Goal: Task Accomplishment & Management: Manage account settings

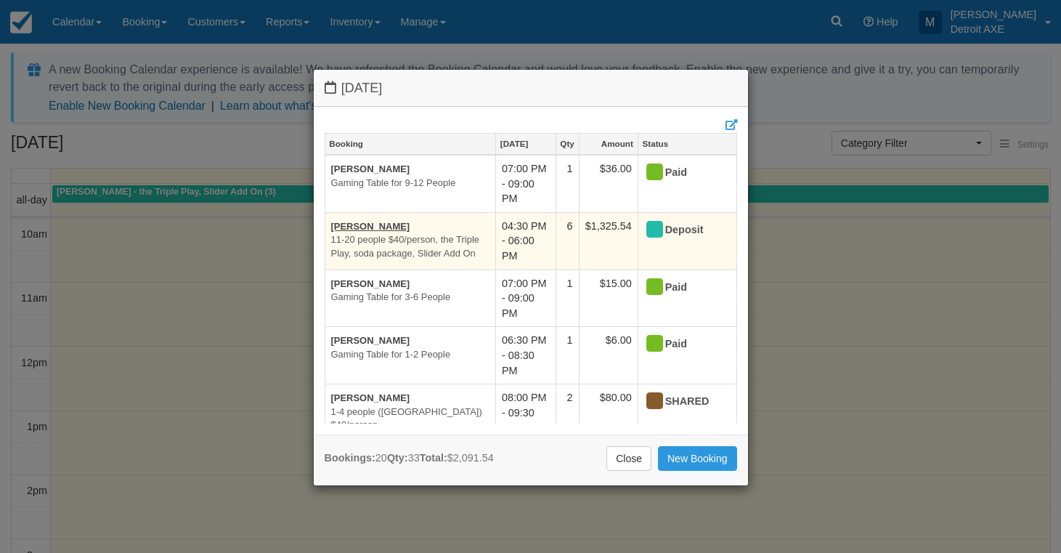
scroll to position [456, 0]
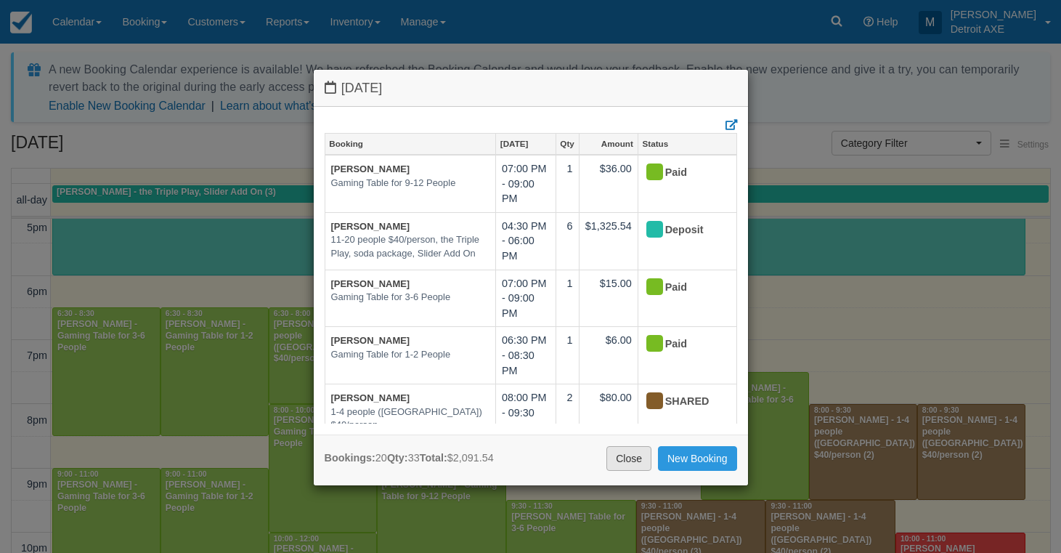
click at [631, 459] on link "Close" at bounding box center [629, 458] width 45 height 25
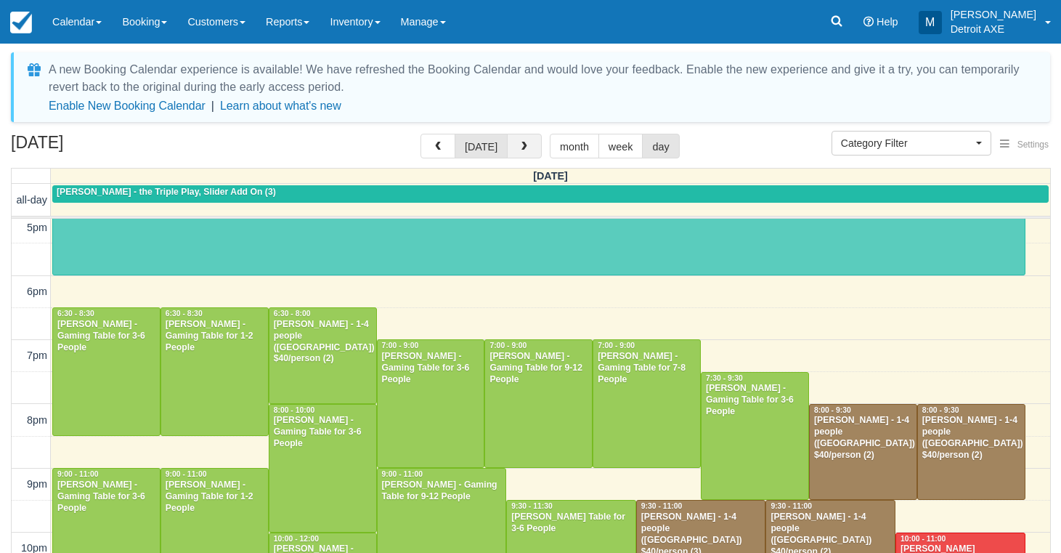
click at [531, 134] on button "button" at bounding box center [524, 146] width 35 height 25
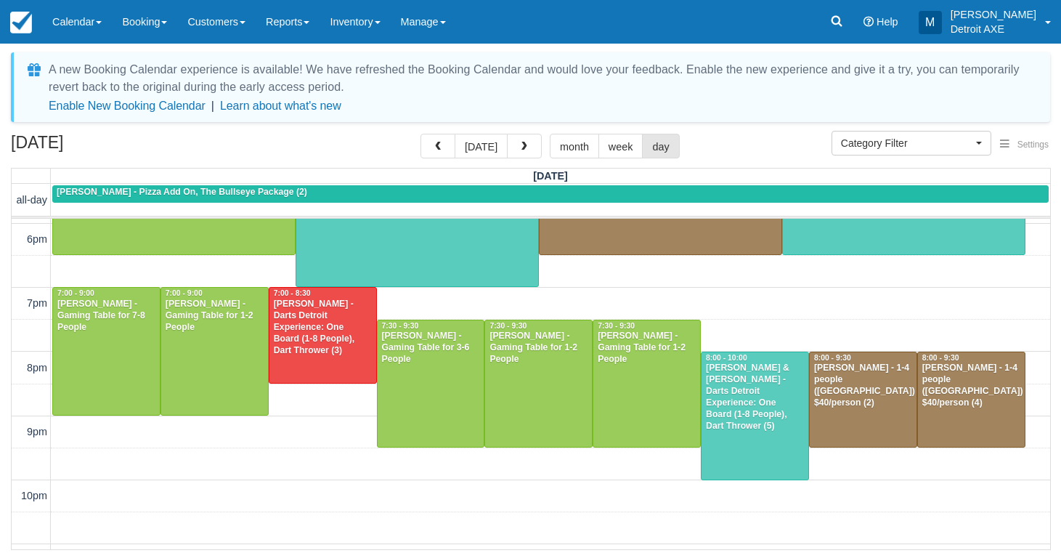
scroll to position [512, 0]
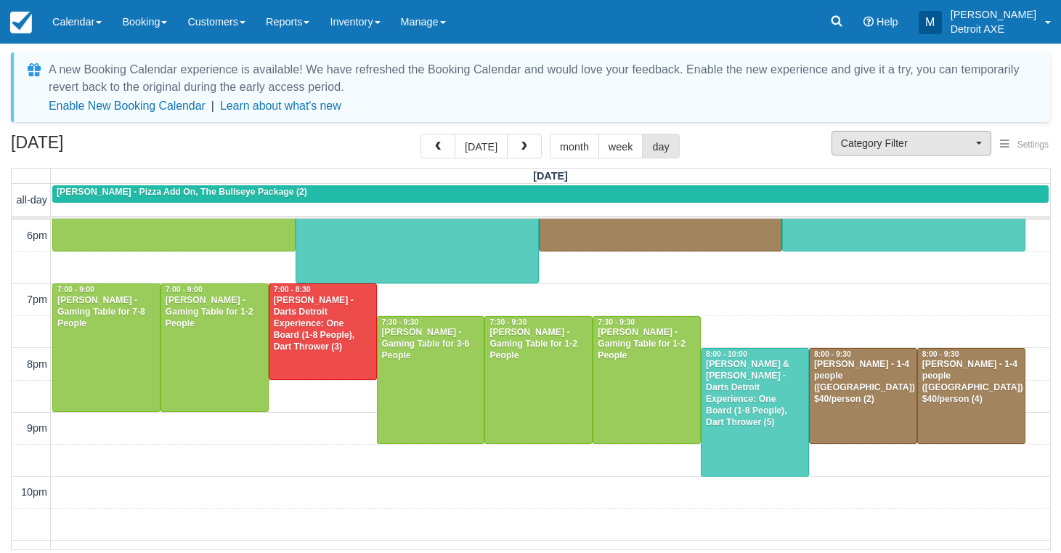
click at [907, 141] on span "Category Filter" at bounding box center [906, 143] width 131 height 15
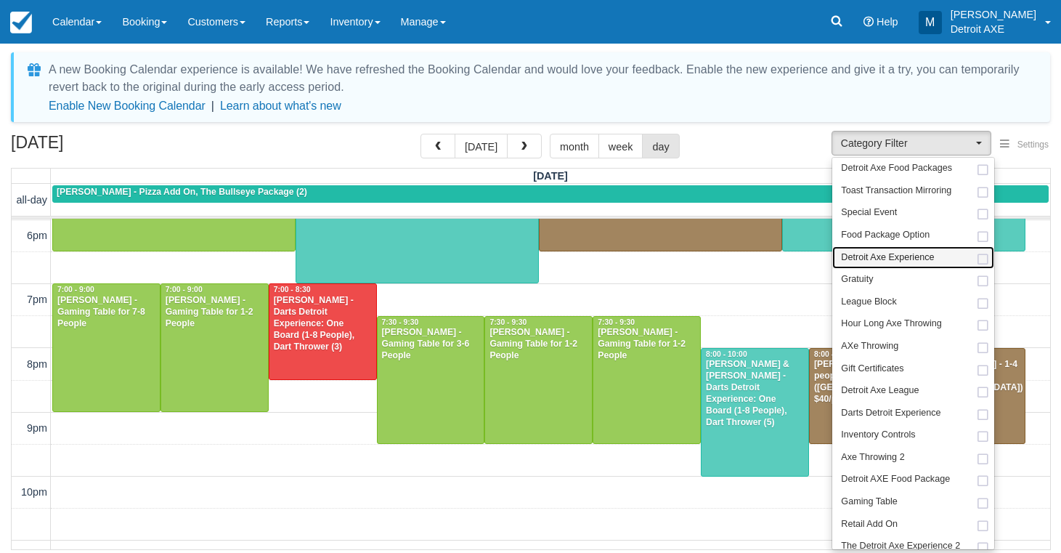
click at [917, 253] on span "Detroit Axe Experience" at bounding box center [887, 257] width 93 height 13
select select "14"
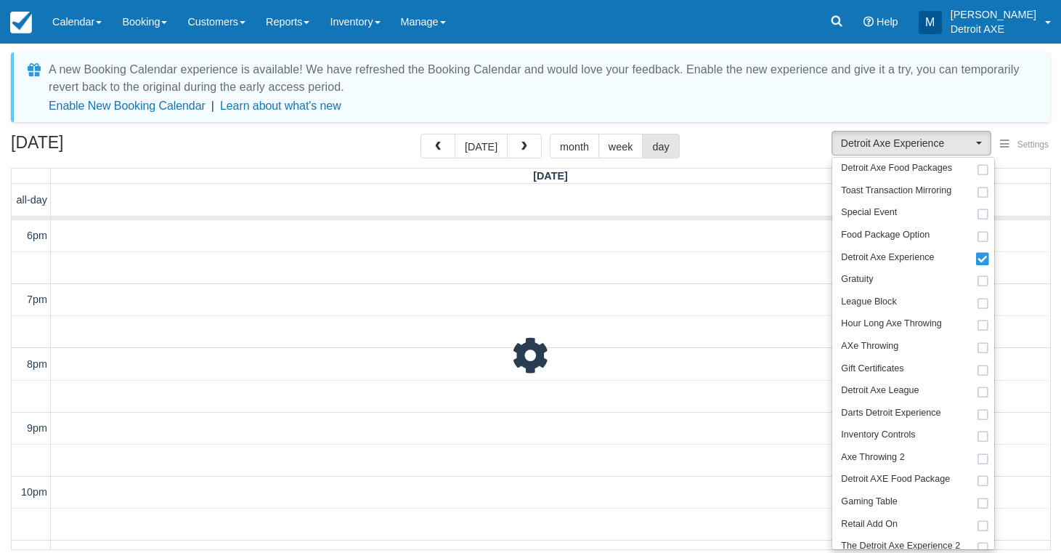
scroll to position [512, 0]
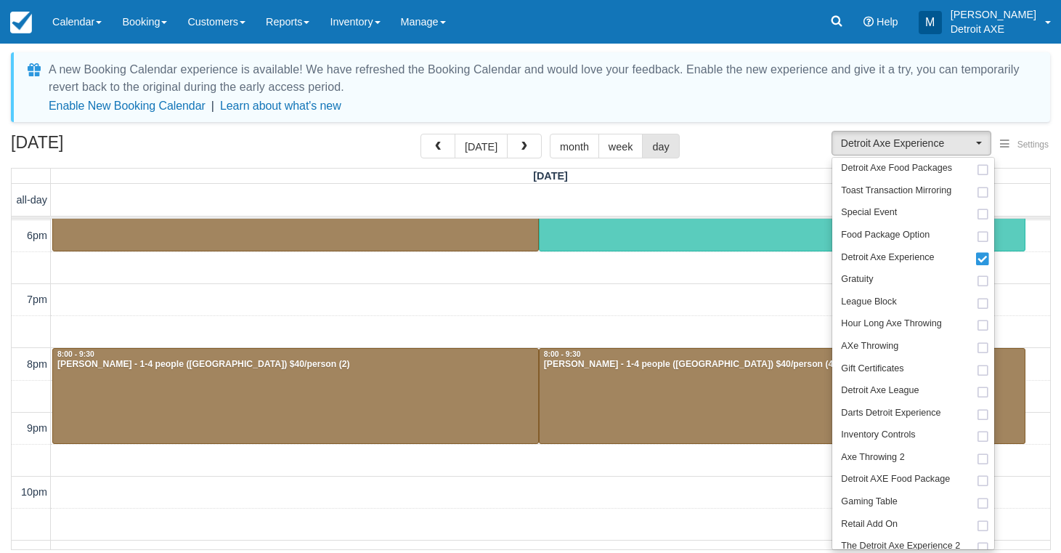
click at [788, 153] on div "September 20, 2025 today month week day" at bounding box center [531, 149] width 1040 height 31
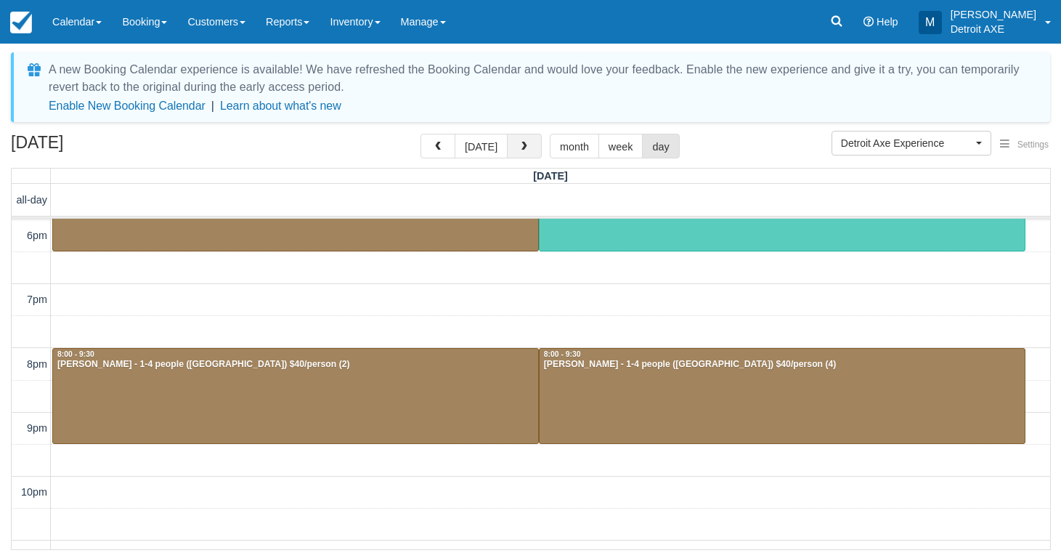
click at [519, 156] on button "button" at bounding box center [524, 146] width 35 height 25
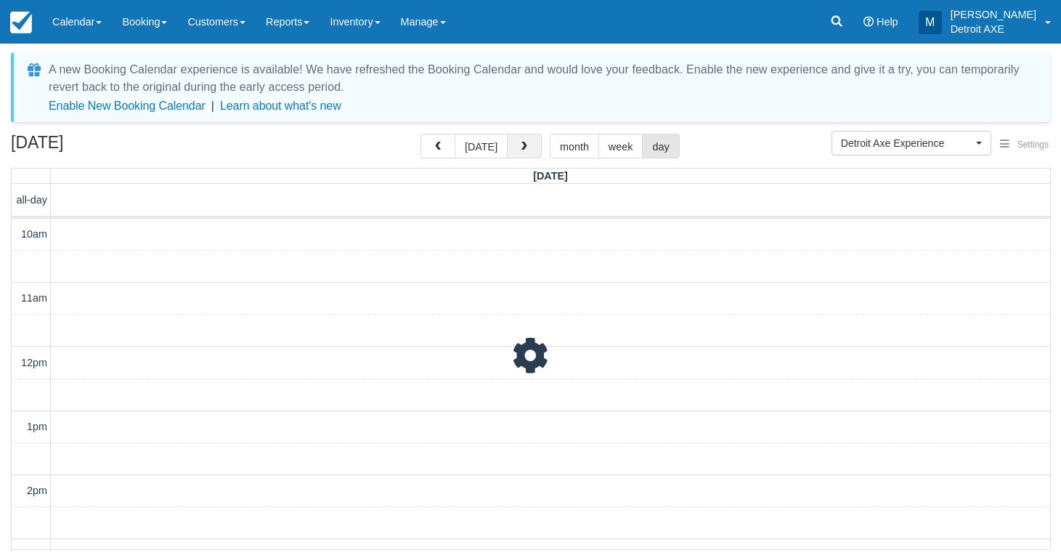
scroll to position [535, 0]
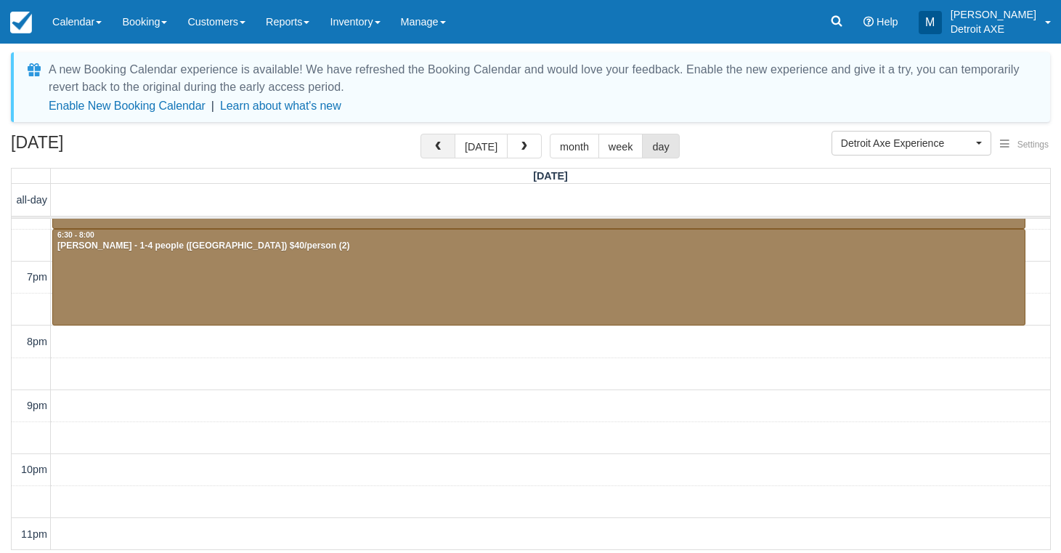
click at [444, 155] on button "button" at bounding box center [438, 146] width 35 height 25
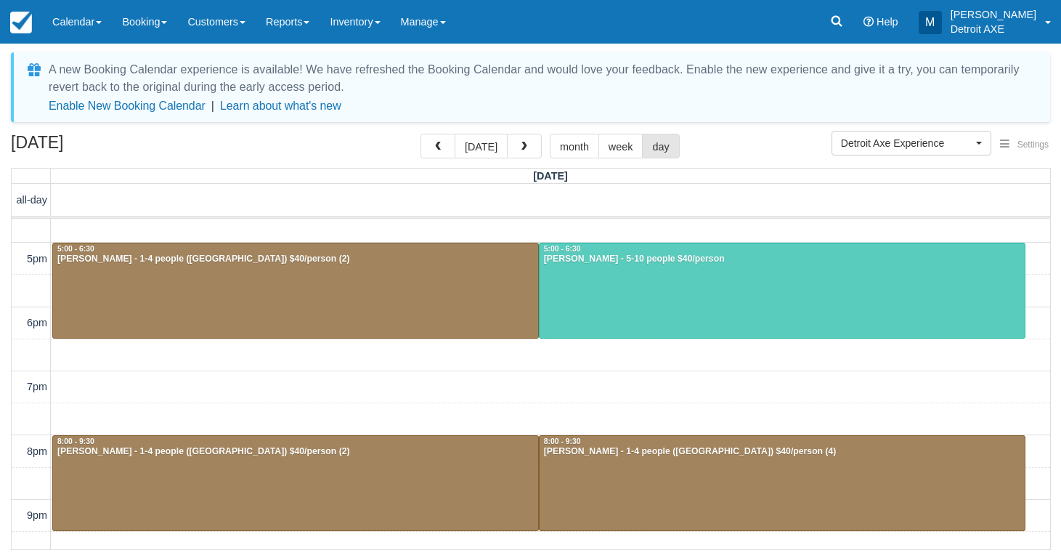
scroll to position [423, 0]
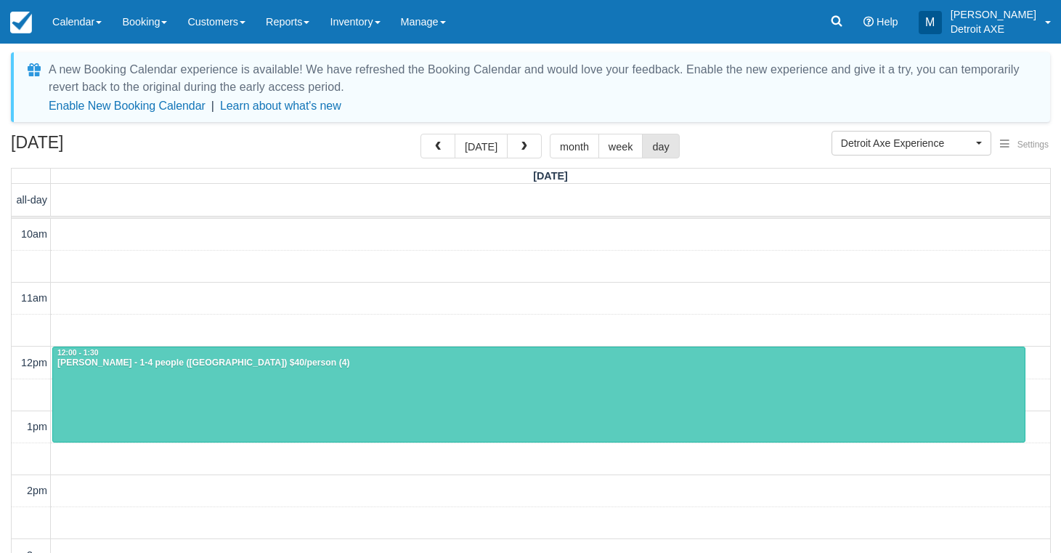
scroll to position [456, 0]
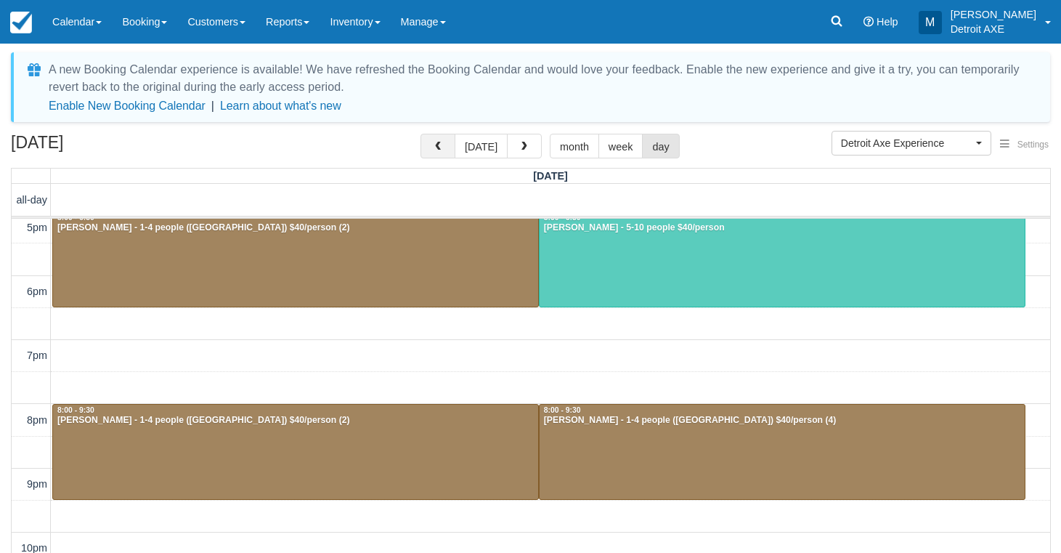
click at [439, 153] on button "button" at bounding box center [438, 146] width 35 height 25
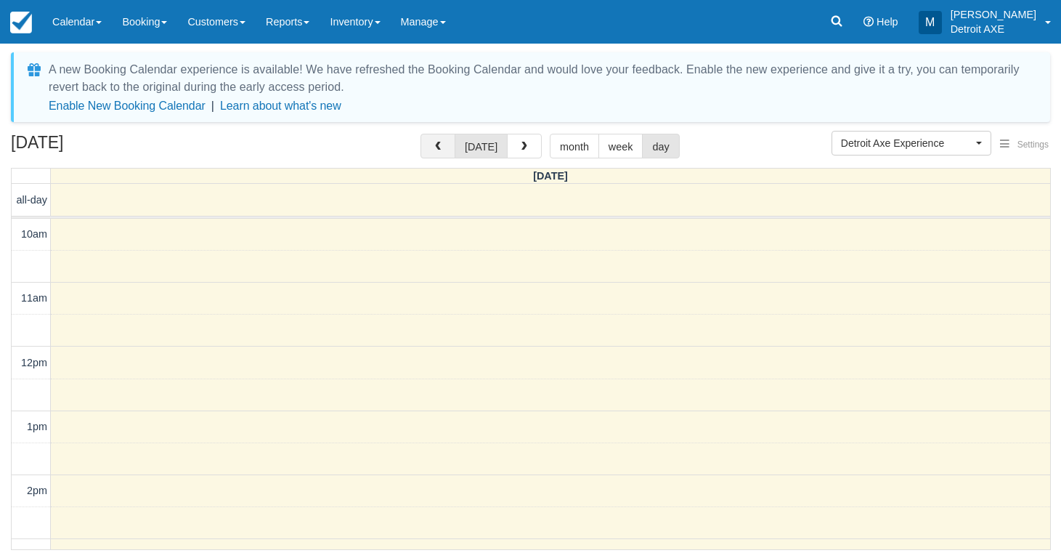
scroll to position [535, 0]
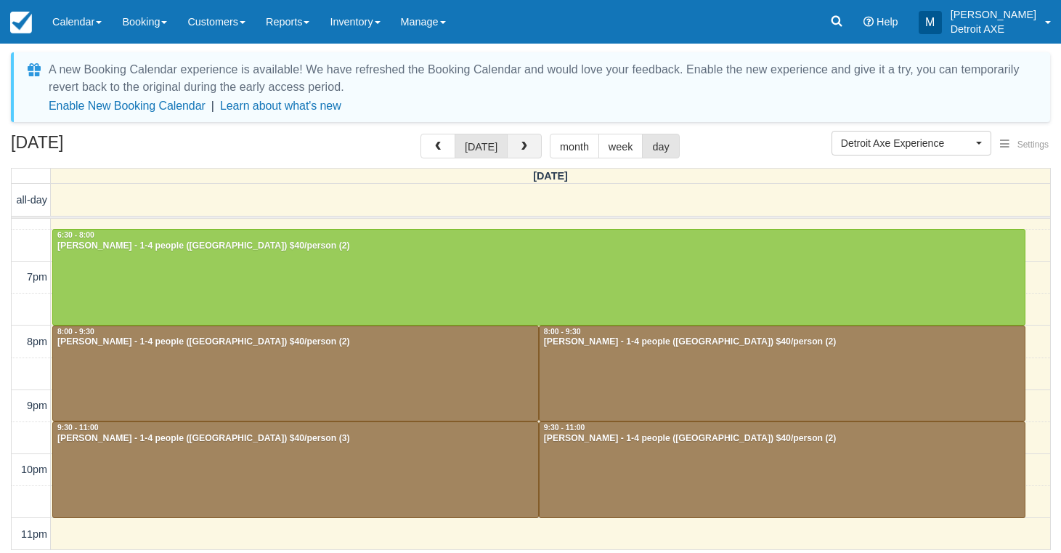
click at [512, 153] on button "button" at bounding box center [524, 146] width 35 height 25
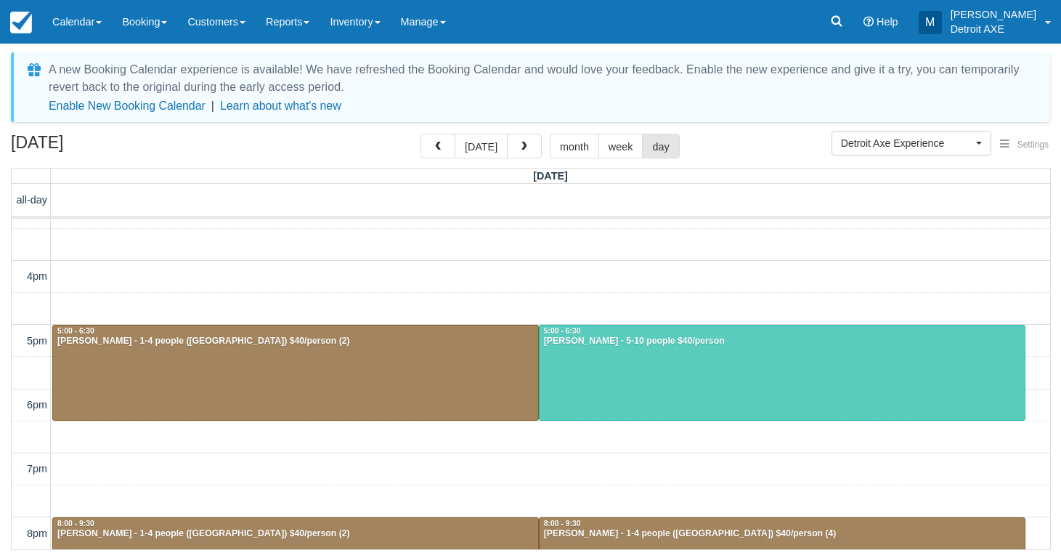
scroll to position [344, 0]
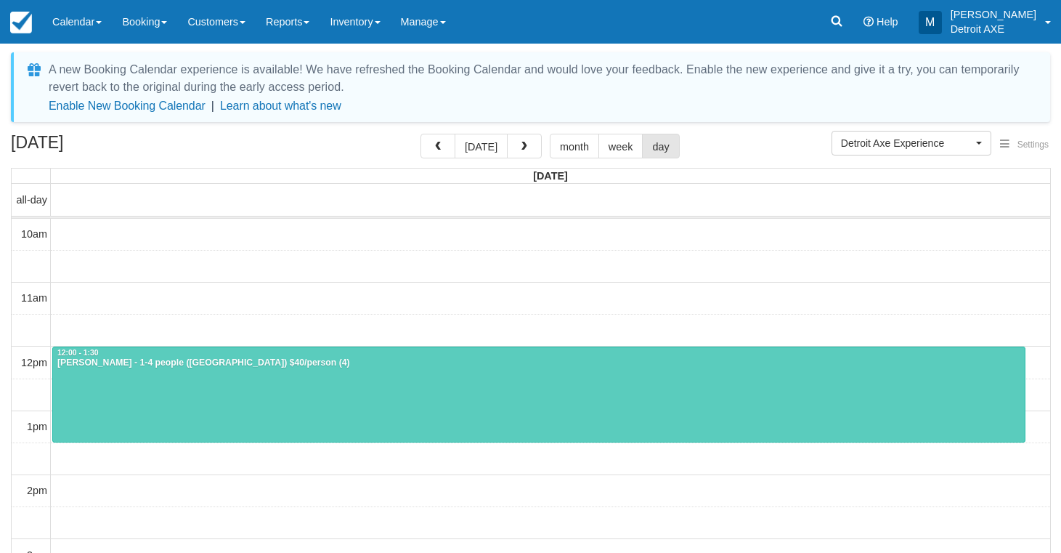
scroll to position [456, 0]
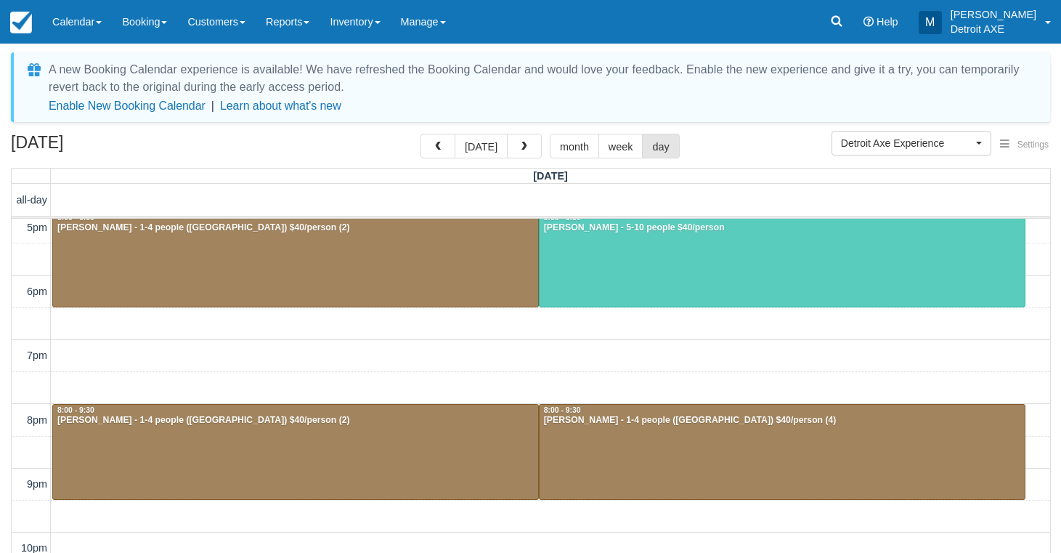
click at [732, 174] on th "[DATE]" at bounding box center [551, 176] width 1000 height 15
click at [354, 27] on link "Inventory" at bounding box center [355, 22] width 70 height 44
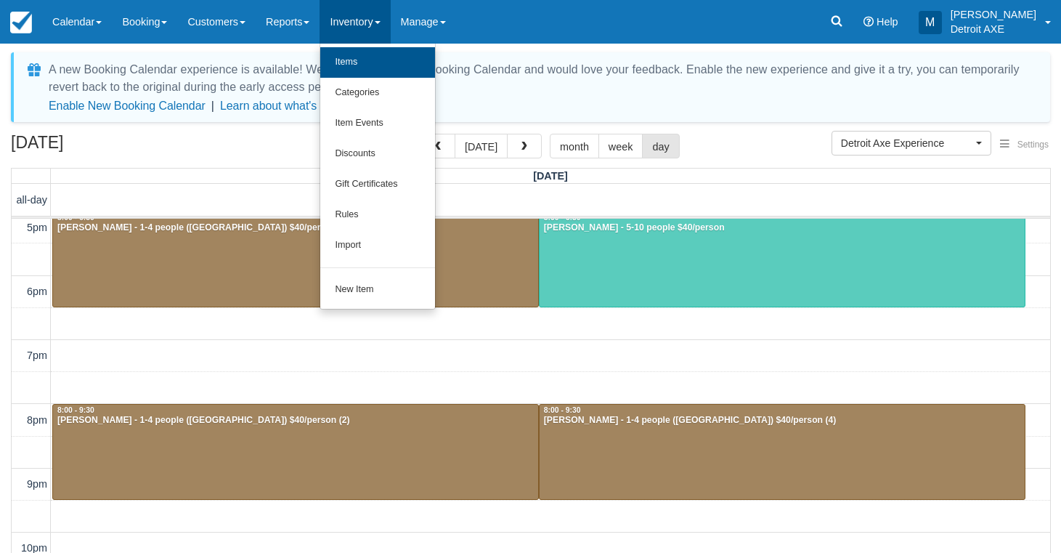
click at [374, 65] on link "Items" at bounding box center [377, 62] width 115 height 31
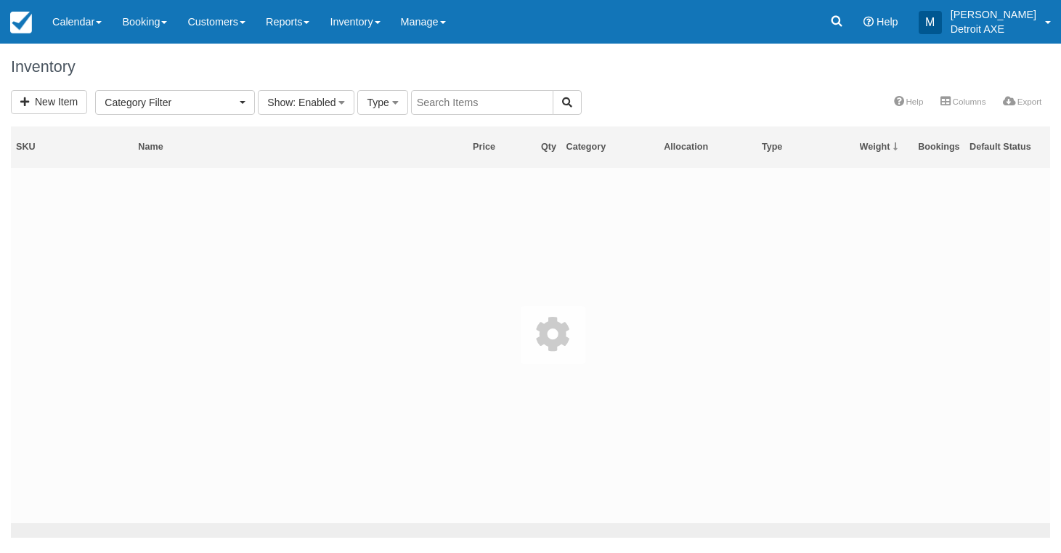
select select
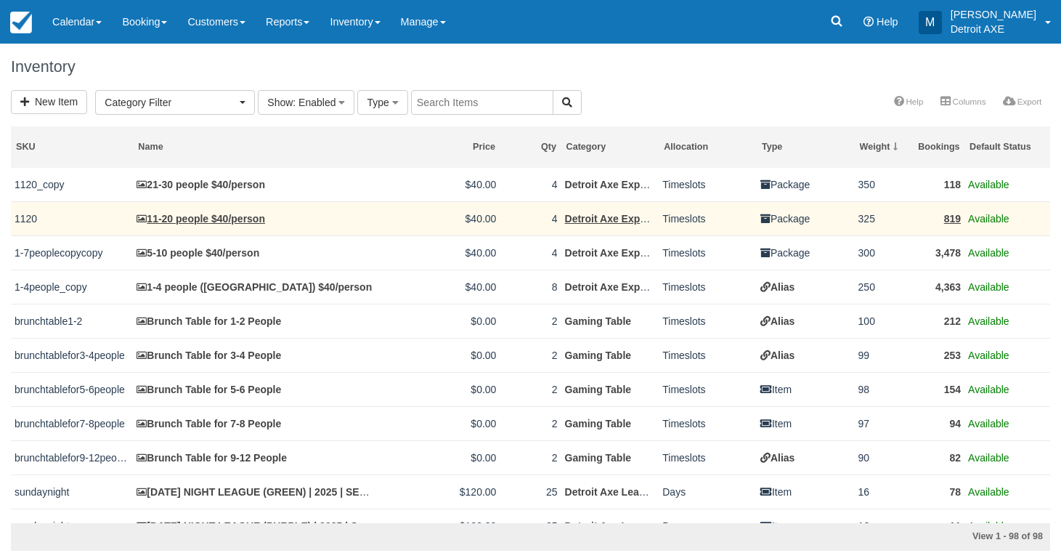
click at [195, 219] on link "11-20 people $40/person" at bounding box center [201, 219] width 129 height 12
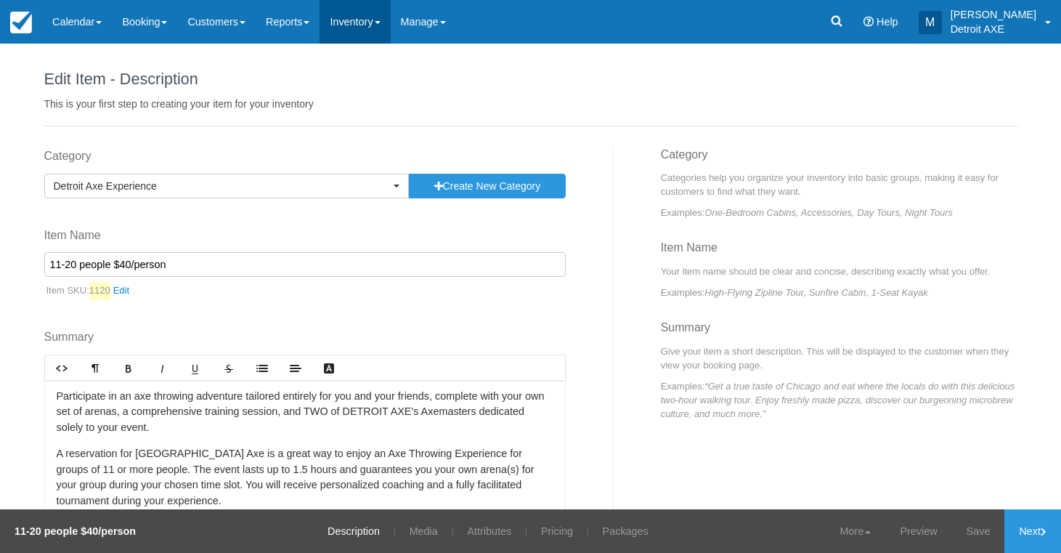
click at [390, 15] on link "Inventory" at bounding box center [355, 22] width 70 height 44
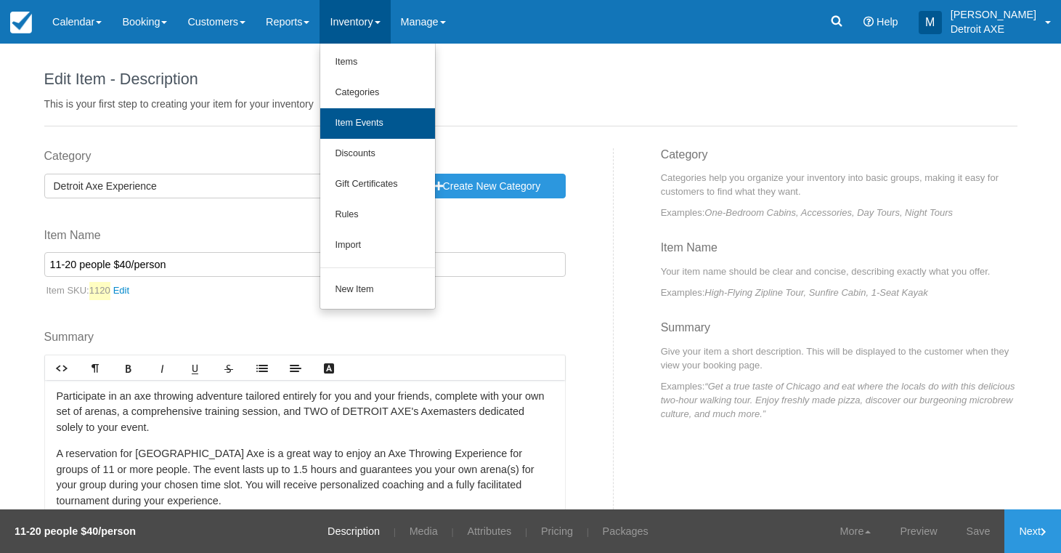
click at [382, 126] on link "Item Events" at bounding box center [377, 123] width 115 height 31
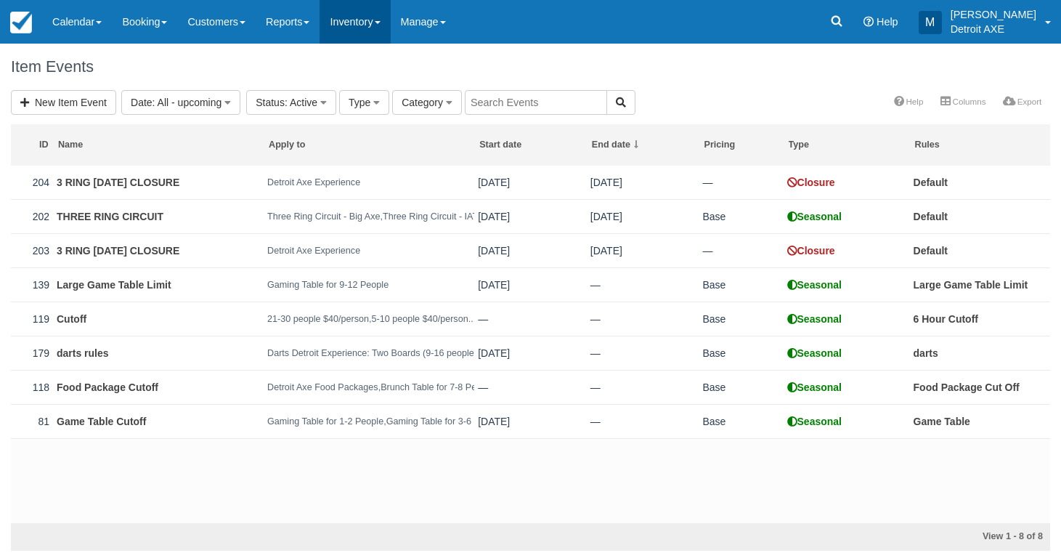
click at [373, 23] on link "Inventory" at bounding box center [355, 22] width 70 height 44
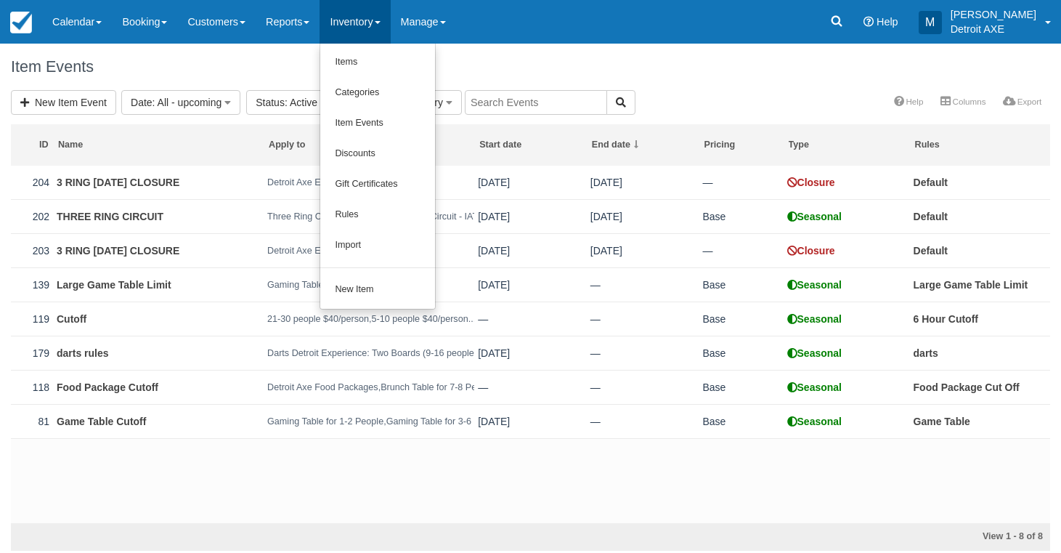
click at [299, 52] on div "Item Events" at bounding box center [530, 67] width 1061 height 46
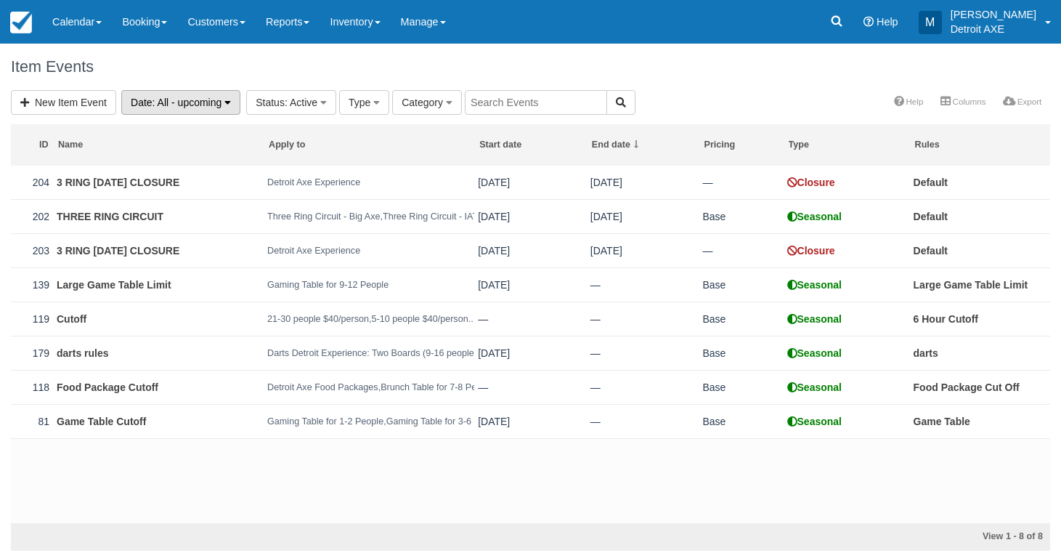
click at [215, 100] on span ": All - upcoming" at bounding box center [188, 103] width 70 height 12
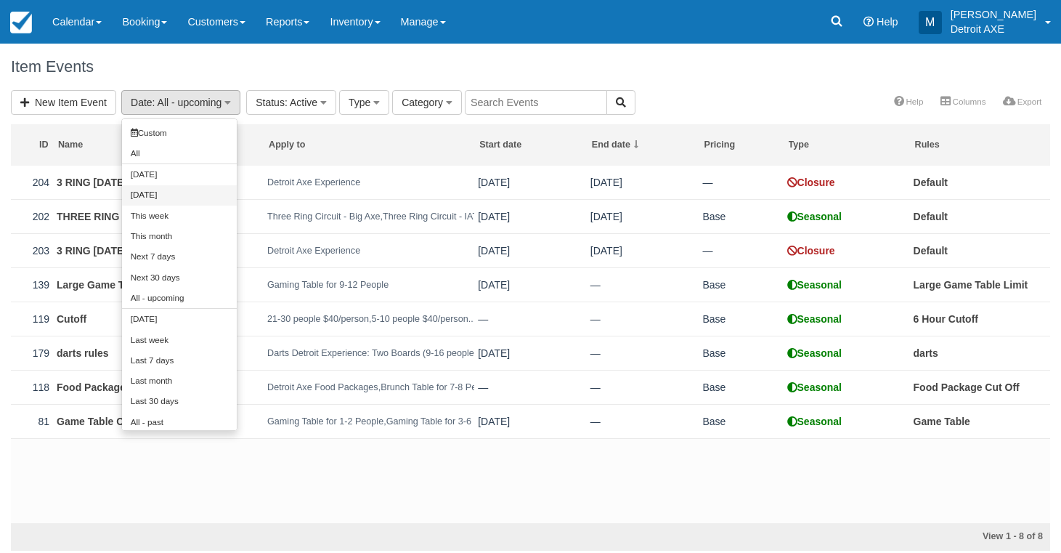
click at [171, 187] on link "Tomorrow" at bounding box center [179, 195] width 115 height 20
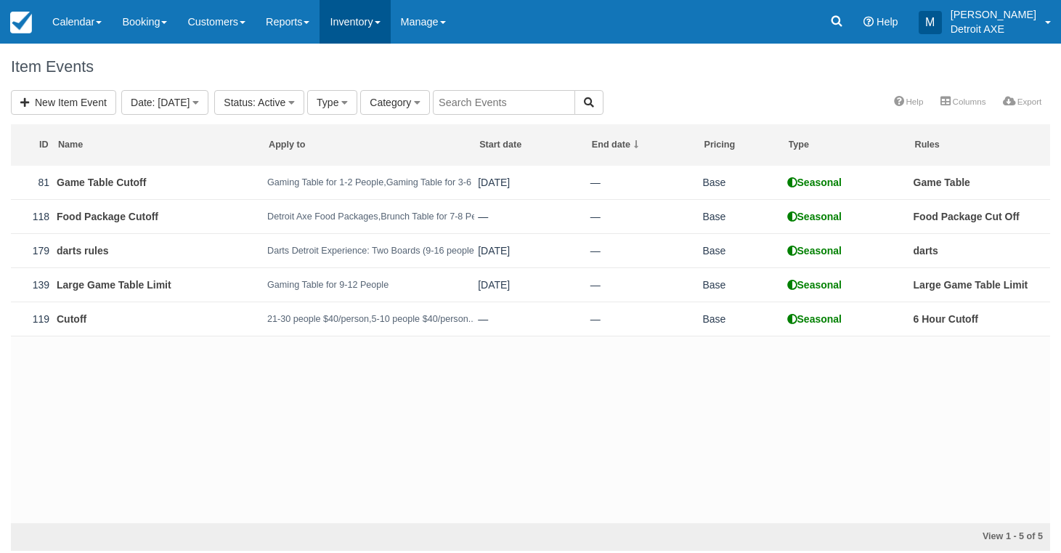
click at [357, 27] on link "Inventory" at bounding box center [355, 22] width 70 height 44
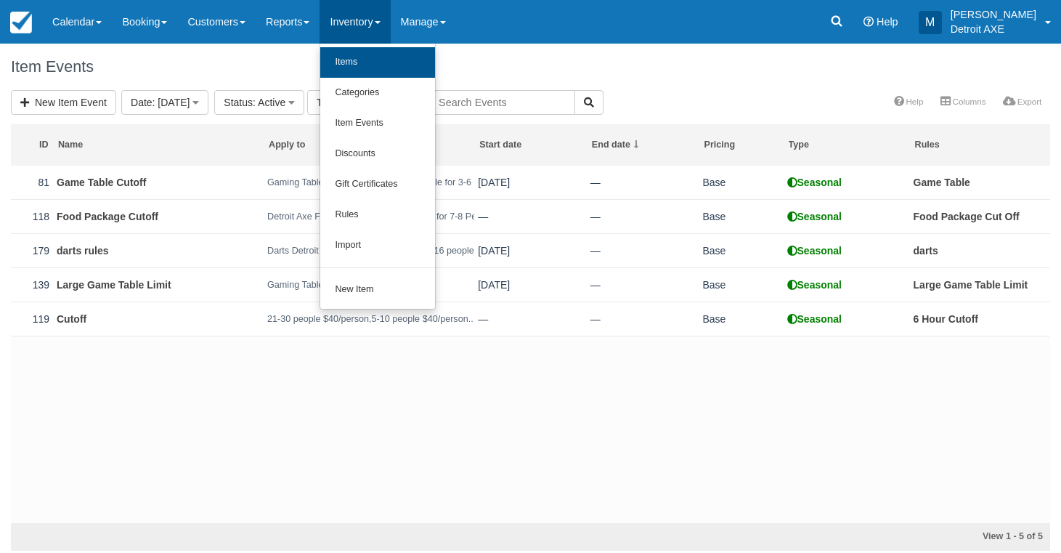
click at [359, 67] on link "Items" at bounding box center [377, 62] width 115 height 31
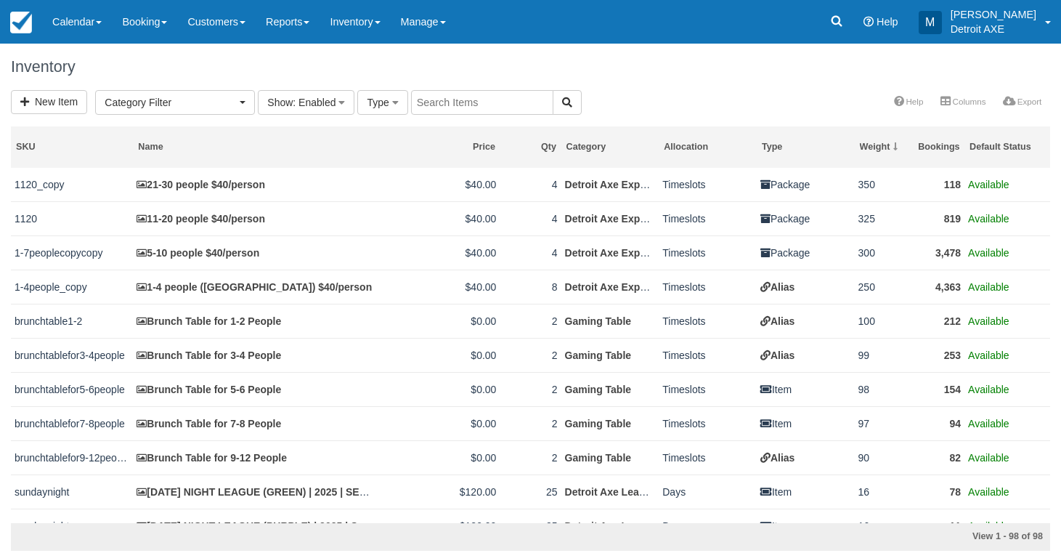
select select
click at [235, 110] on button "Category Filter" at bounding box center [175, 102] width 160 height 25
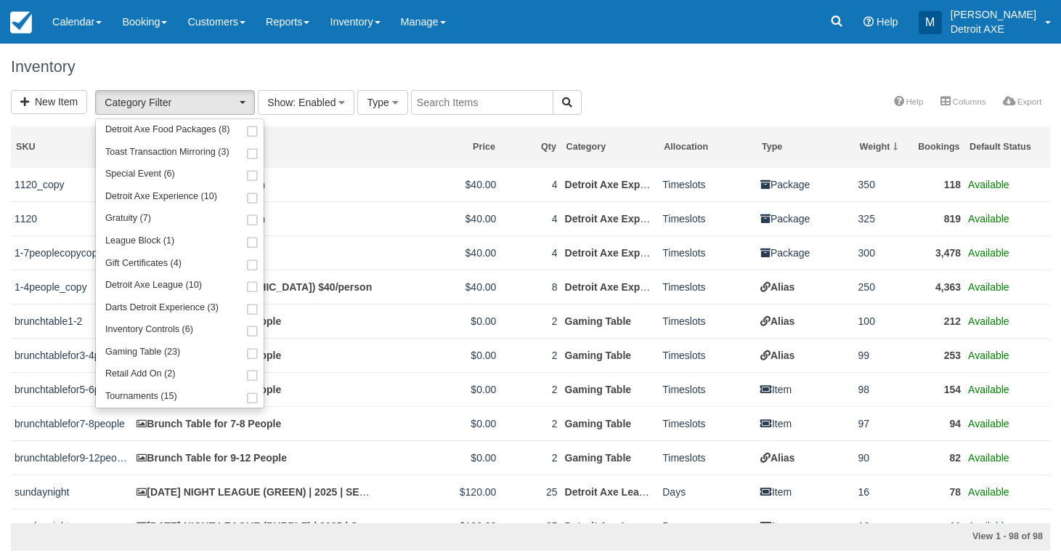
click at [271, 56] on div "Inventory" at bounding box center [530, 67] width 1061 height 46
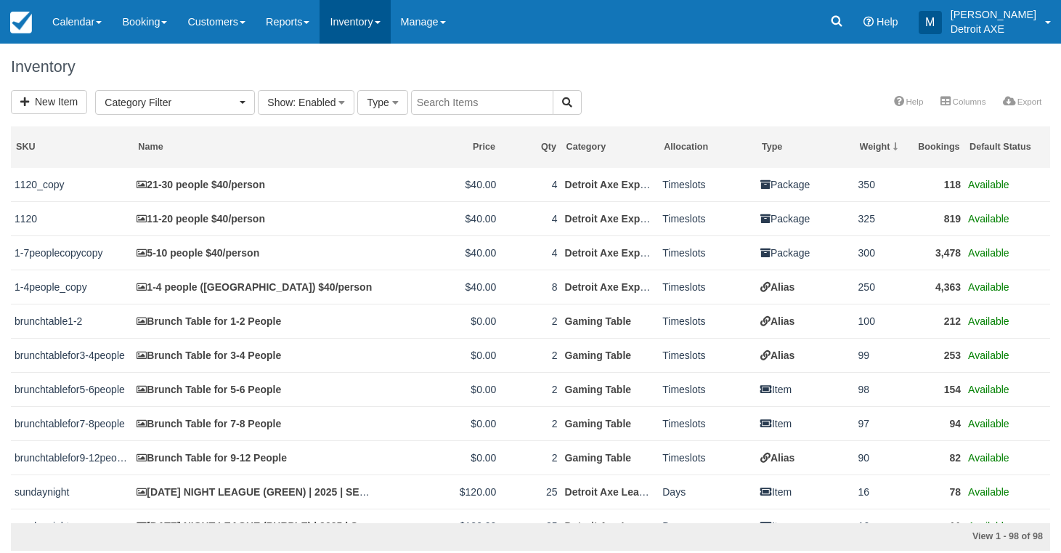
click at [390, 34] on link "Inventory" at bounding box center [355, 22] width 70 height 44
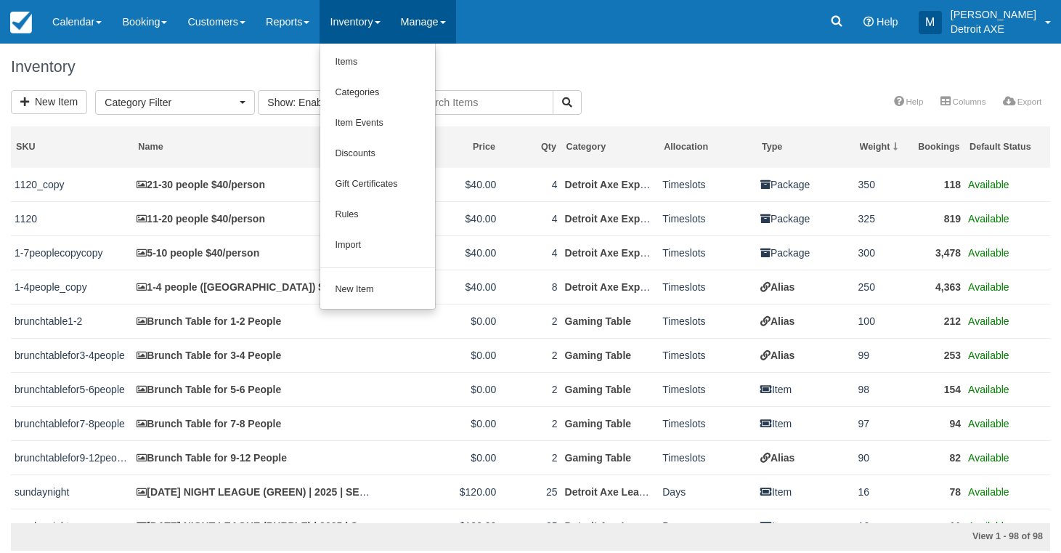
click at [455, 36] on link "Manage" at bounding box center [423, 22] width 65 height 44
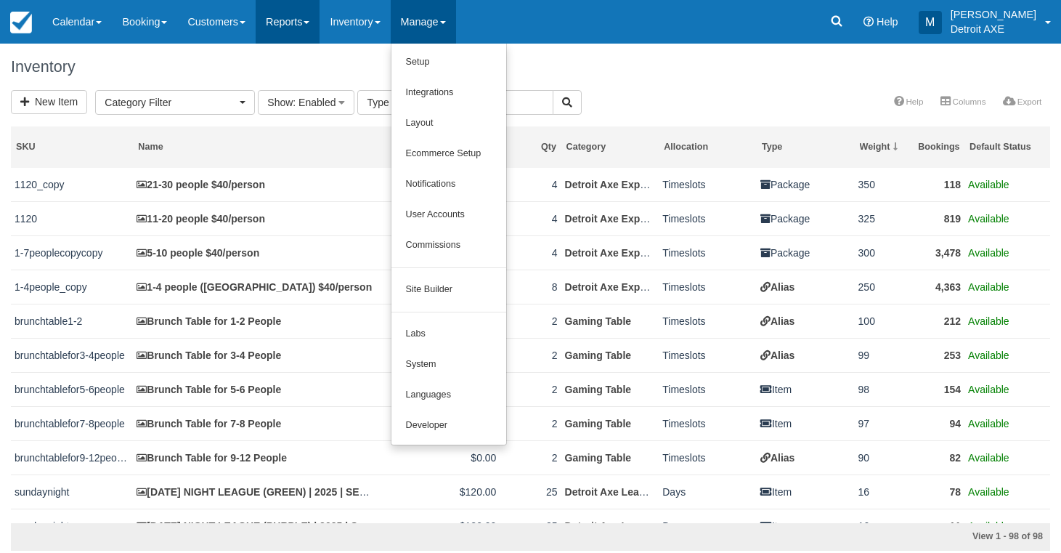
click at [296, 25] on link "Reports" at bounding box center [288, 22] width 64 height 44
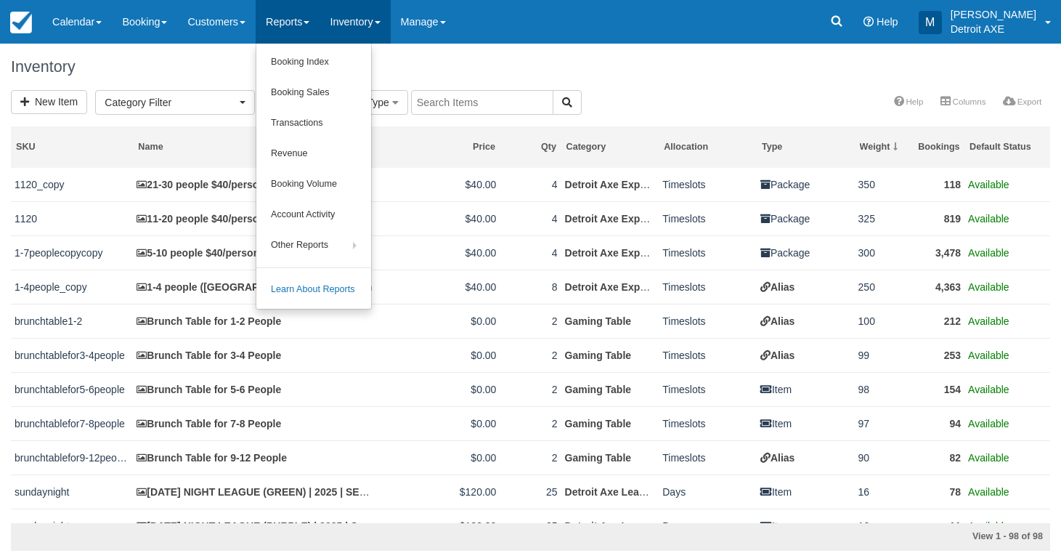
click at [346, 24] on link "Inventory" at bounding box center [355, 22] width 70 height 44
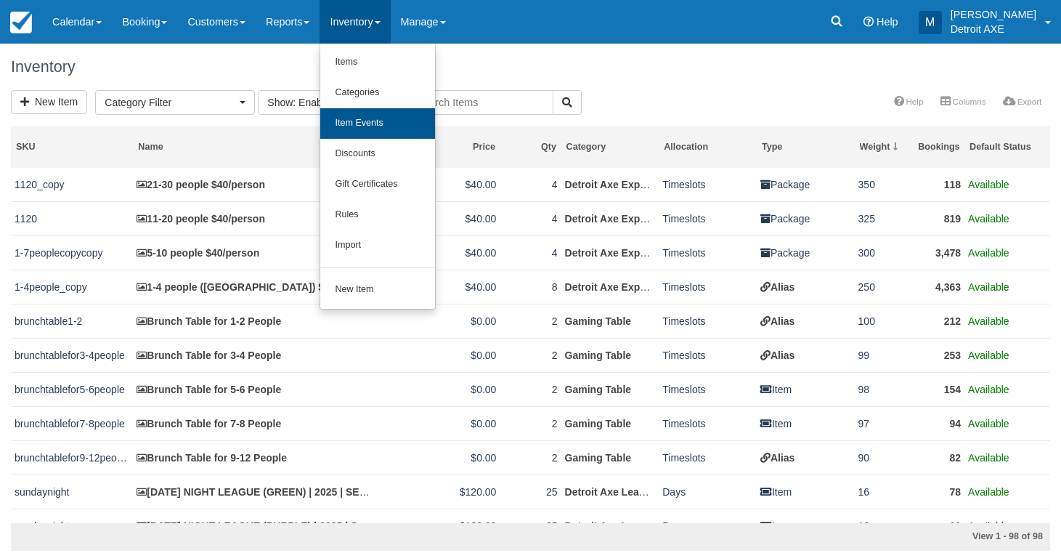
click at [371, 118] on link "Item Events" at bounding box center [377, 123] width 115 height 31
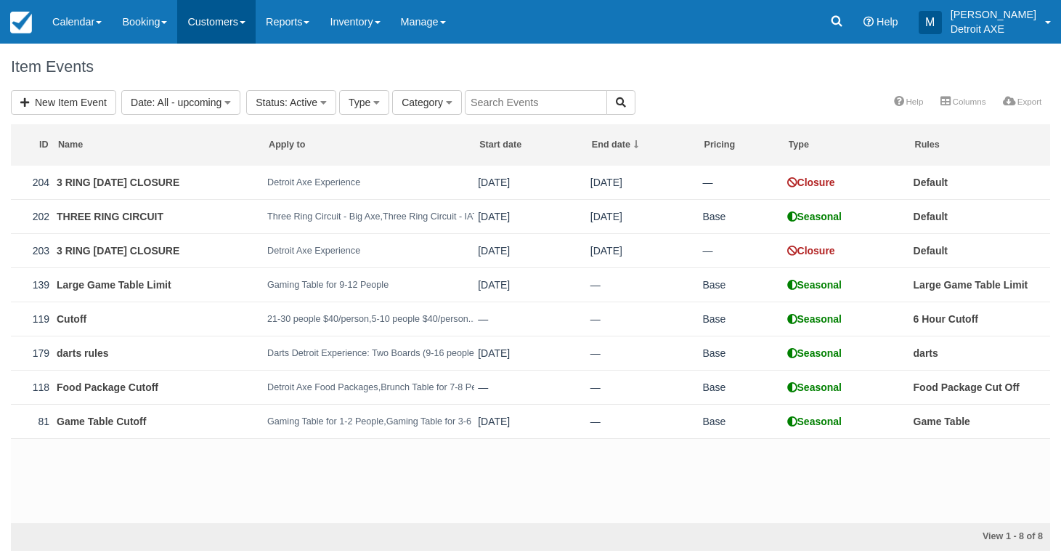
click at [218, 26] on link "Customers" at bounding box center [216, 22] width 78 height 44
click at [125, 22] on link "Booking" at bounding box center [144, 22] width 65 height 44
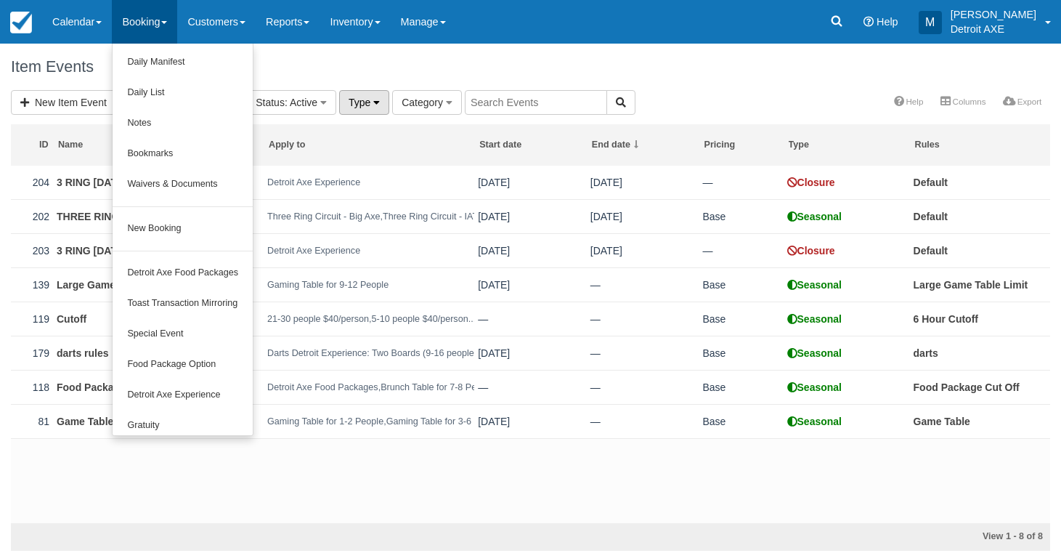
click at [365, 94] on button "Type" at bounding box center [364, 102] width 50 height 25
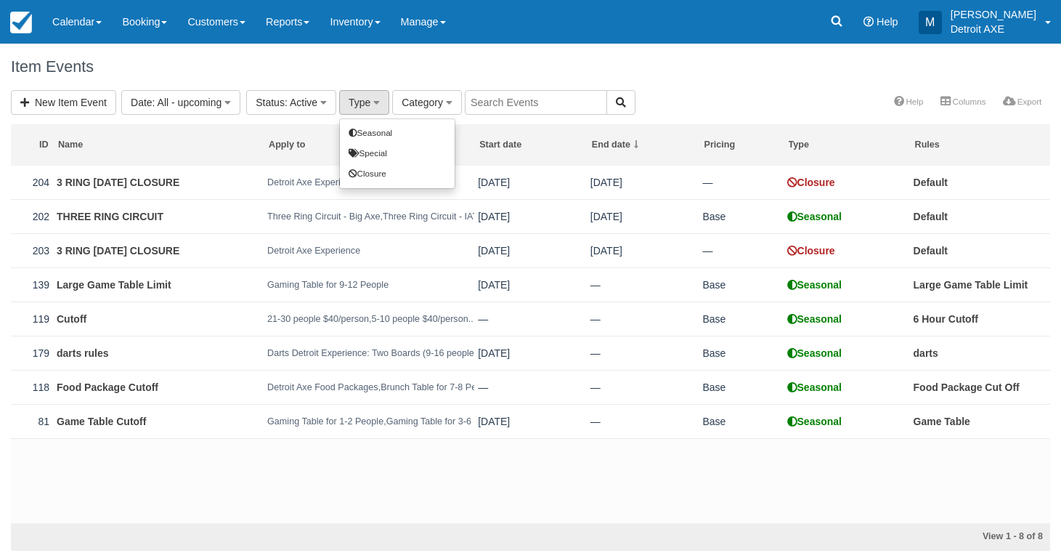
click at [436, 70] on div "Item Events" at bounding box center [530, 67] width 1061 height 46
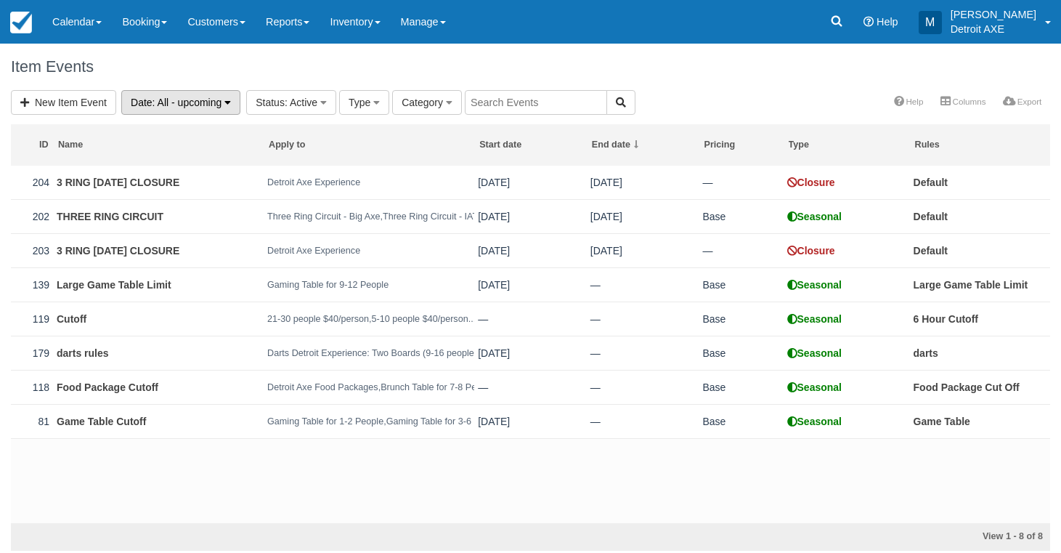
click at [207, 105] on span ": All - upcoming" at bounding box center [188, 103] width 70 height 12
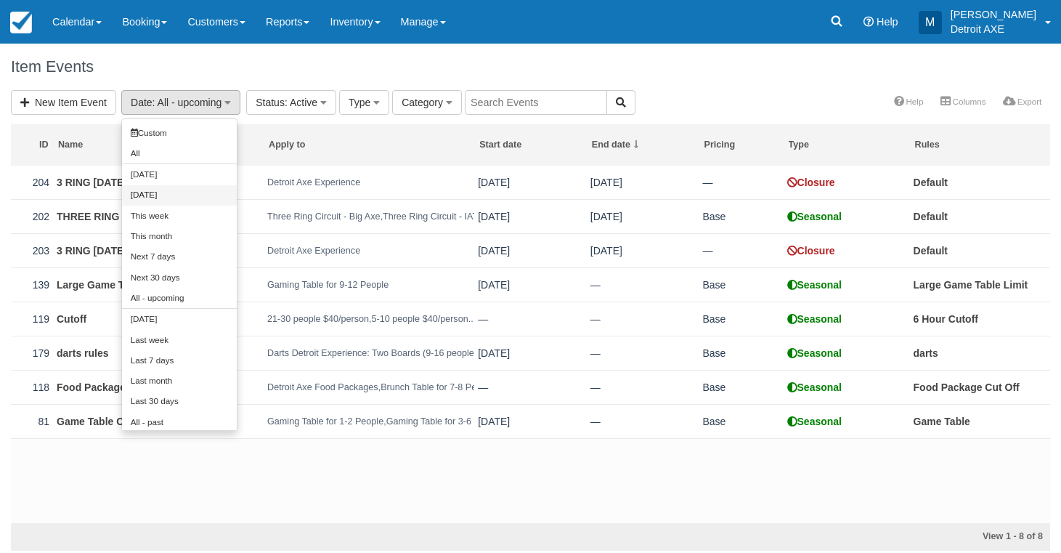
click at [157, 190] on link "Tomorrow" at bounding box center [179, 195] width 115 height 20
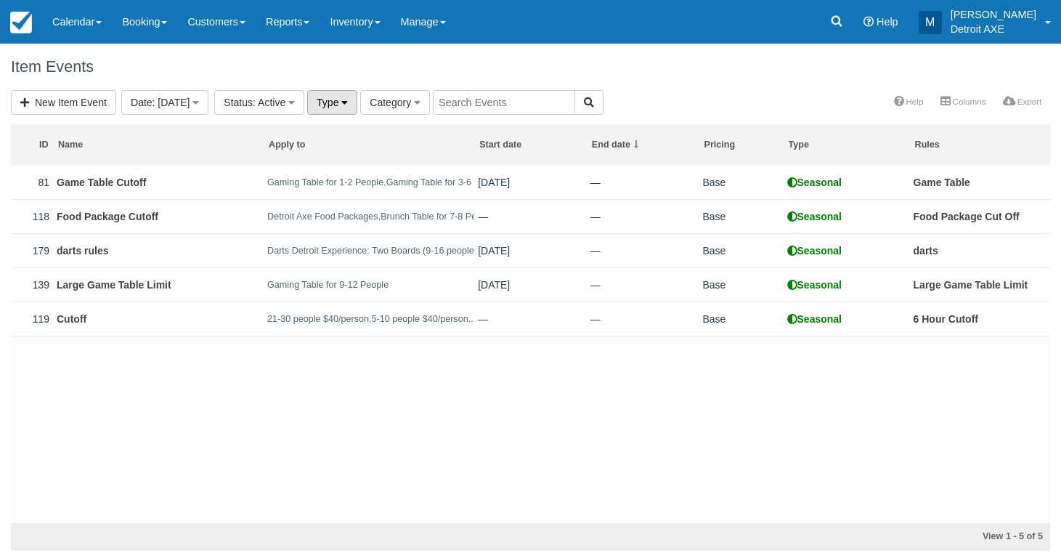
click at [339, 97] on span "Type" at bounding box center [328, 103] width 22 height 12
click at [422, 95] on button "Category" at bounding box center [395, 102] width 70 height 25
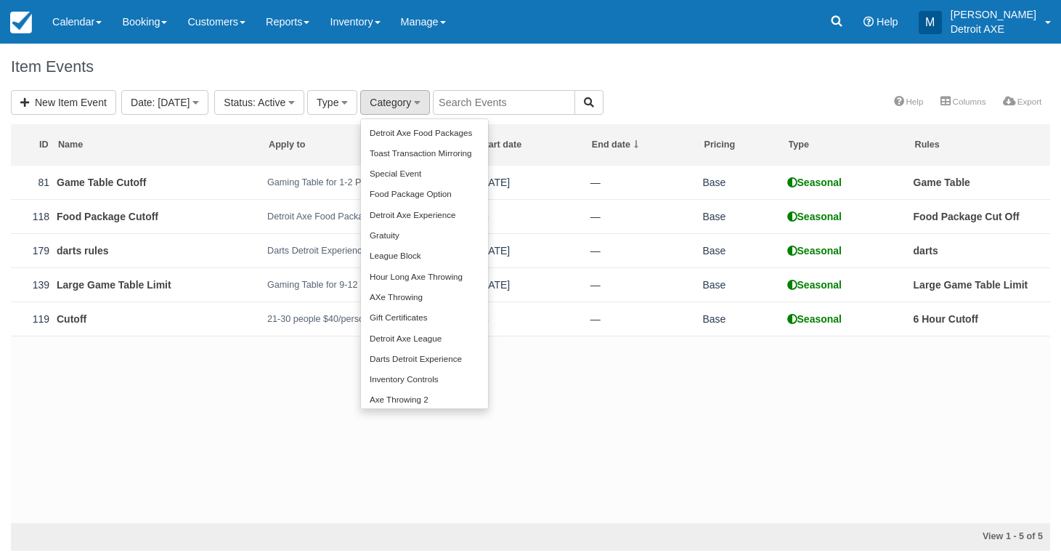
click at [444, 207] on link "Detroit Axe Experience" at bounding box center [424, 215] width 127 height 20
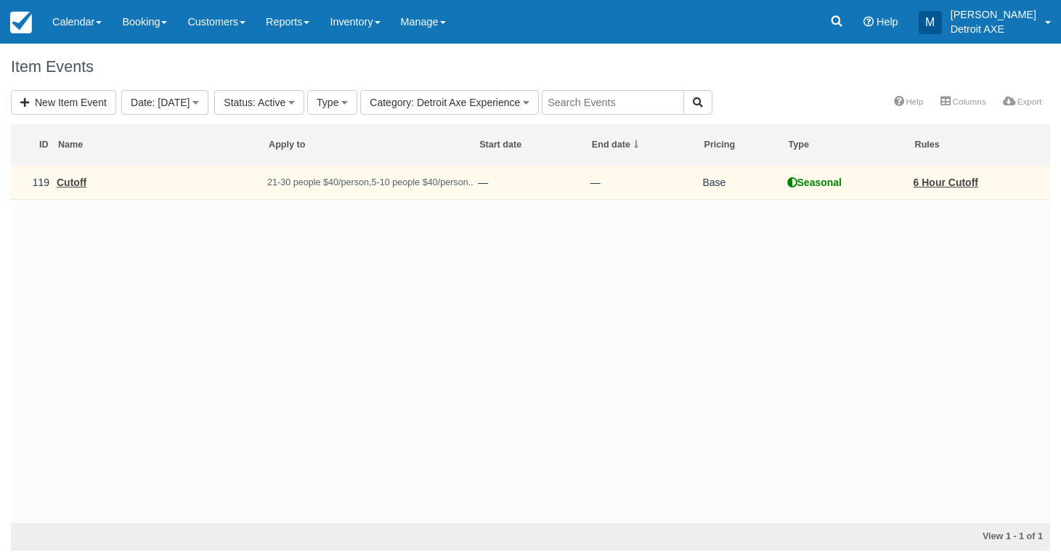
click at [67, 184] on link "Cutoff" at bounding box center [72, 183] width 30 height 12
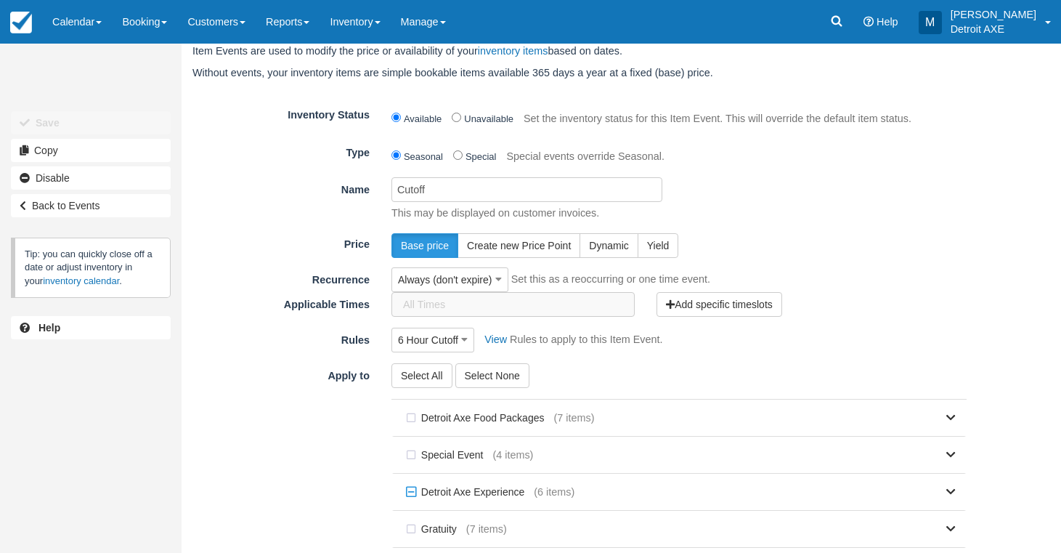
scroll to position [41, 0]
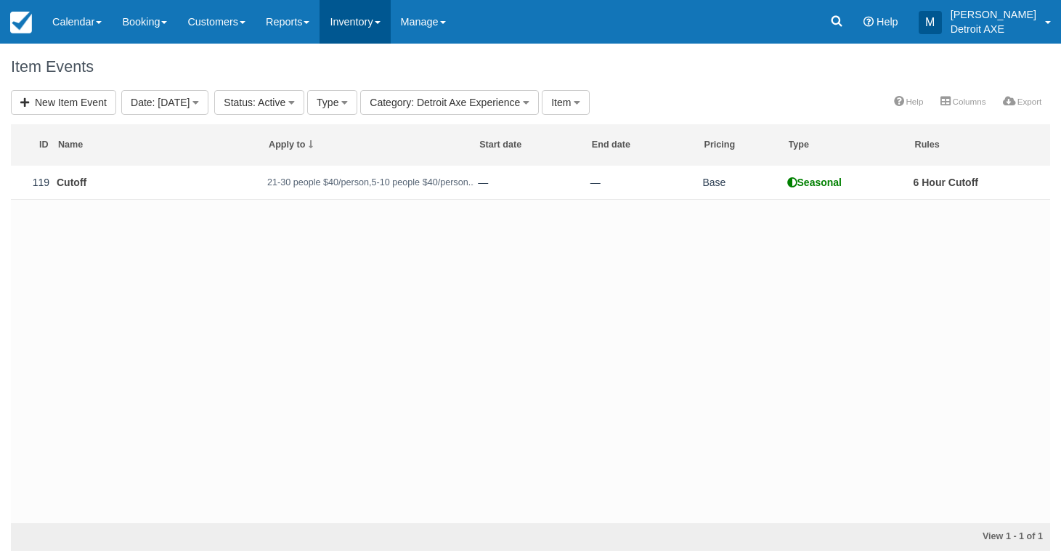
click at [360, 12] on link "Inventory" at bounding box center [355, 22] width 70 height 44
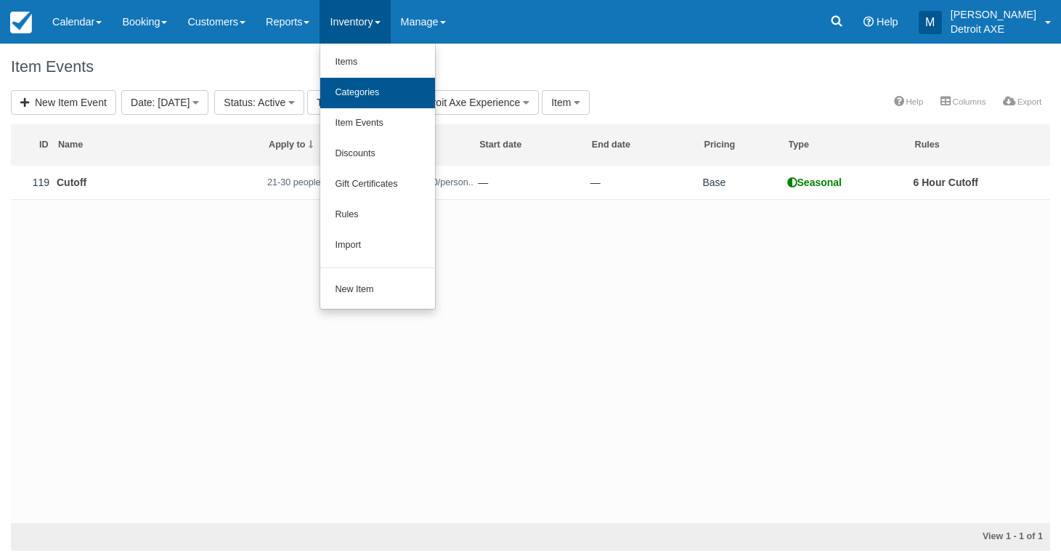
click at [364, 92] on link "Categories" at bounding box center [377, 93] width 115 height 31
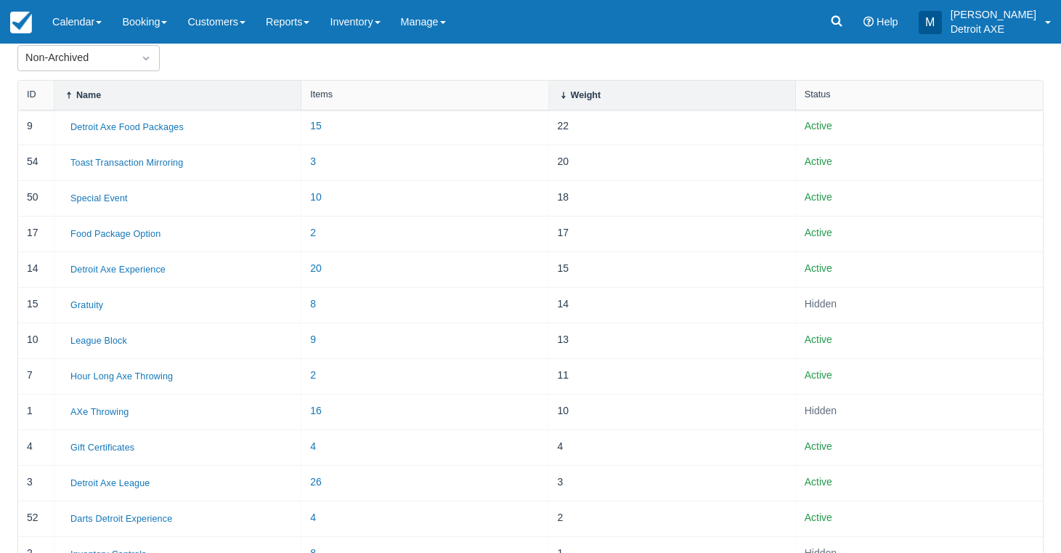
scroll to position [127, 0]
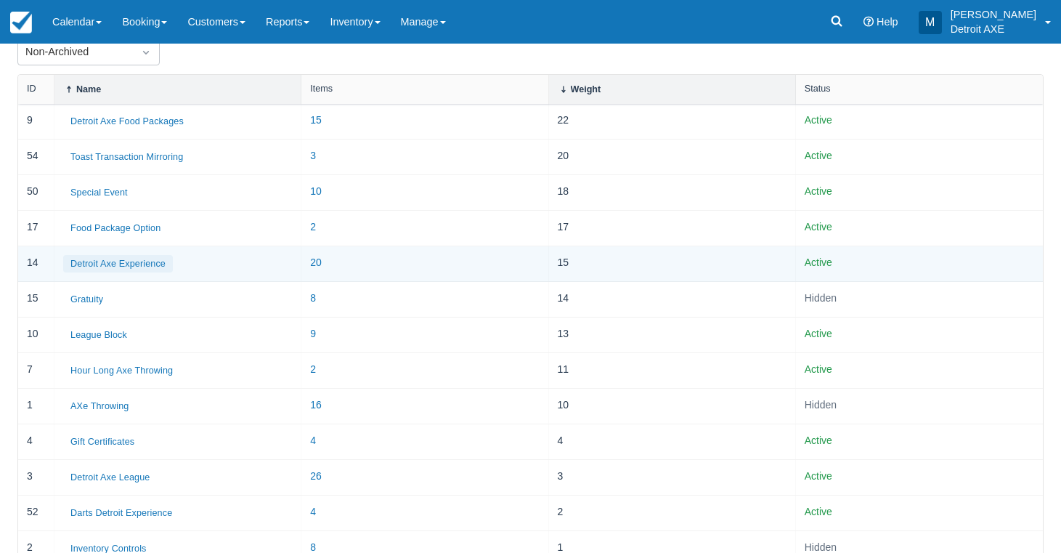
click at [142, 267] on button "Detroit Axe Experience" at bounding box center [118, 263] width 110 height 17
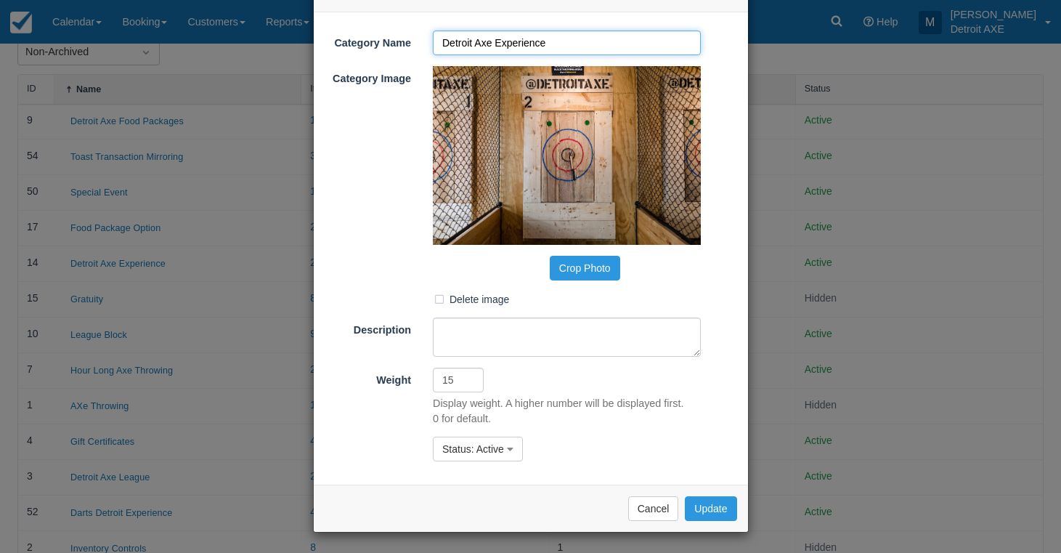
scroll to position [115, 0]
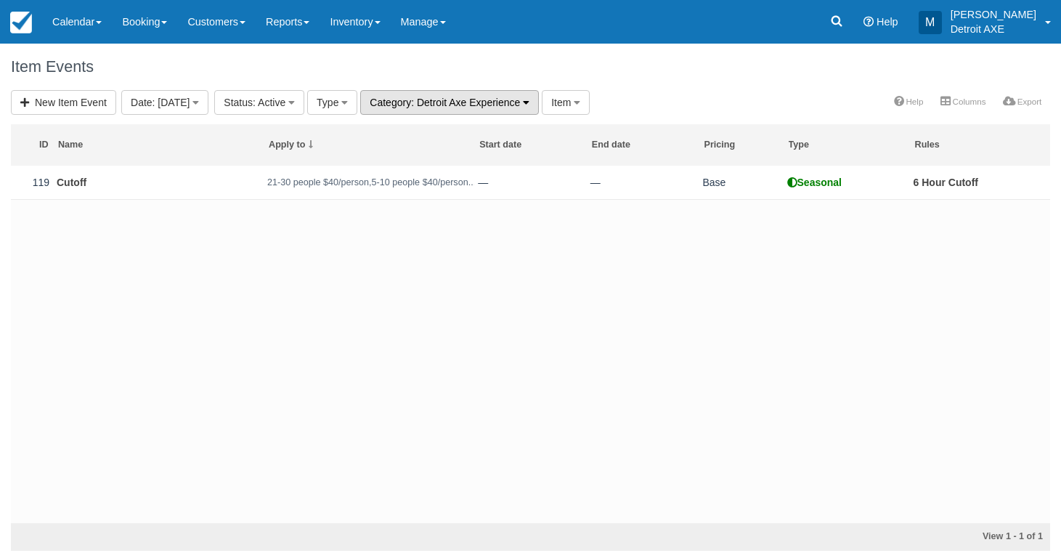
click at [519, 101] on span ": Detroit Axe Experience" at bounding box center [465, 103] width 109 height 12
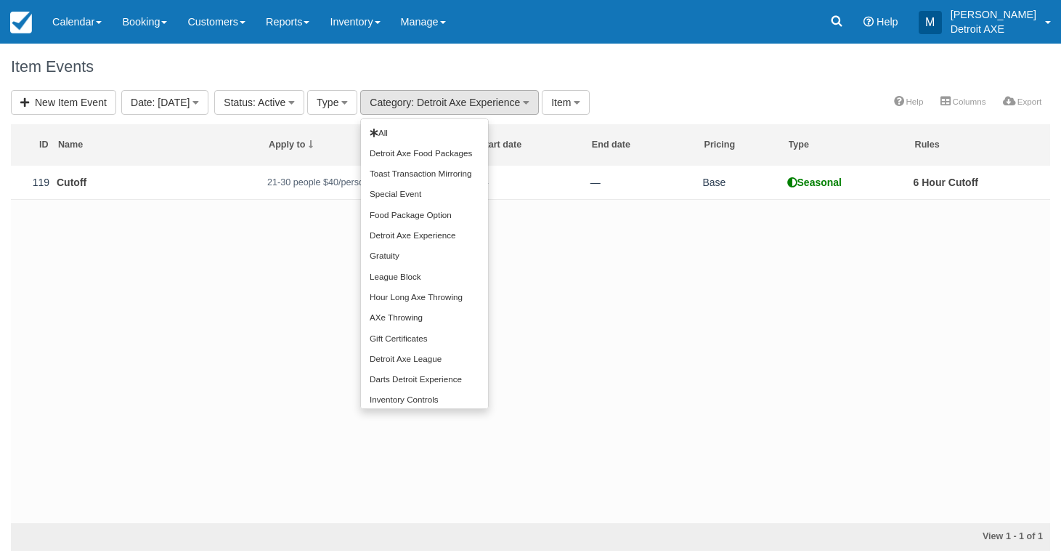
click at [658, 65] on div "Item Events" at bounding box center [530, 67] width 1061 height 46
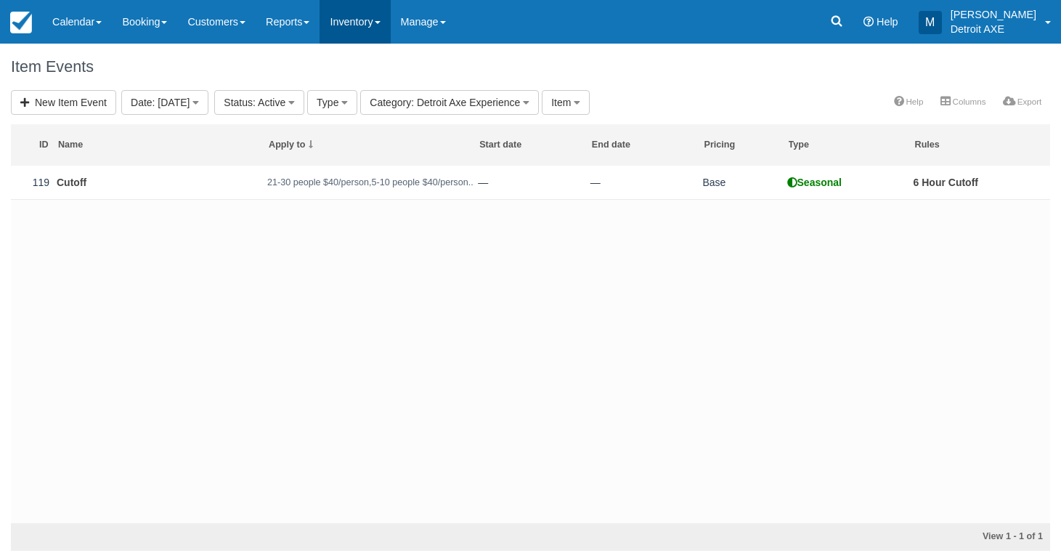
click at [350, 35] on link "Inventory" at bounding box center [355, 22] width 70 height 44
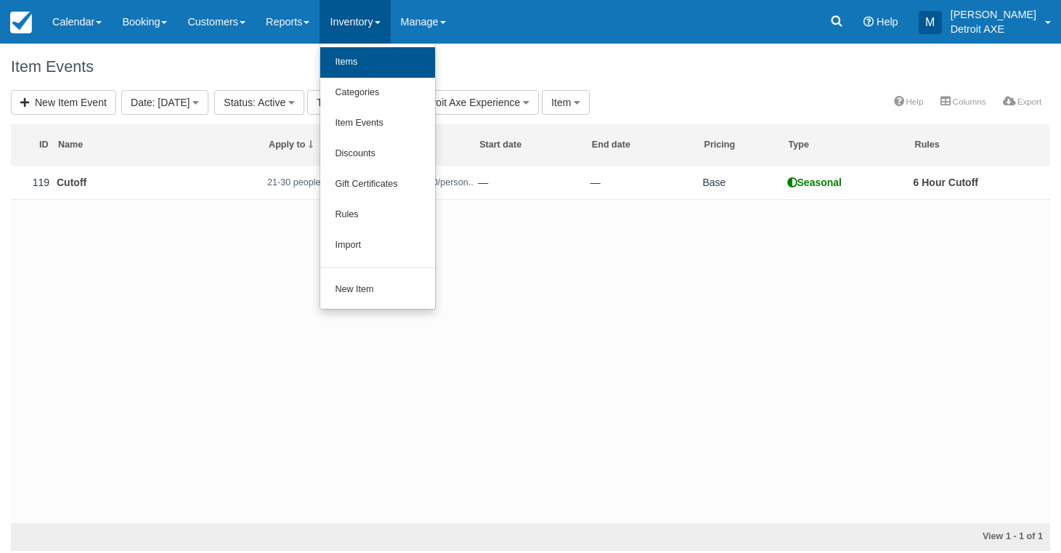
click at [381, 69] on link "Items" at bounding box center [377, 62] width 115 height 31
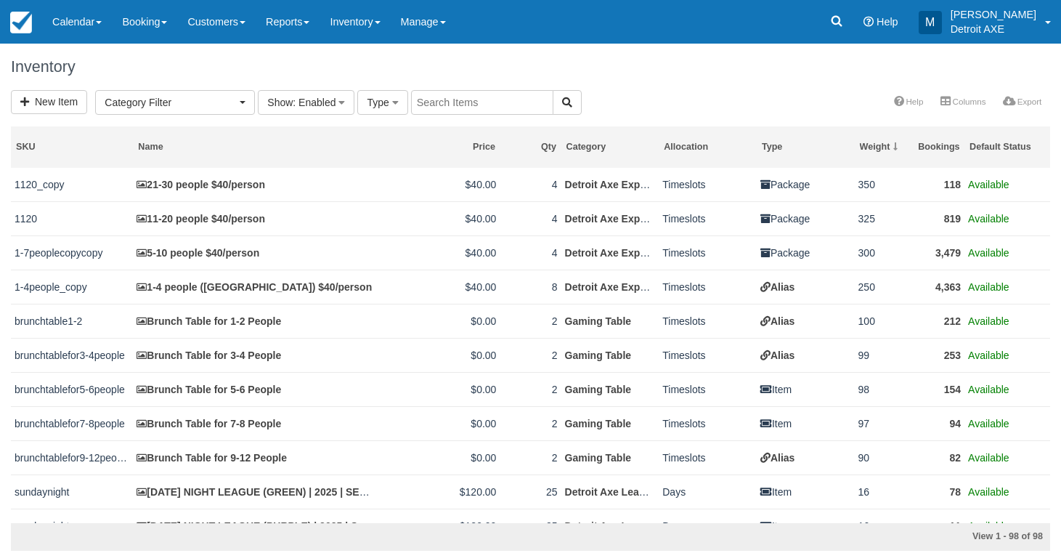
select select
click at [628, 74] on h1 "Inventory" at bounding box center [531, 66] width 1040 height 17
click at [106, 30] on link "Calendar" at bounding box center [77, 22] width 70 height 44
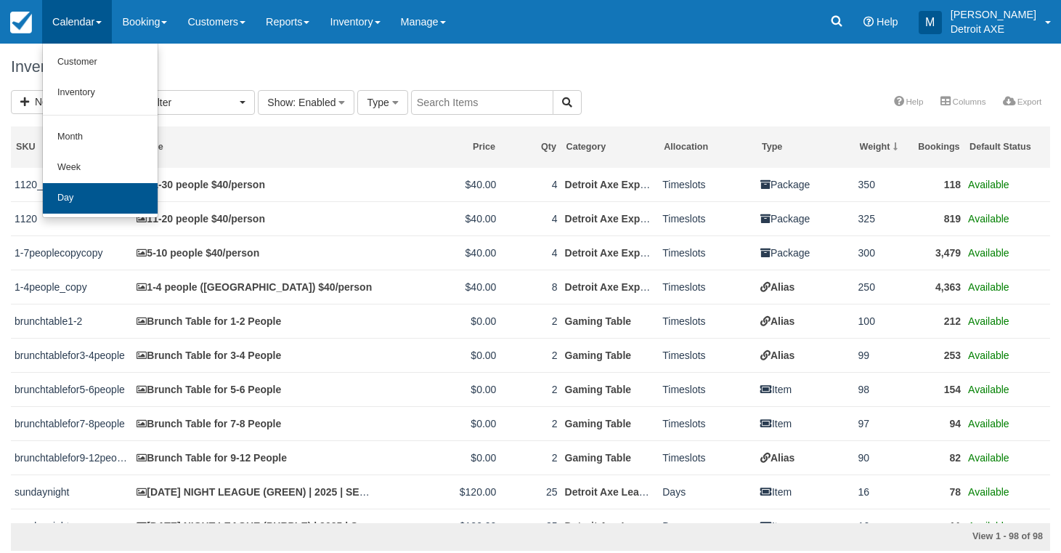
click at [110, 195] on link "Day" at bounding box center [100, 198] width 115 height 31
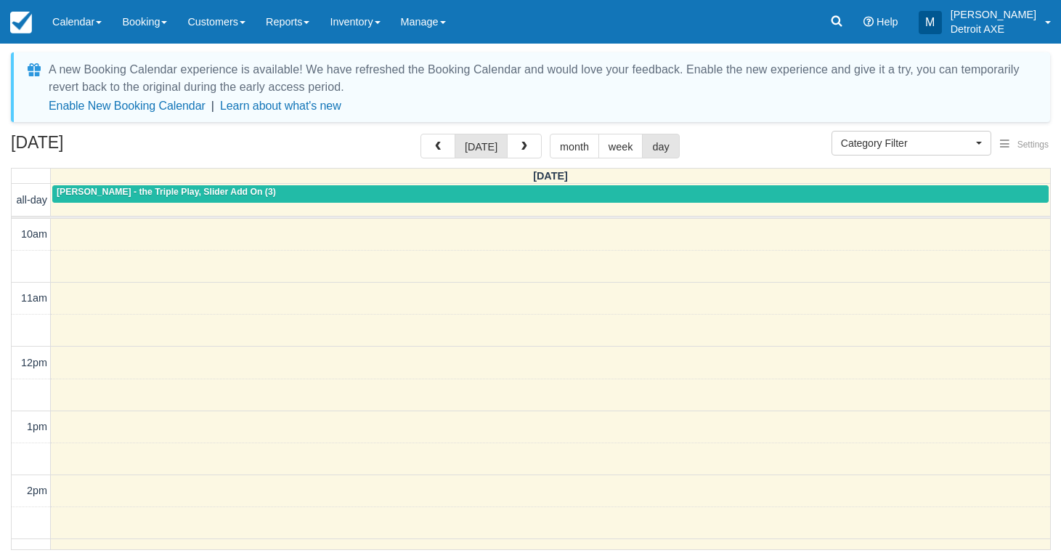
select select
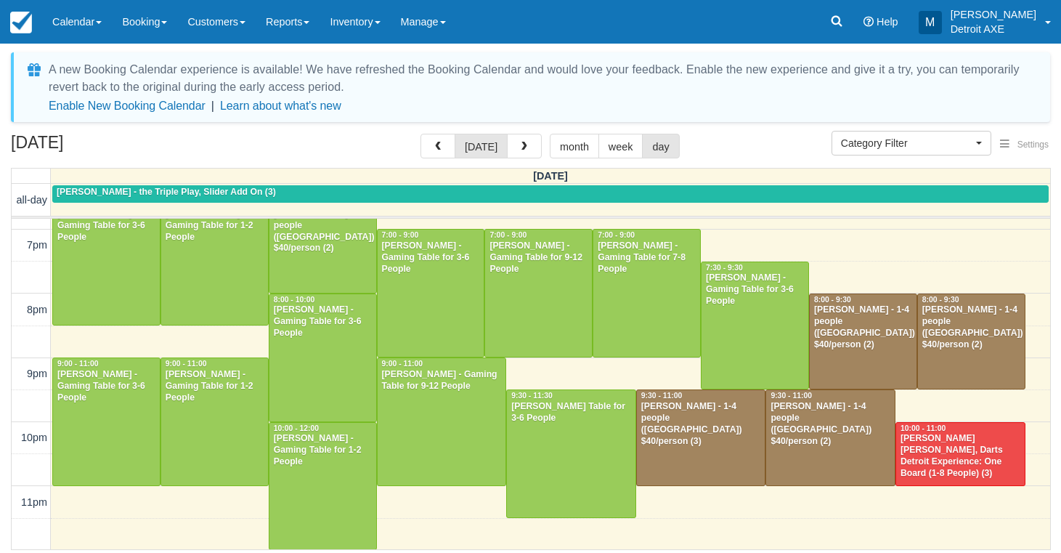
scroll to position [567, 0]
click at [835, 458] on div at bounding box center [830, 437] width 129 height 95
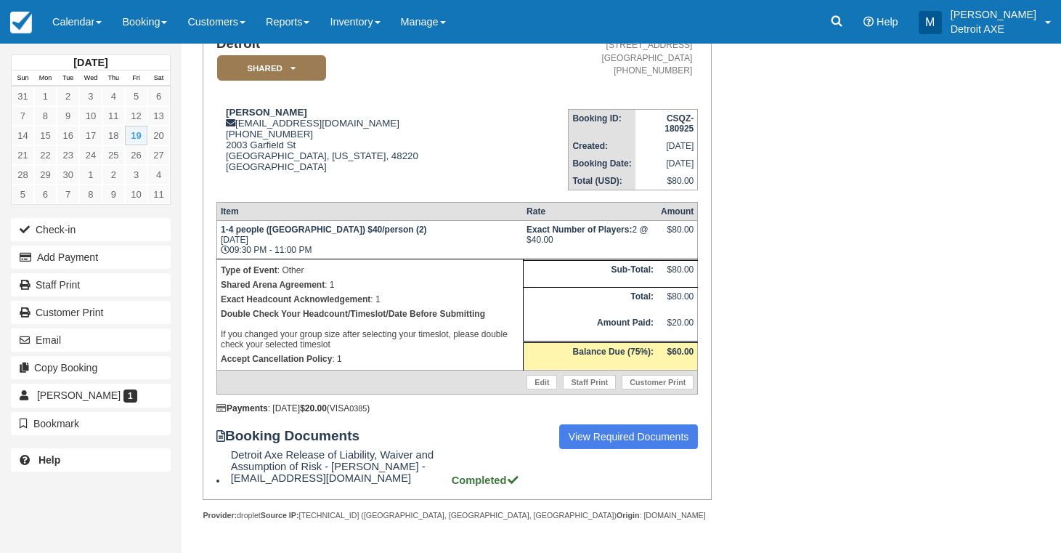
scroll to position [150, 0]
click at [78, 41] on link "Calendar" at bounding box center [77, 22] width 70 height 44
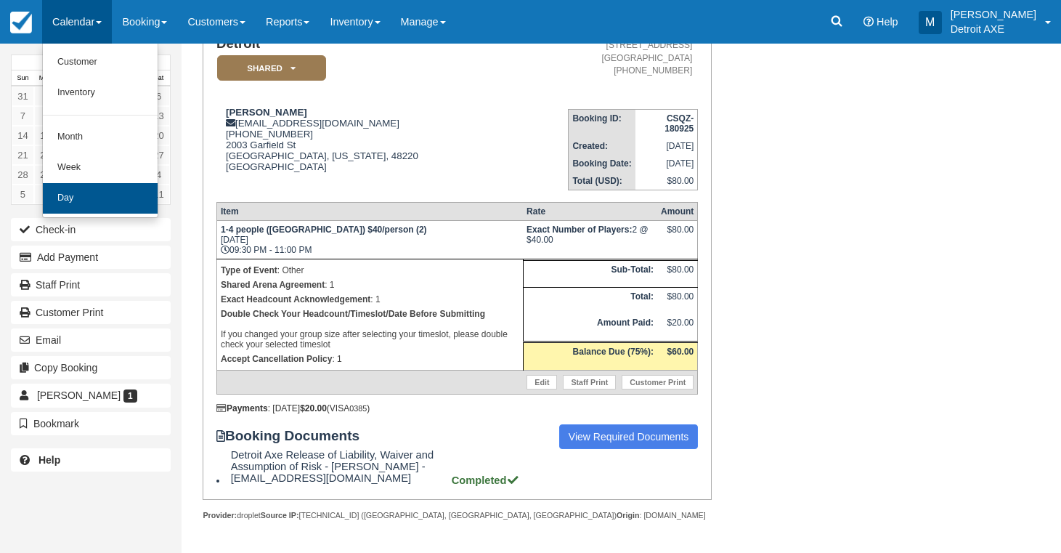
click at [120, 200] on link "Day" at bounding box center [100, 198] width 115 height 31
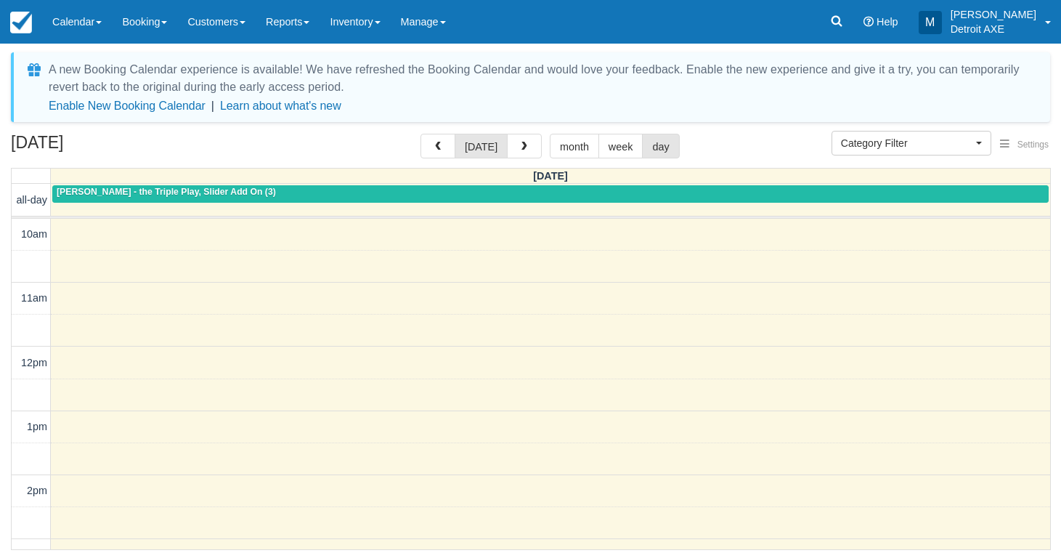
select select
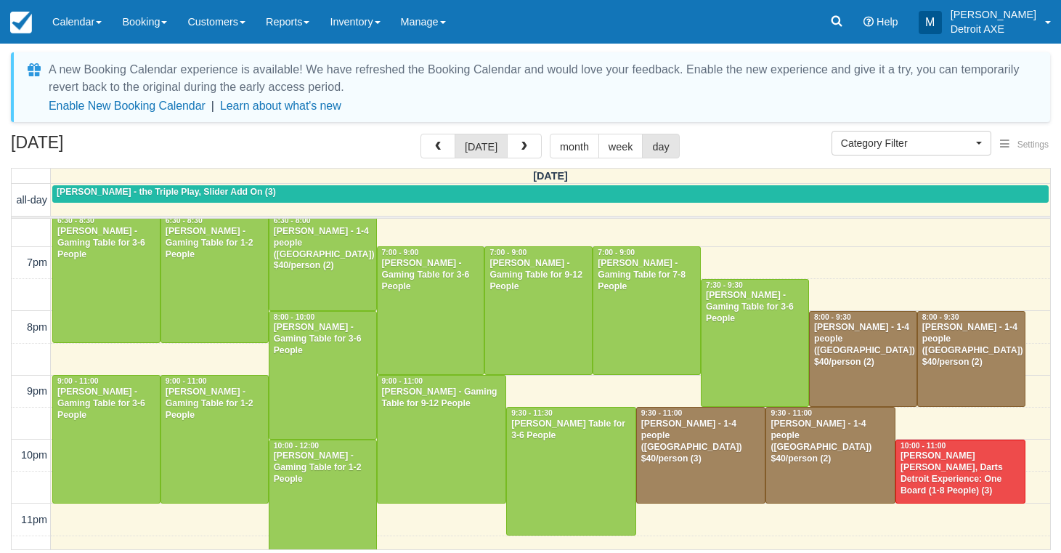
scroll to position [553, 0]
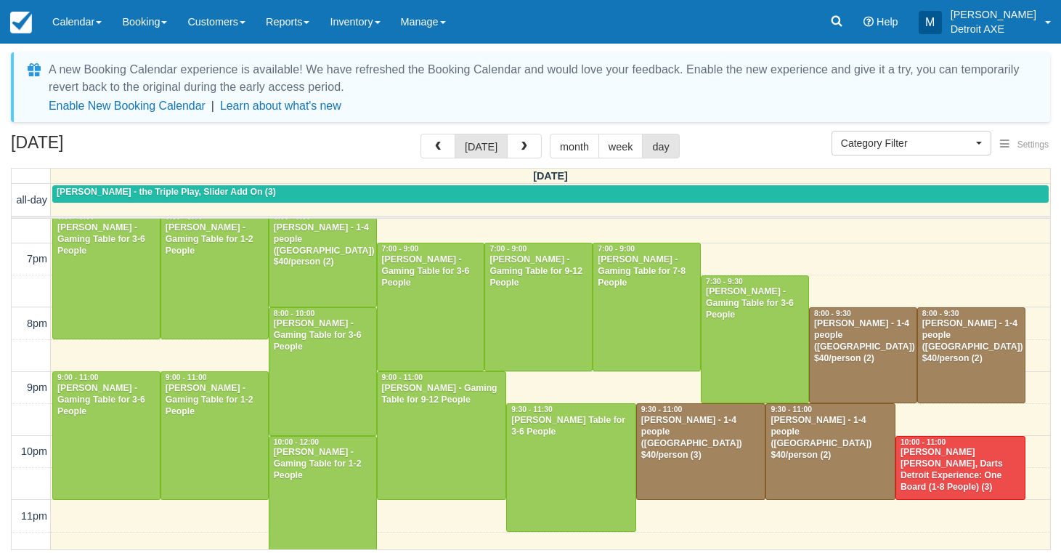
click at [971, 455] on div "[PERSON_NAME] [PERSON_NAME], Darts Detroit Experience: One Board (1-8 People) (…" at bounding box center [960, 470] width 121 height 46
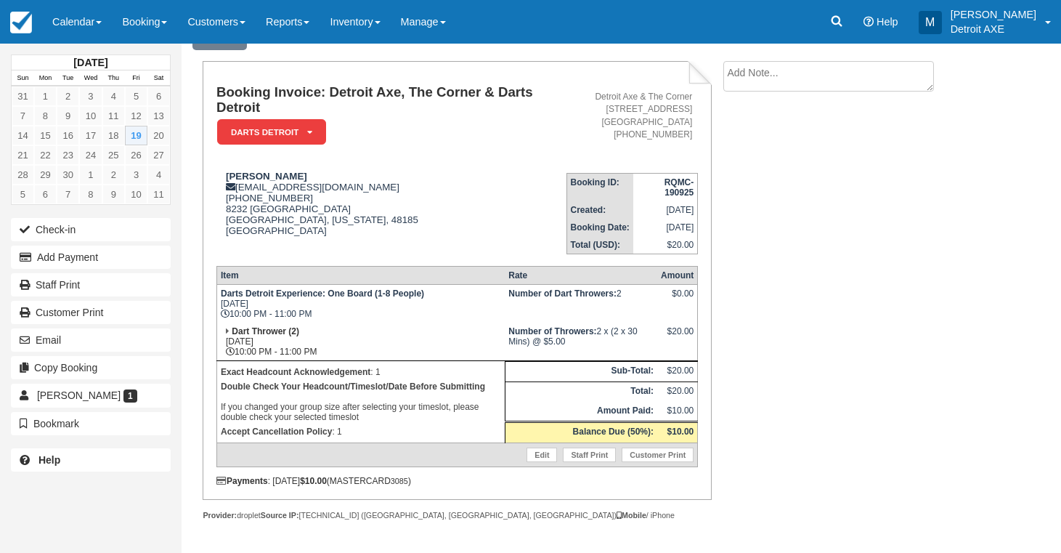
scroll to position [82, 0]
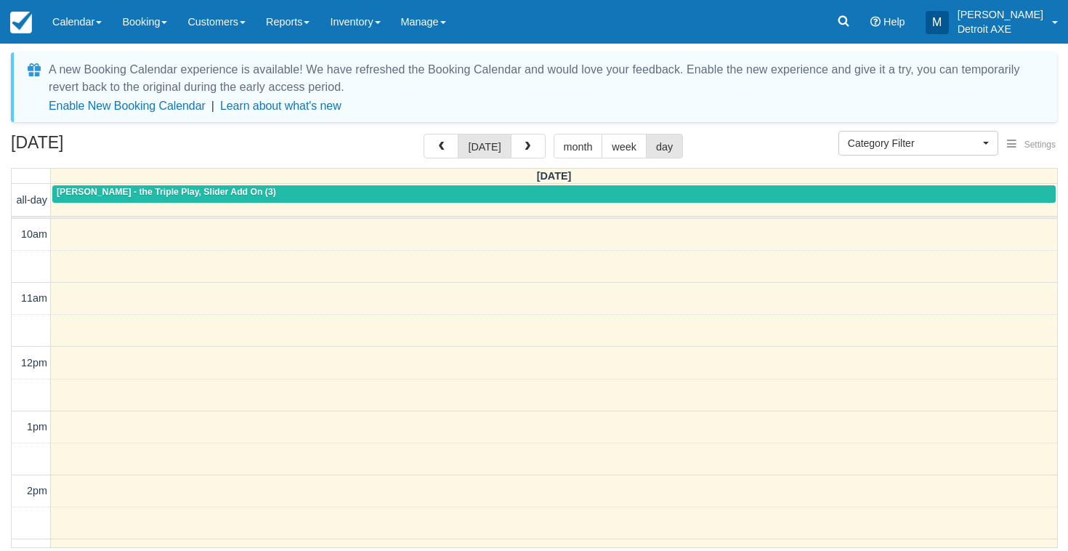
select select
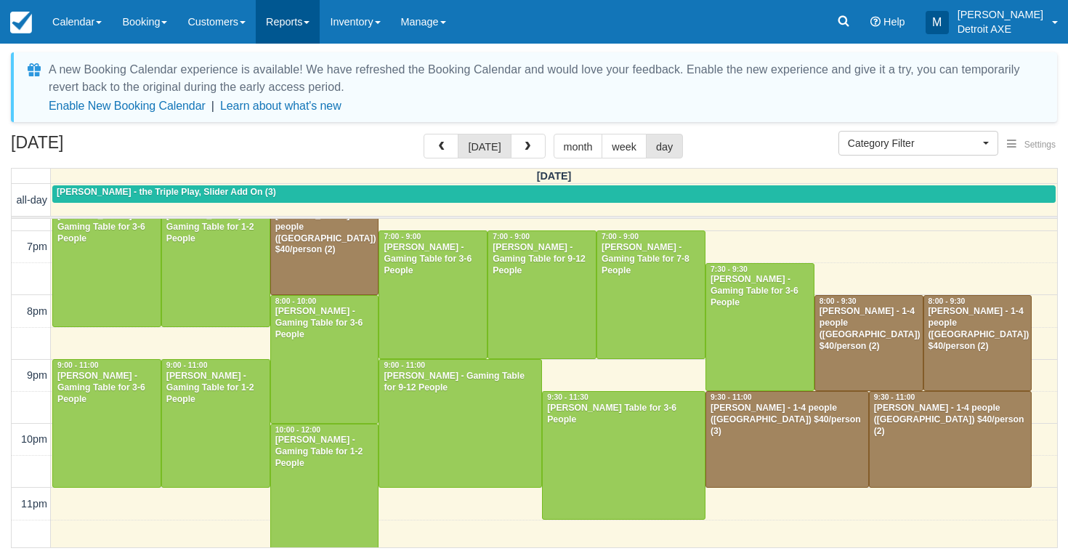
click at [289, 27] on link "Reports" at bounding box center [288, 22] width 64 height 44
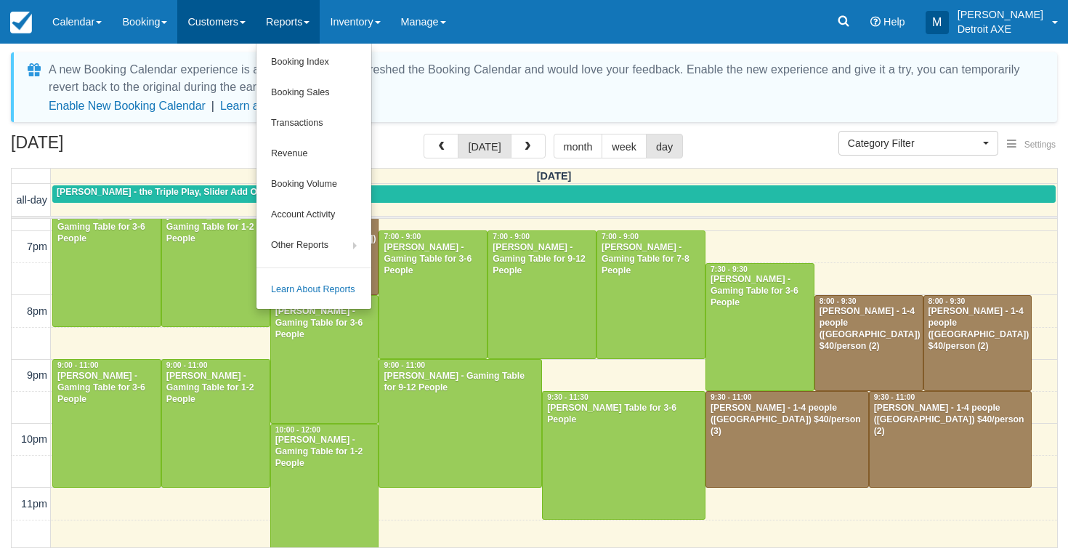
click at [232, 28] on link "Customers" at bounding box center [216, 22] width 78 height 44
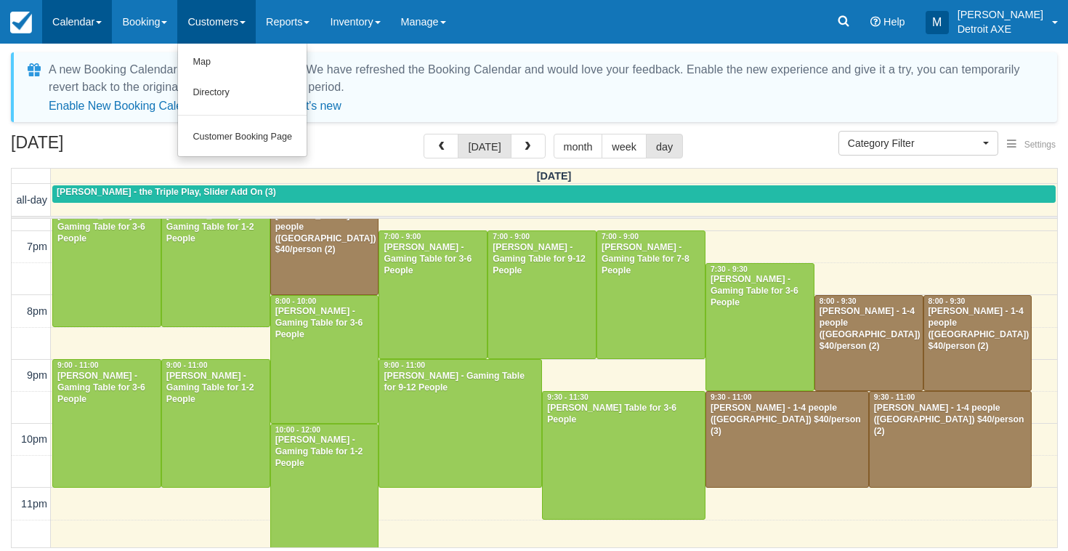
click at [112, 43] on link "Calendar" at bounding box center [77, 22] width 70 height 44
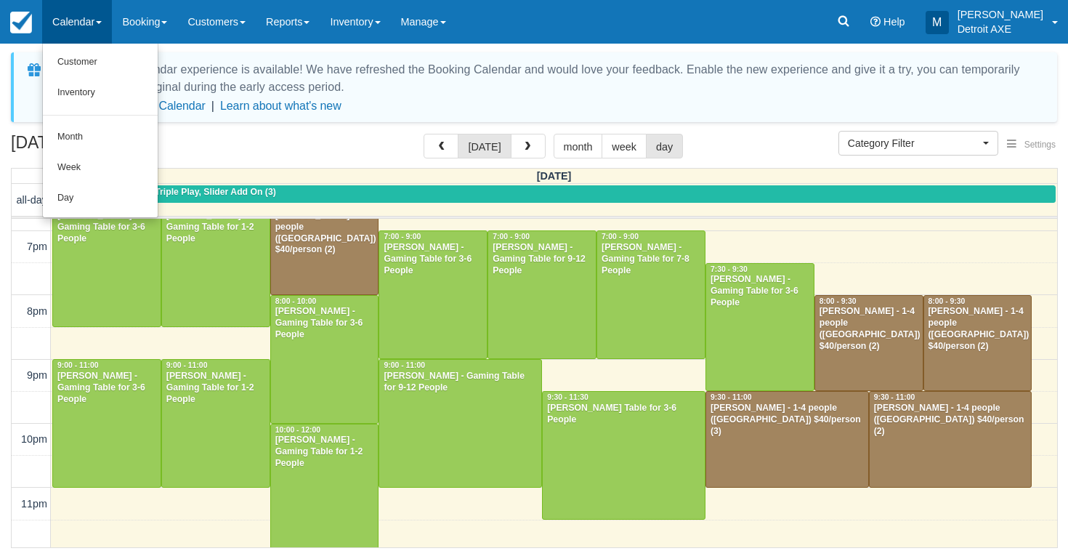
click at [197, 47] on div "A new Booking Calendar experience is available! We have refreshed the Booking C…" at bounding box center [534, 297] width 1068 height 507
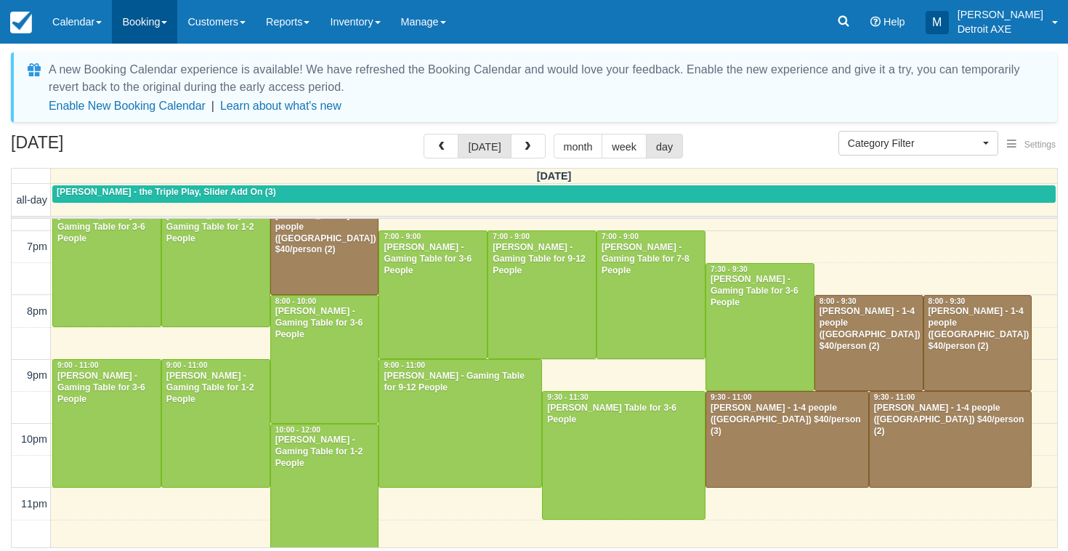
click at [158, 20] on link "Booking" at bounding box center [144, 22] width 65 height 44
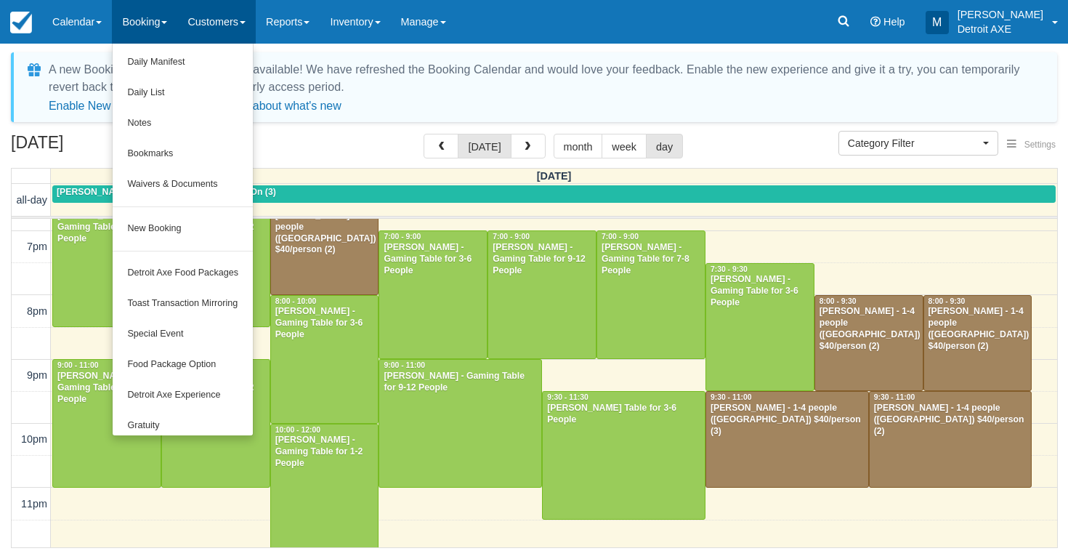
click at [246, 26] on link "Customers" at bounding box center [216, 22] width 78 height 44
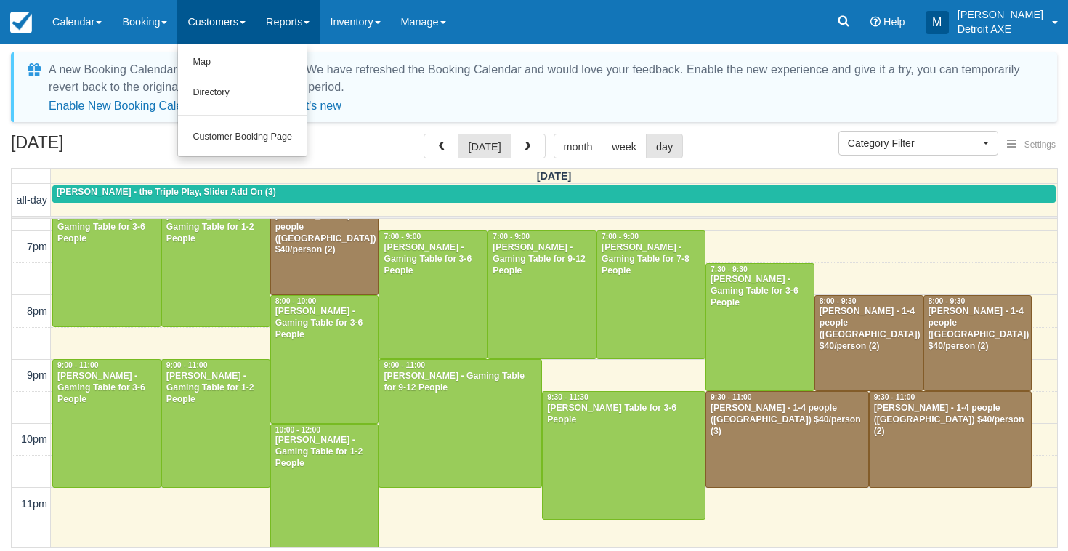
click at [313, 31] on link "Reports" at bounding box center [288, 22] width 64 height 44
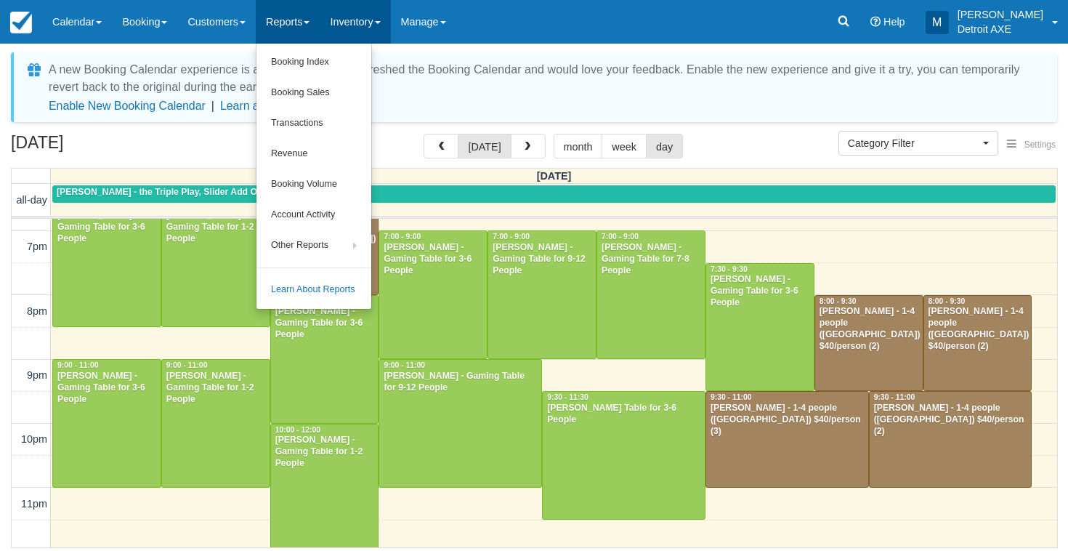
click at [387, 16] on link "Inventory" at bounding box center [355, 22] width 70 height 44
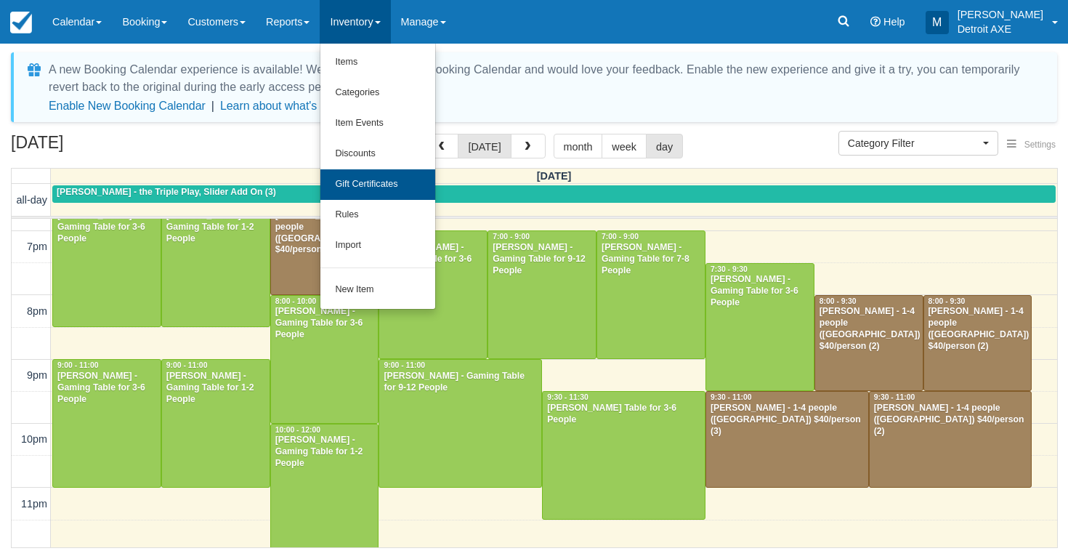
click at [372, 185] on link "Gift Certificates" at bounding box center [377, 184] width 115 height 31
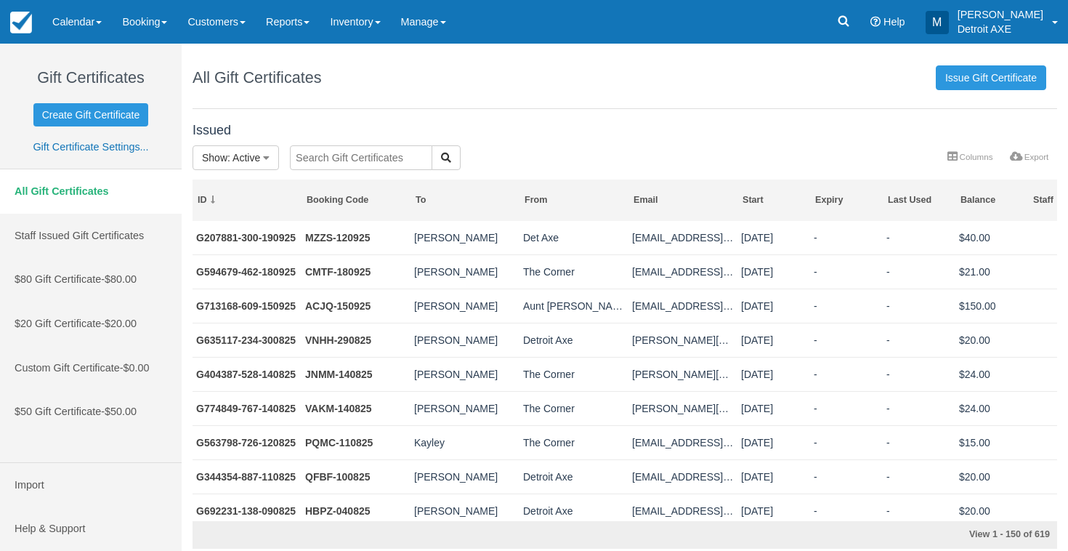
click at [382, 155] on input "text" at bounding box center [361, 157] width 142 height 25
type input "mandi"
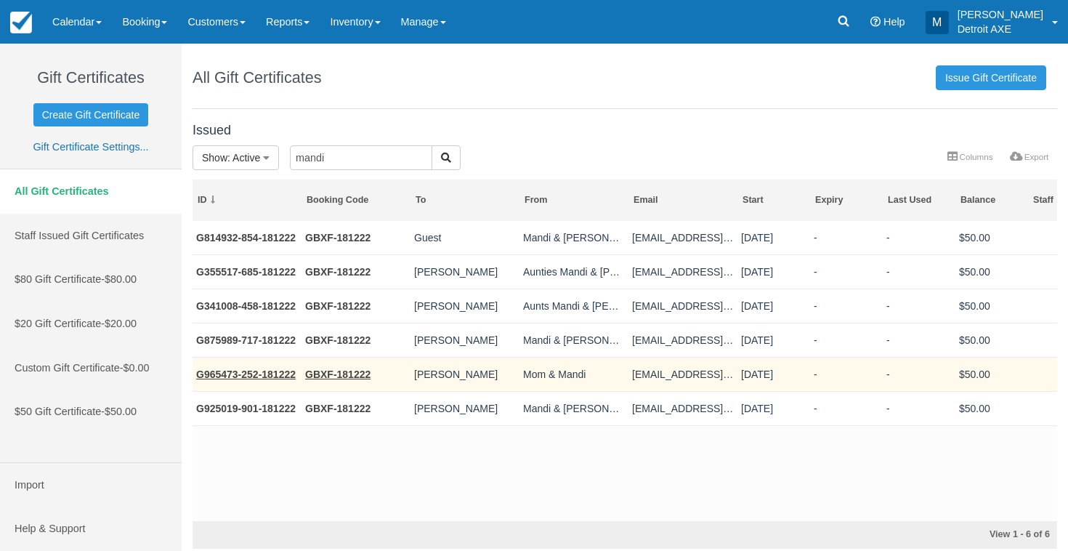
click at [258, 370] on link "G965473-252-181222" at bounding box center [246, 374] width 100 height 12
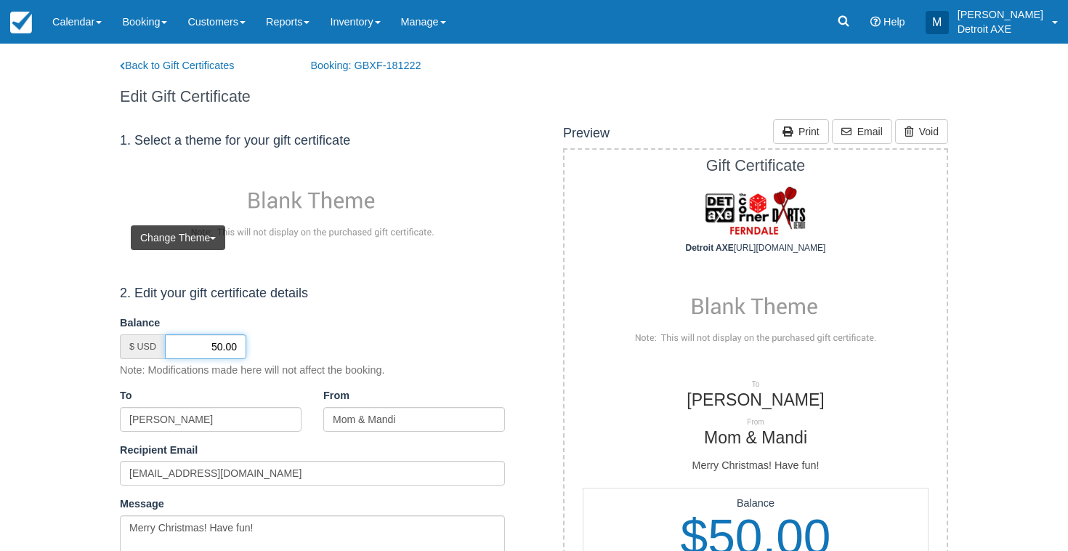
click at [214, 346] on input "50.00" at bounding box center [205, 346] width 81 height 25
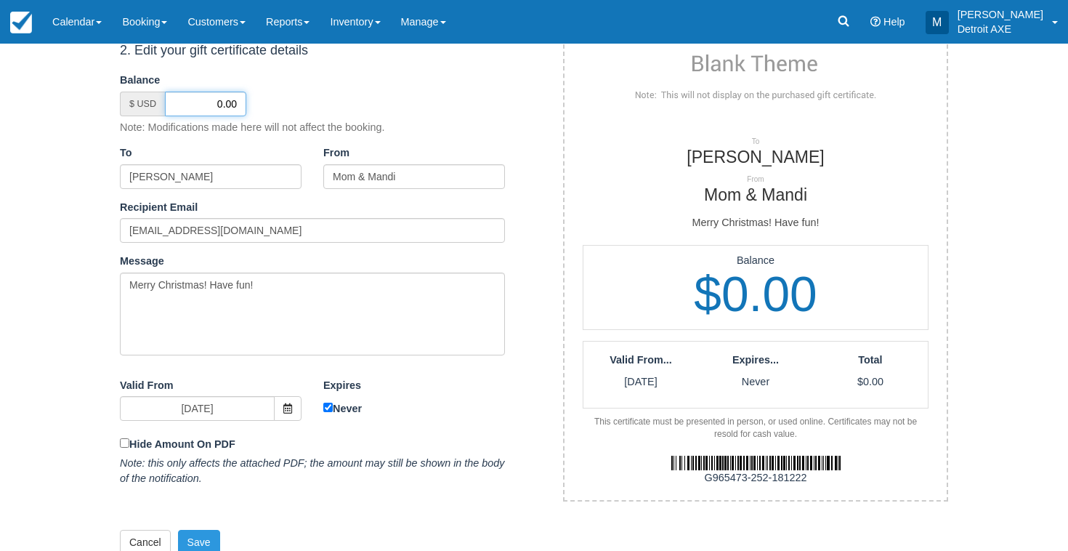
scroll to position [256, 0]
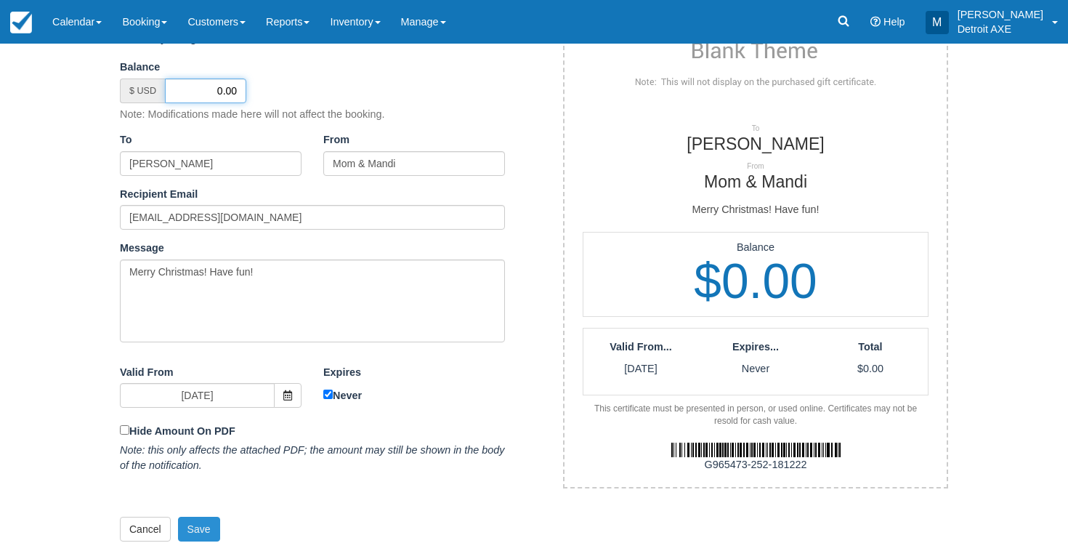
type input "0.00"
click at [210, 516] on button "Save" at bounding box center [199, 528] width 42 height 25
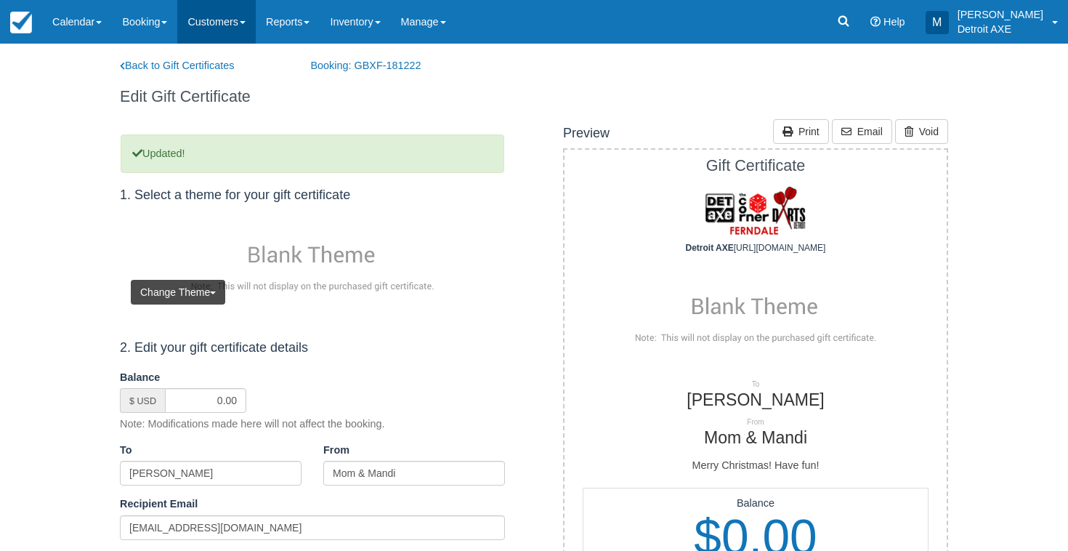
scroll to position [0, 0]
click at [155, 70] on link "Back to Gift Certificates" at bounding box center [204, 65] width 191 height 15
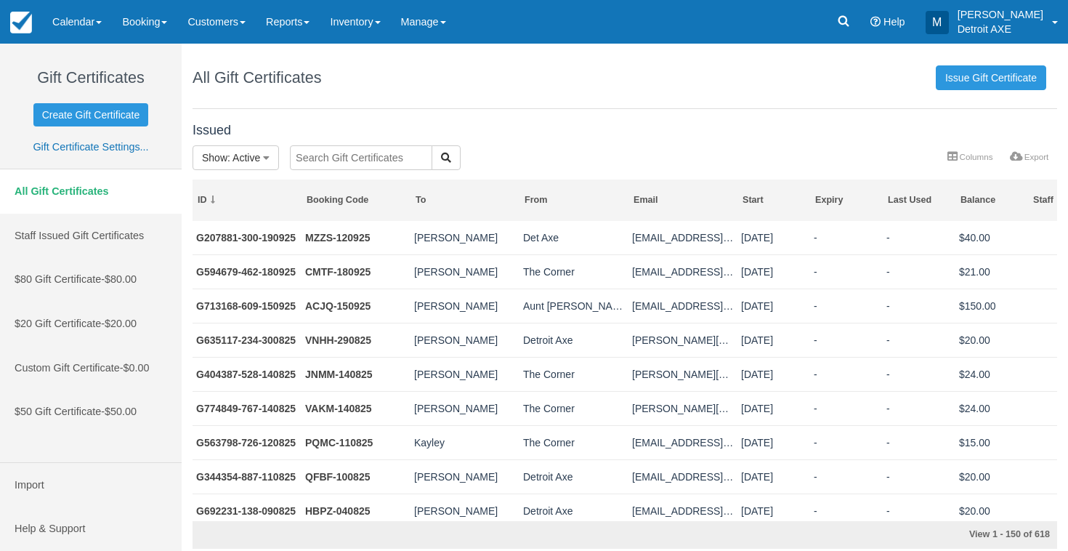
click at [337, 152] on input "text" at bounding box center [361, 157] width 142 height 25
type input "mandi"
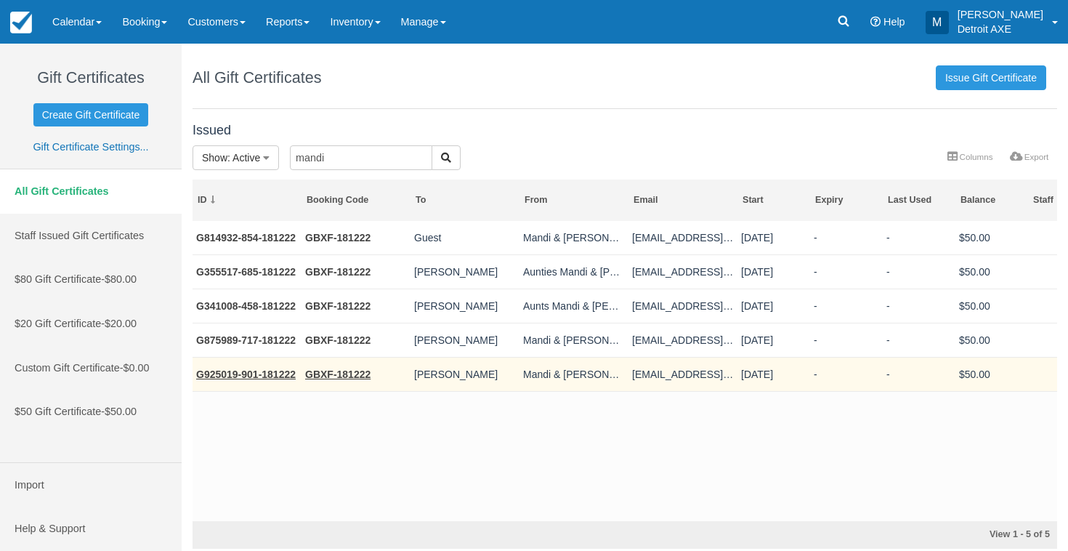
click at [225, 376] on link "G925019-901-181222" at bounding box center [246, 374] width 100 height 12
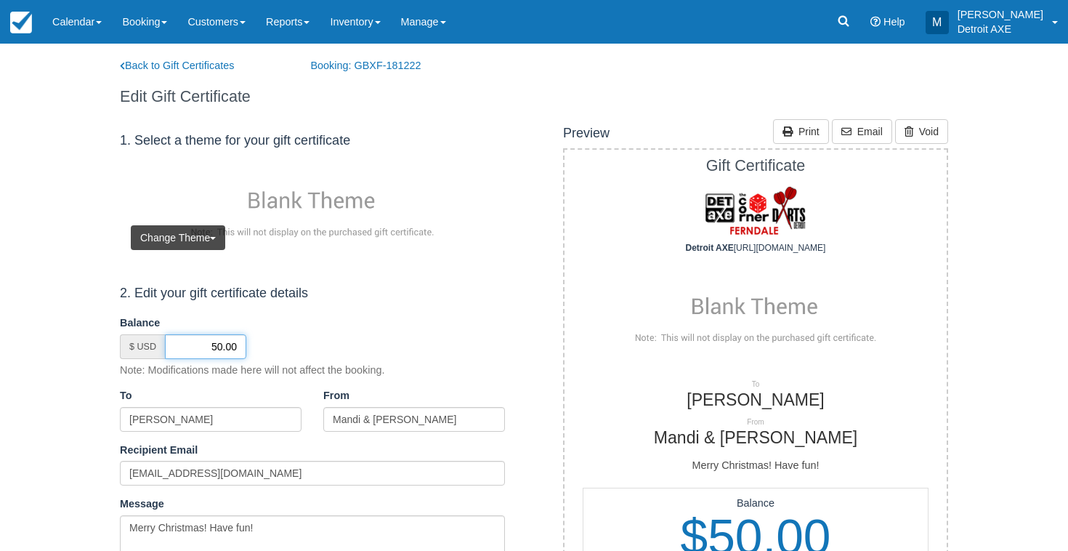
click at [219, 339] on input "50.00" at bounding box center [205, 346] width 81 height 25
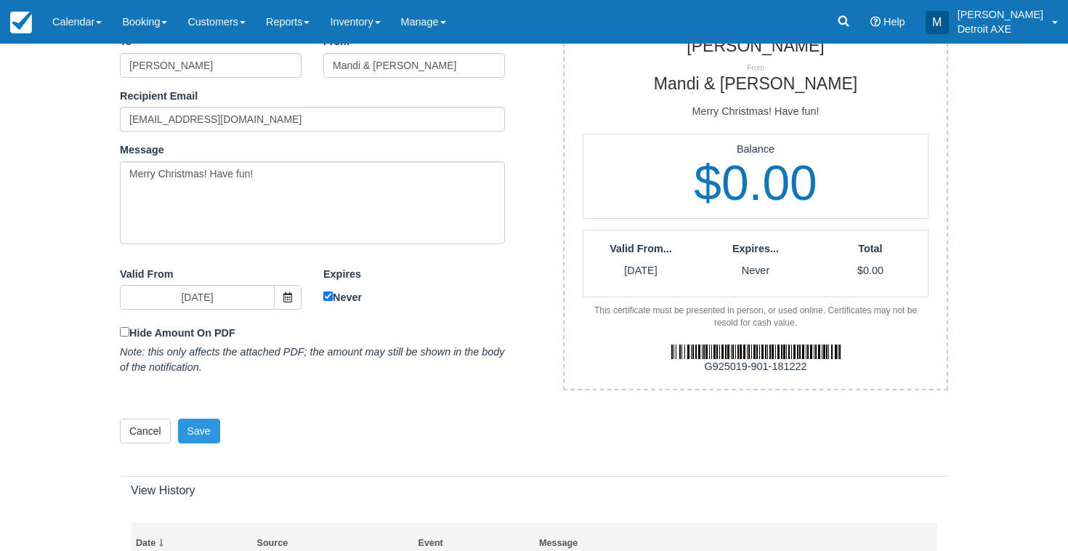
scroll to position [368, 0]
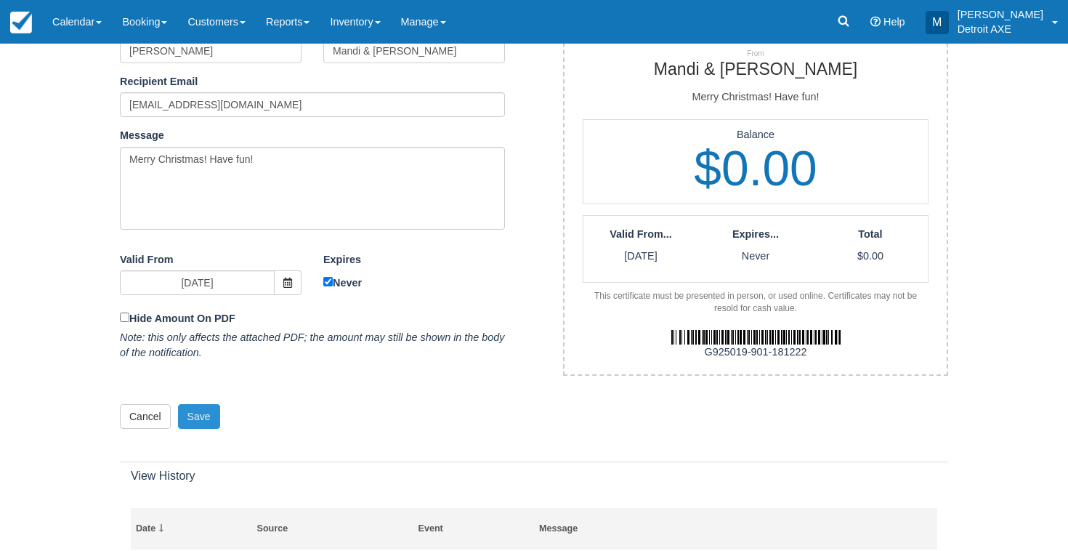
type input "0.00"
click at [200, 413] on button "Save" at bounding box center [199, 416] width 42 height 25
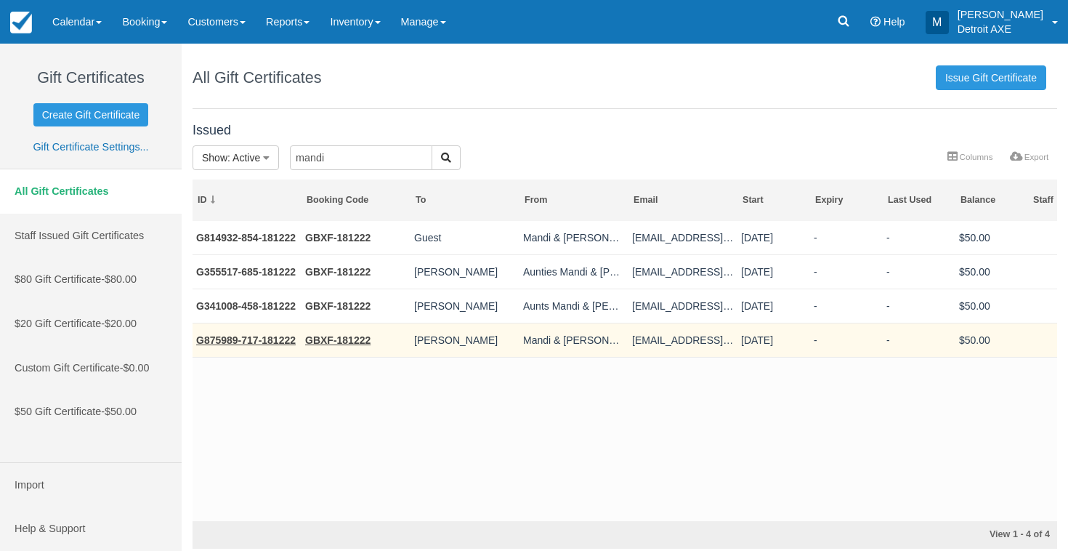
click at [233, 339] on link "G875989-717-181222" at bounding box center [246, 340] width 100 height 12
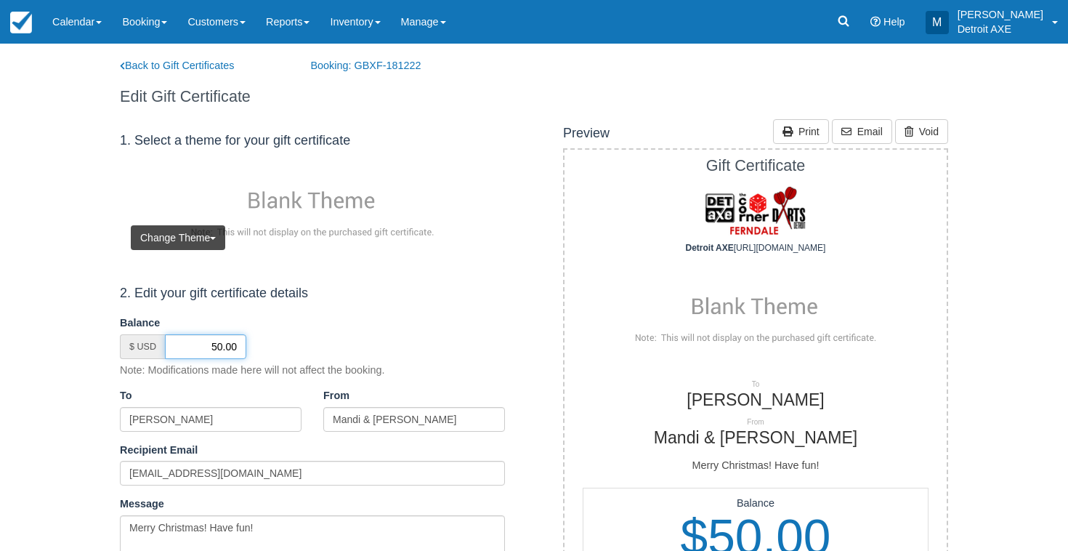
click at [221, 341] on input "50.00" at bounding box center [205, 346] width 81 height 25
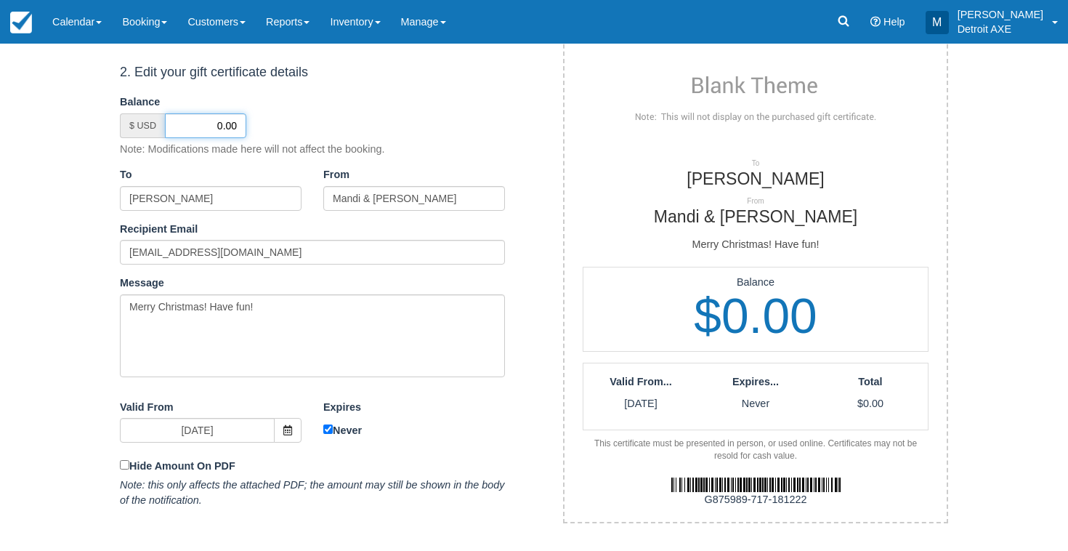
scroll to position [232, 0]
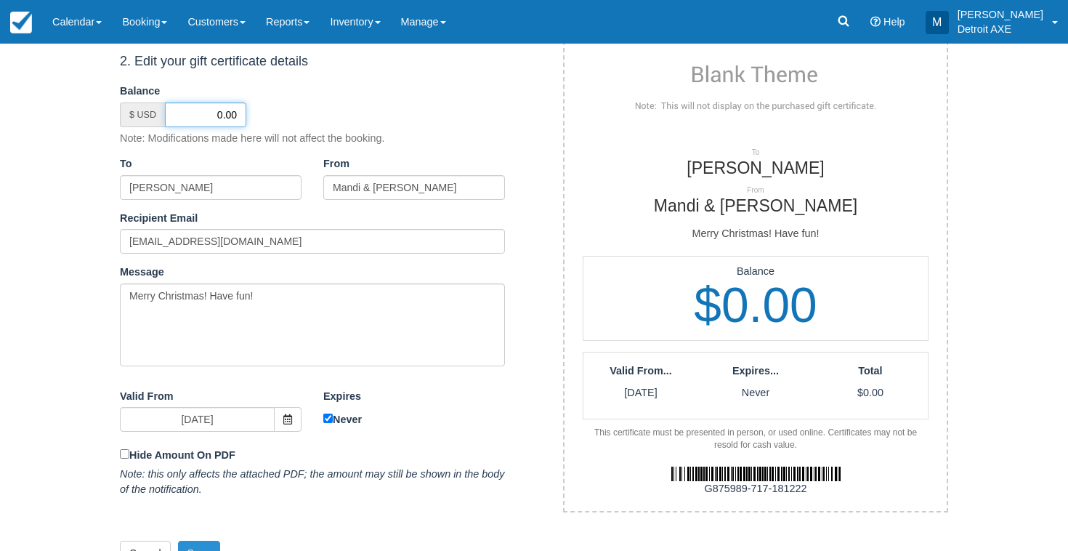
type input "0.00"
click at [197, 545] on button "Save" at bounding box center [199, 552] width 42 height 25
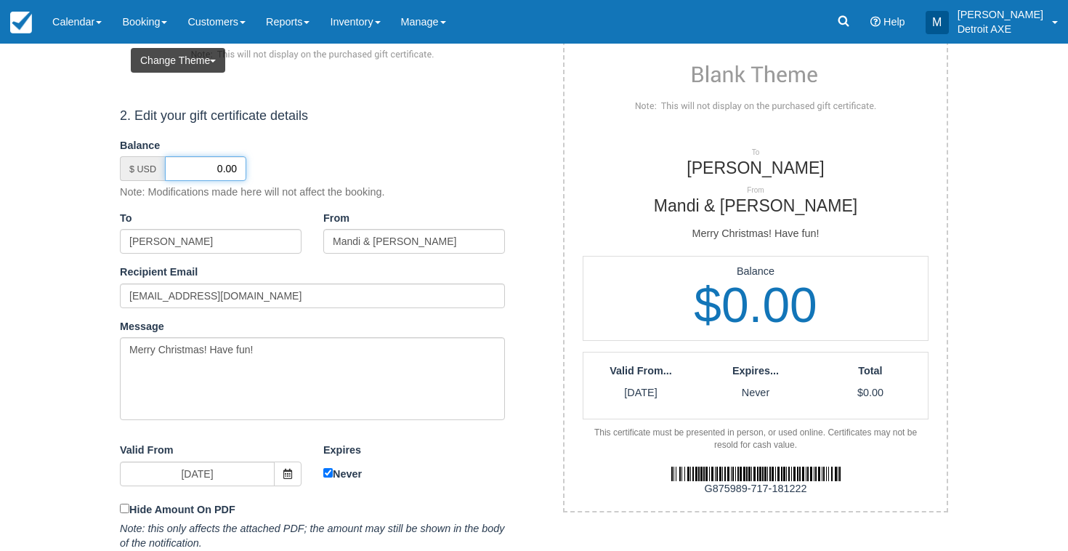
click at [222, 172] on input "0.00" at bounding box center [205, 168] width 81 height 25
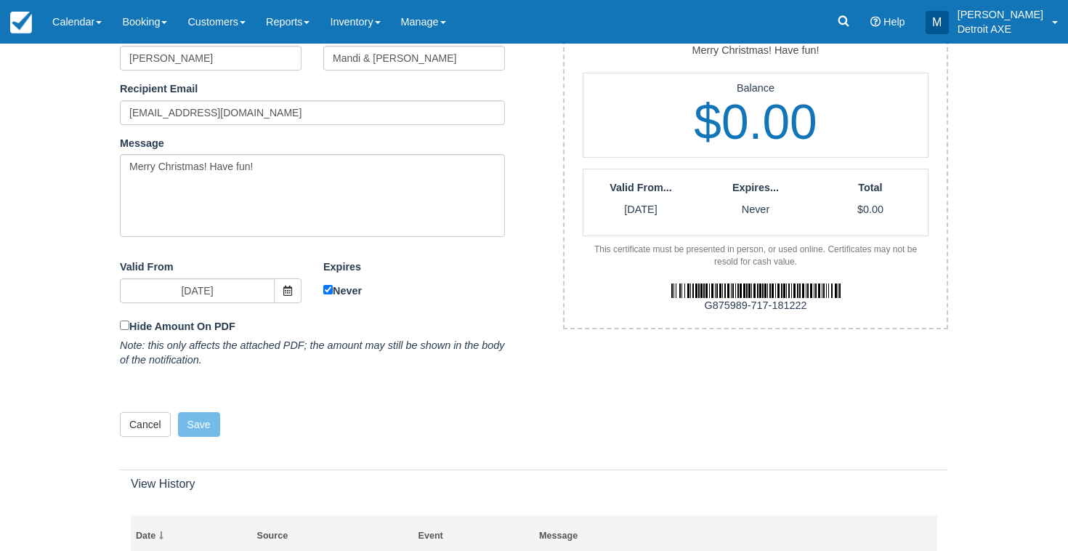
scroll to position [431, 0]
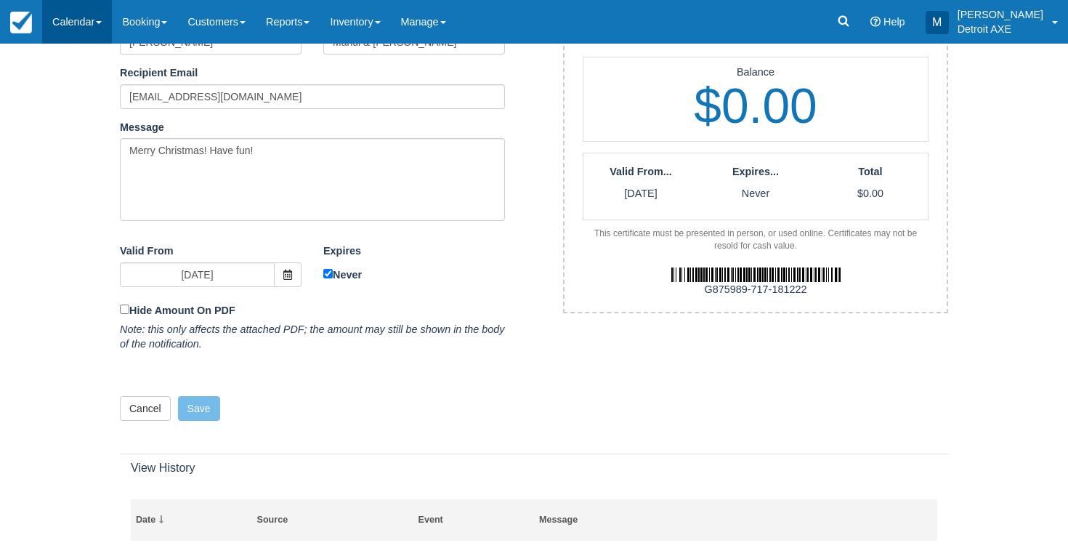
click at [66, 22] on link "Calendar" at bounding box center [77, 22] width 70 height 44
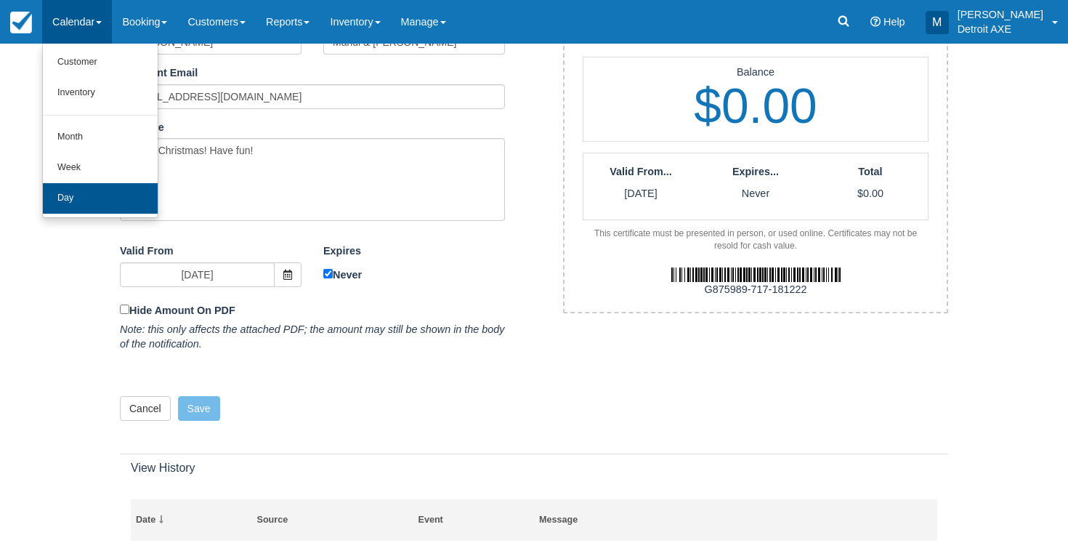
click at [109, 190] on link "Day" at bounding box center [100, 198] width 115 height 31
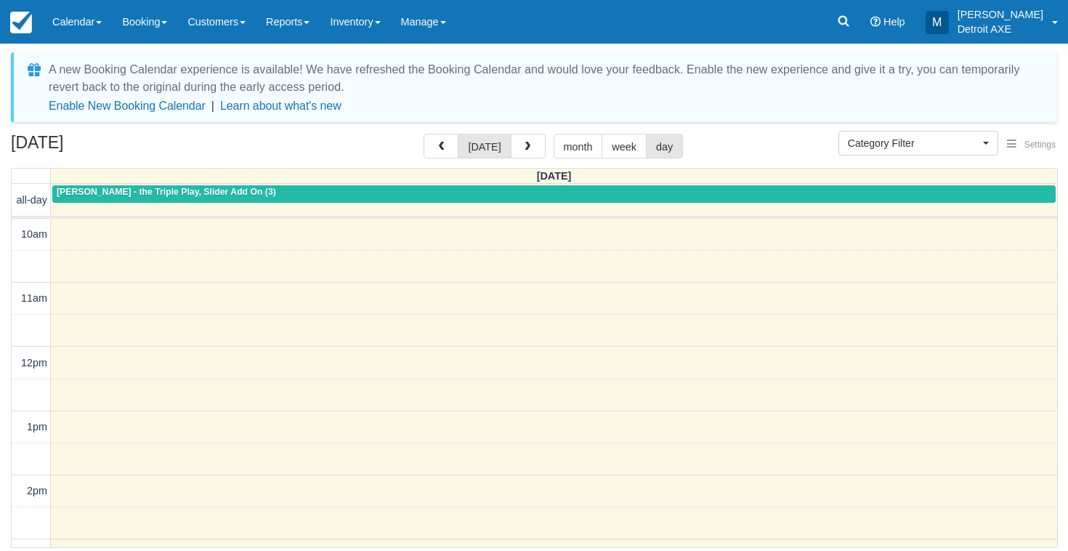
select select
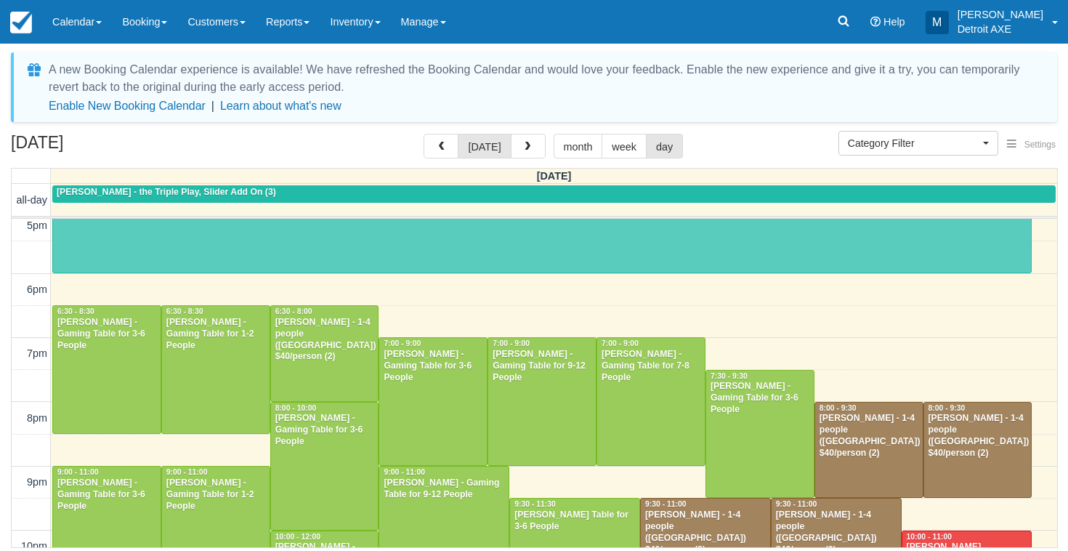
click at [391, 148] on div "[DATE] [DATE] month week day" at bounding box center [534, 149] width 1046 height 31
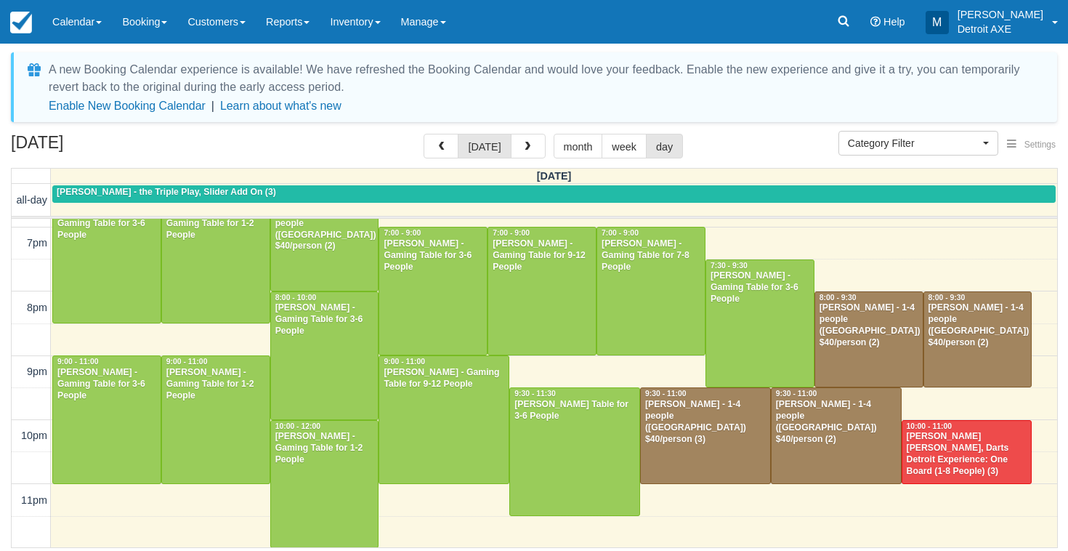
scroll to position [569, 0]
click at [719, 435] on div at bounding box center [705, 435] width 129 height 95
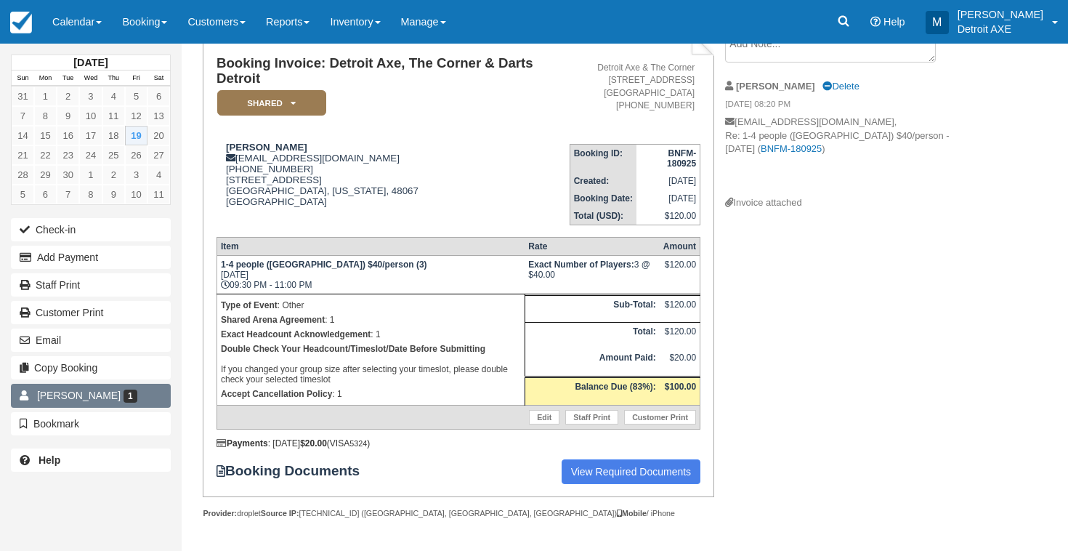
scroll to position [112, 0]
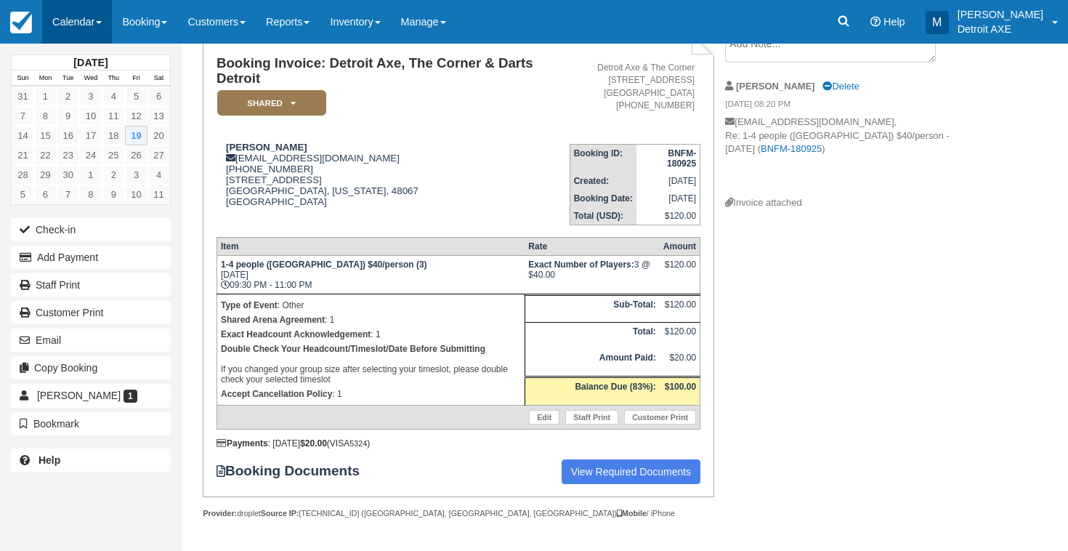
click at [66, 14] on link "Calendar" at bounding box center [77, 22] width 70 height 44
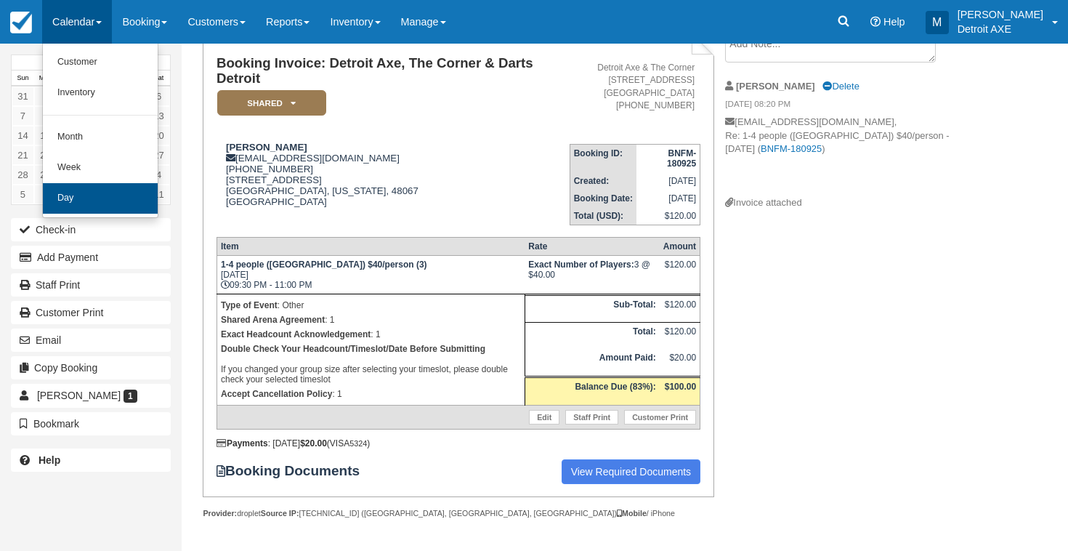
click at [123, 190] on link "Day" at bounding box center [100, 198] width 115 height 31
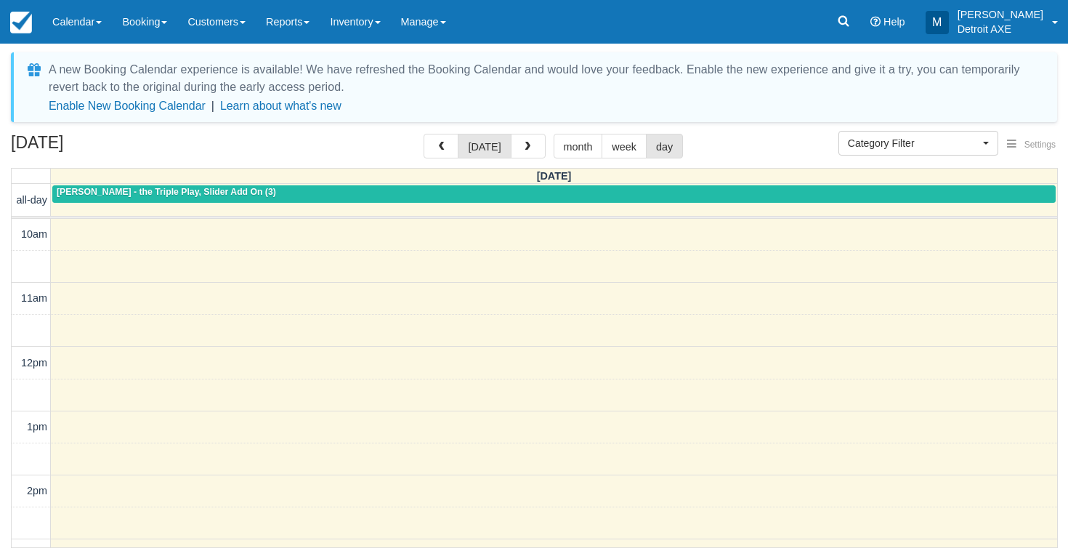
select select
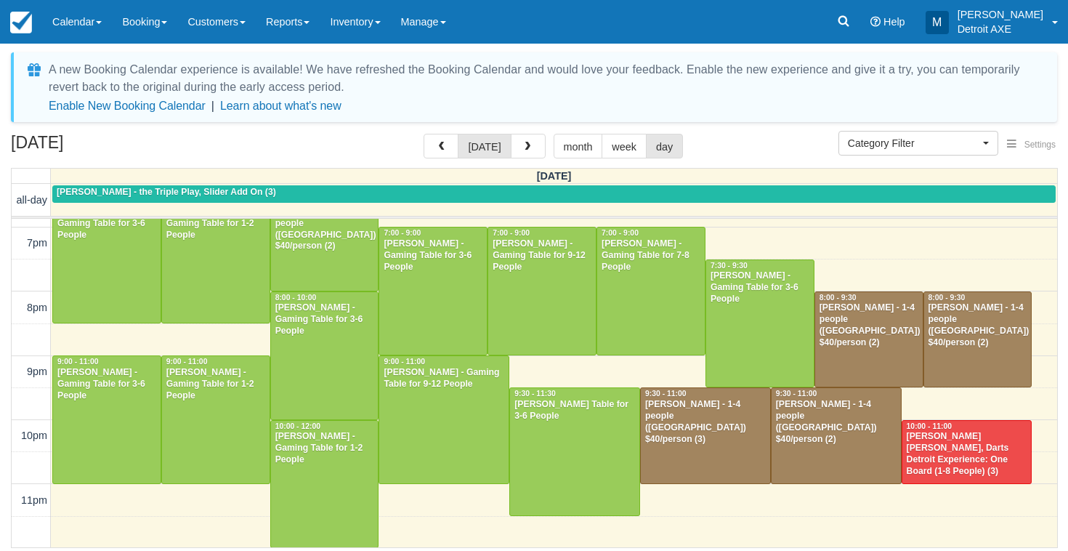
scroll to position [569, 0]
click at [98, 22] on link "Calendar" at bounding box center [77, 22] width 70 height 44
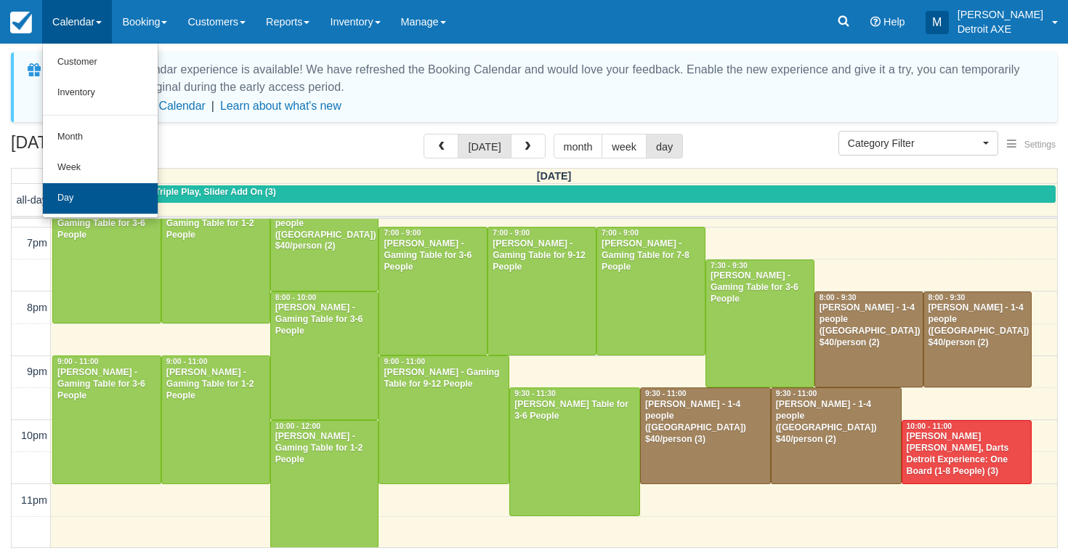
click at [113, 193] on link "Day" at bounding box center [100, 198] width 115 height 31
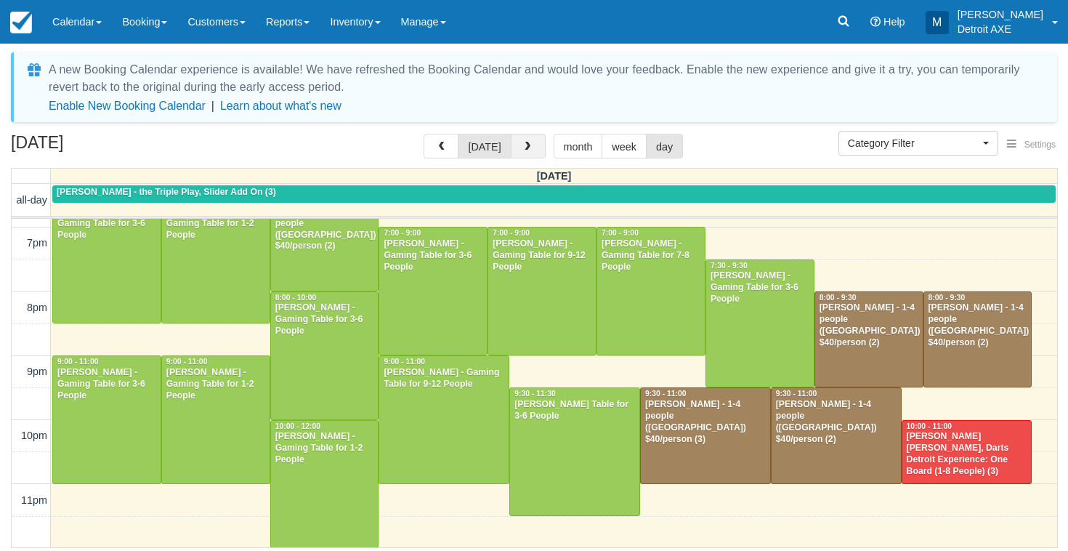
click at [530, 155] on button "button" at bounding box center [528, 146] width 35 height 25
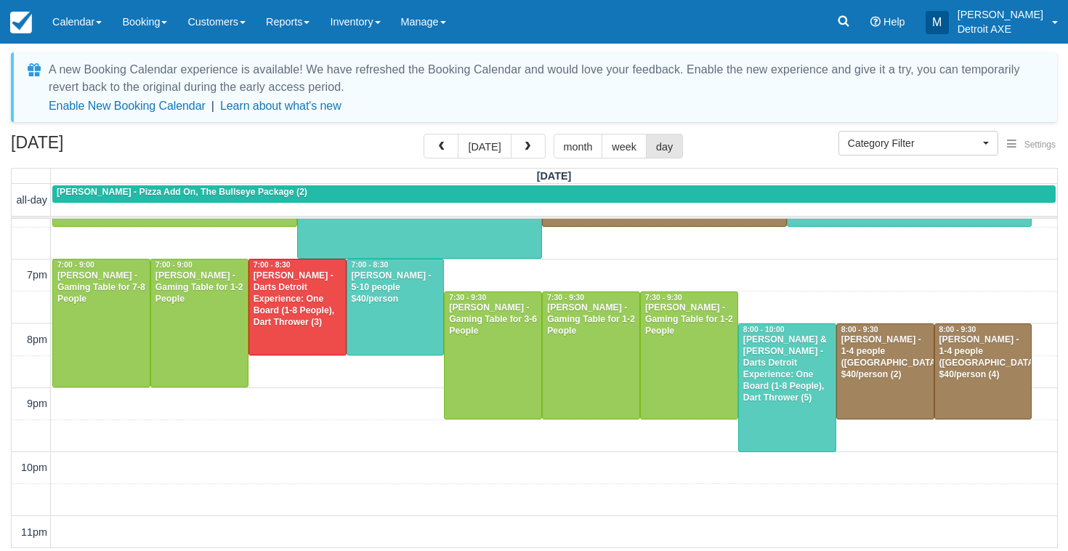
scroll to position [537, 0]
click at [932, 149] on span "Category Filter" at bounding box center [913, 143] width 131 height 15
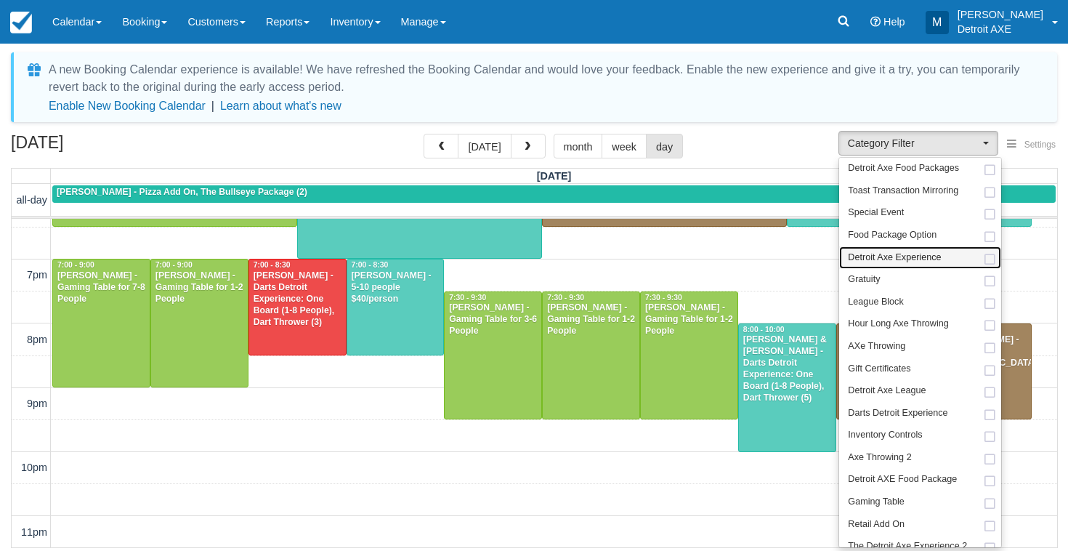
click at [908, 251] on span "Detroit Axe Experience" at bounding box center [894, 257] width 93 height 13
select select "14"
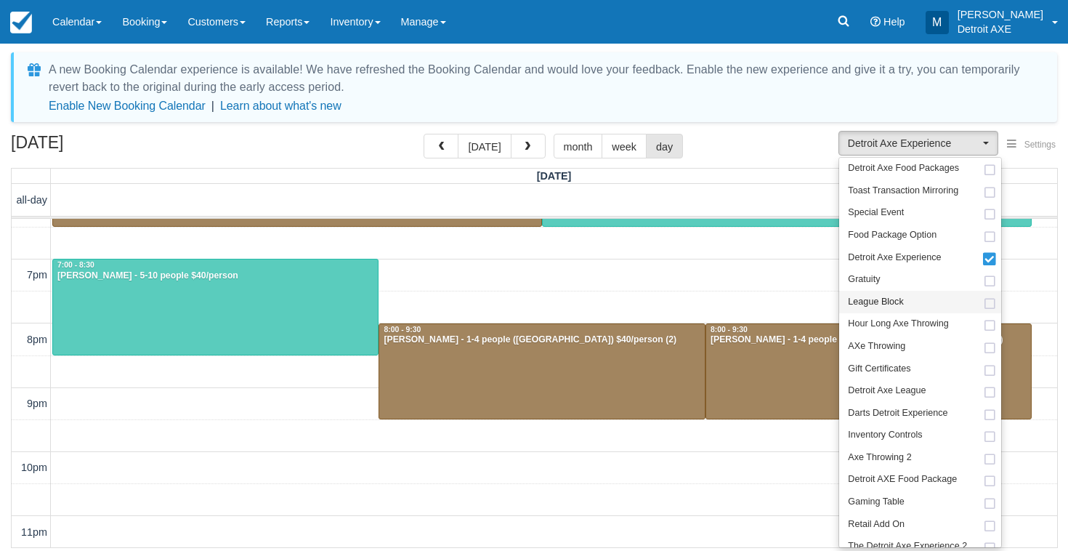
scroll to position [537, 0]
click at [899, 407] on span "Darts Detroit Experience" at bounding box center [898, 413] width 100 height 13
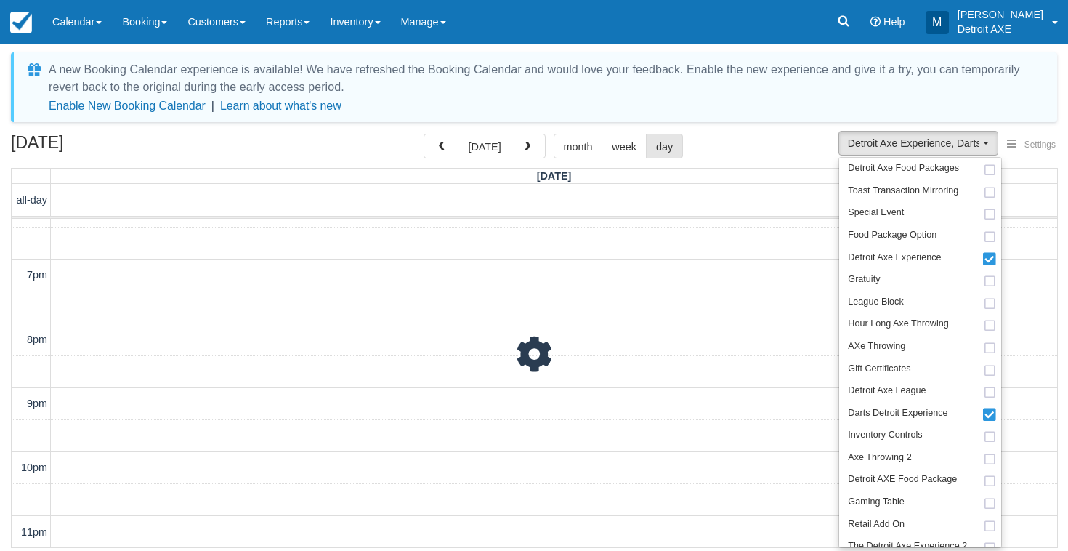
scroll to position [537, 0]
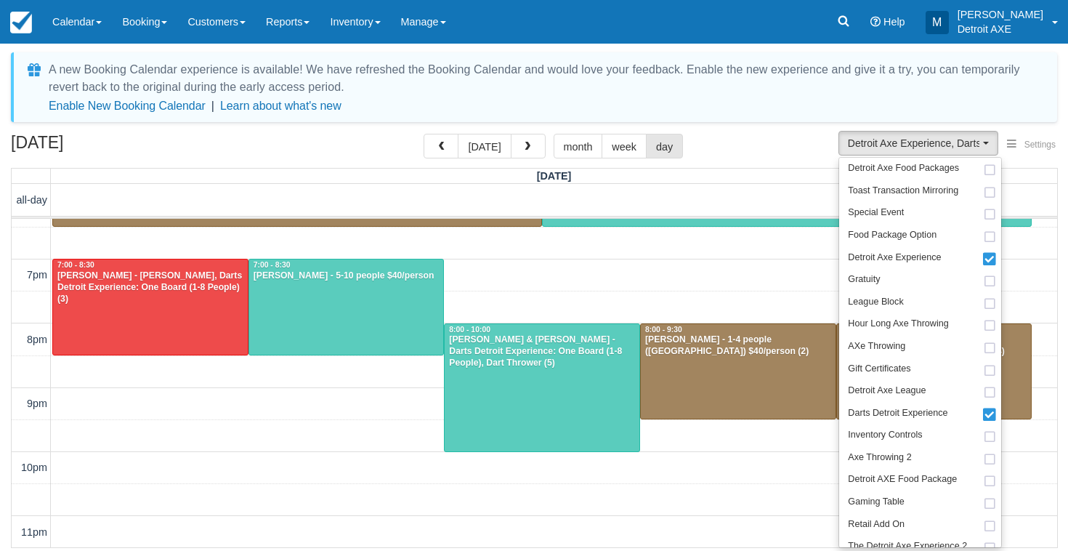
click at [774, 148] on div "September 20, 2025 today month week day" at bounding box center [534, 149] width 1046 height 31
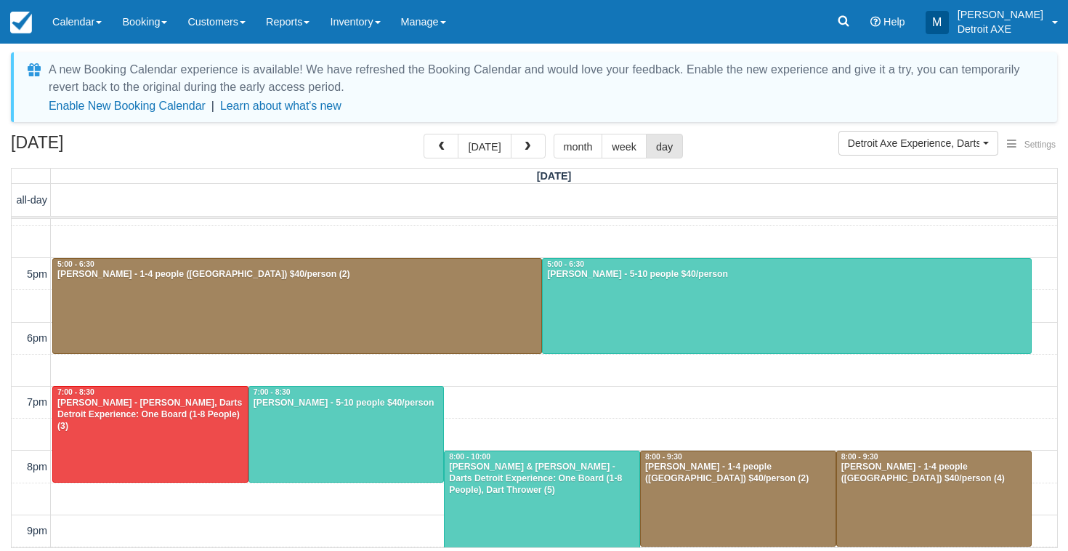
scroll to position [411, 0]
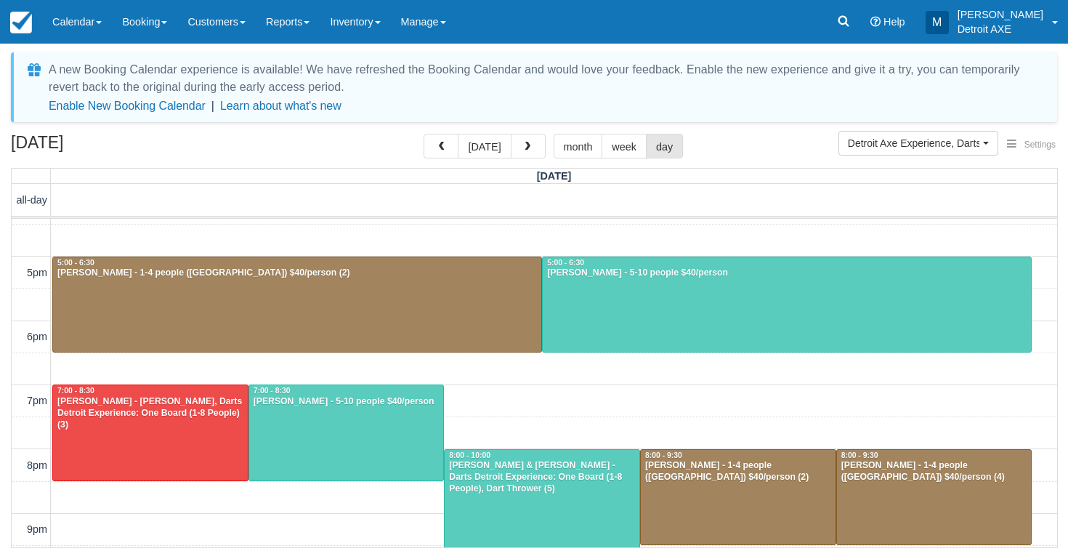
click at [732, 287] on div at bounding box center [787, 304] width 488 height 95
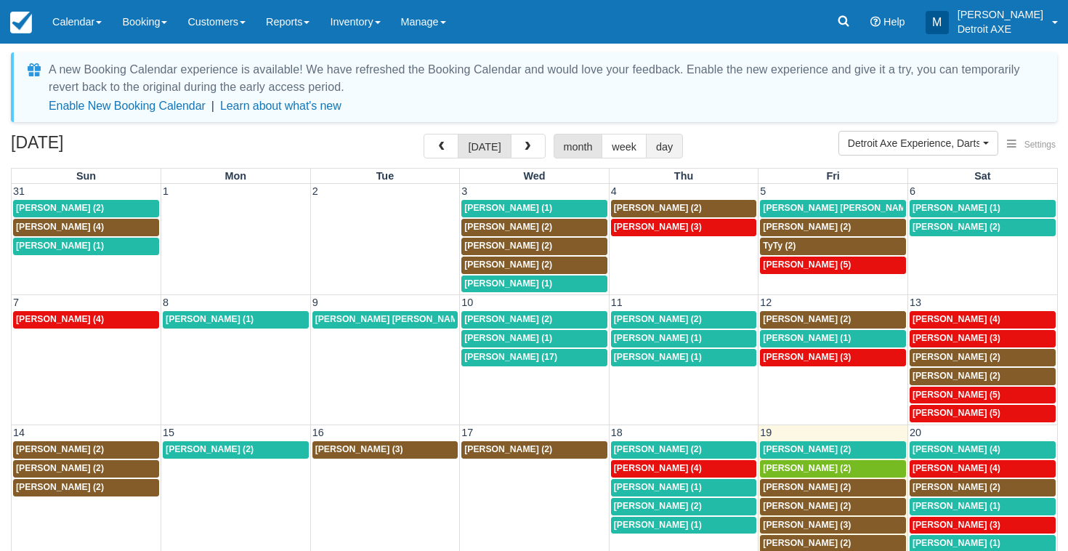
click at [655, 150] on button "day" at bounding box center [664, 146] width 37 height 25
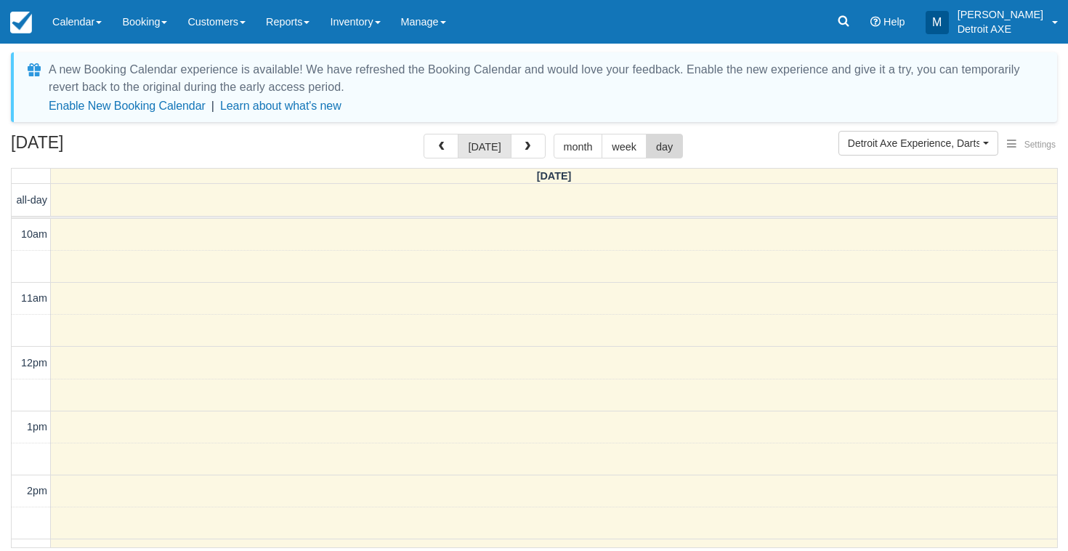
scroll to position [537, 0]
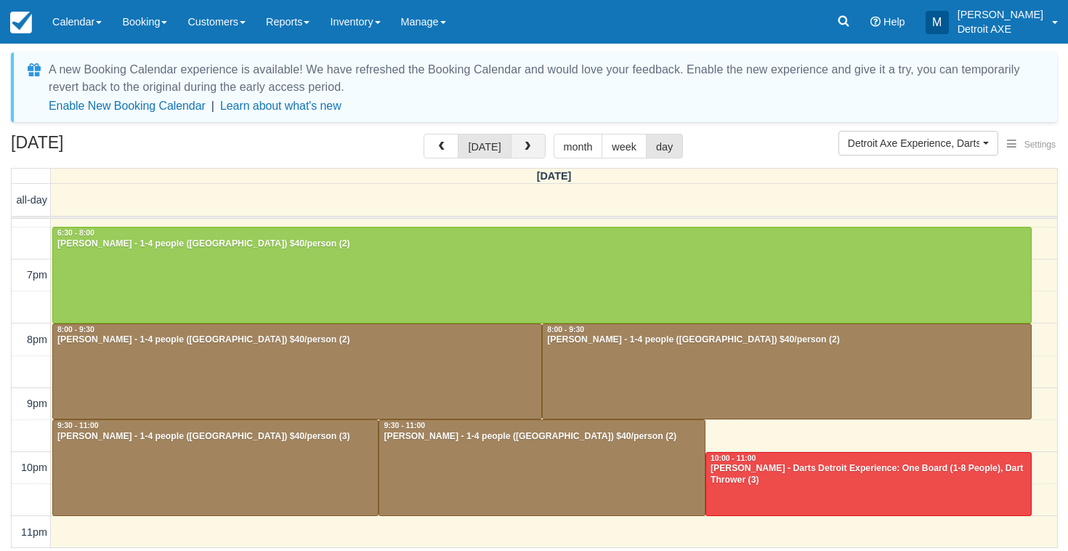
click at [527, 147] on span "button" at bounding box center [527, 147] width 10 height 10
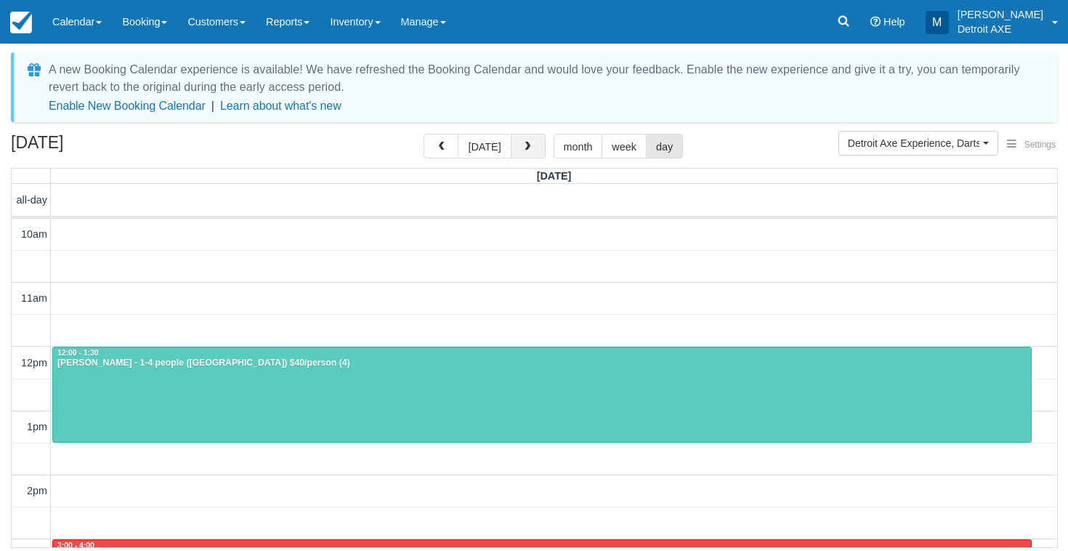
scroll to position [537, 0]
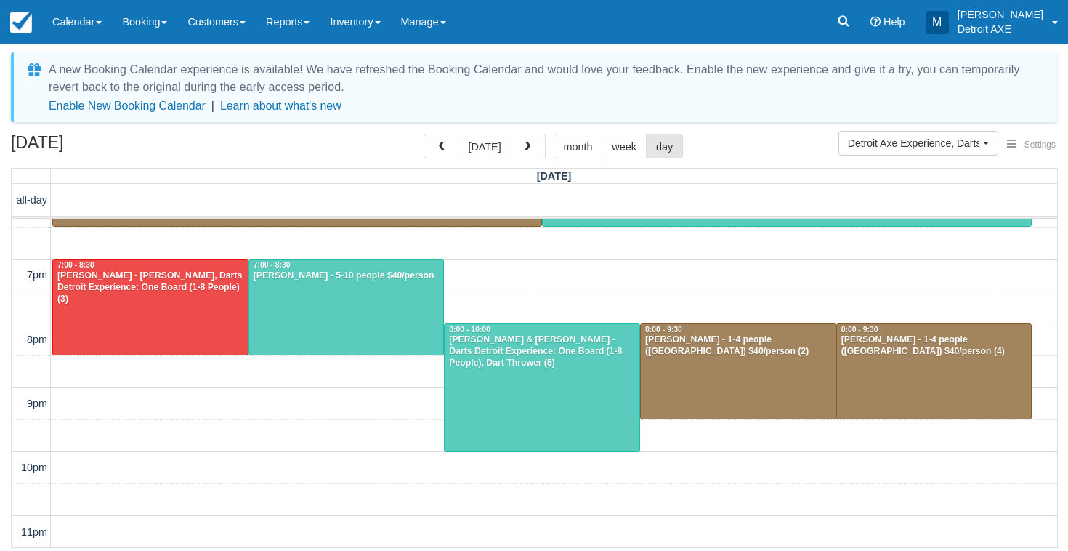
click at [518, 384] on div at bounding box center [542, 387] width 195 height 127
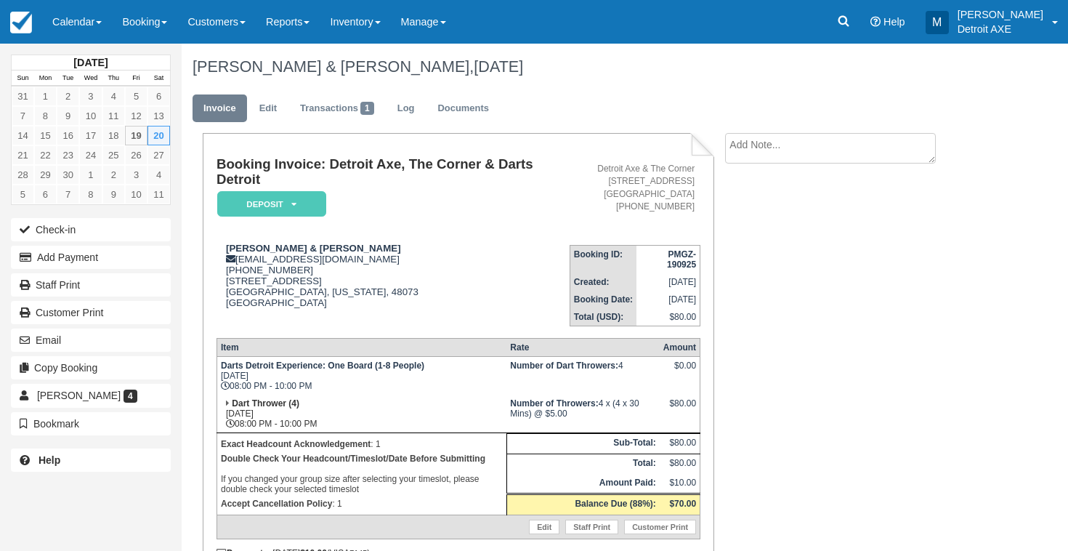
click at [290, 206] on em "Deposit" at bounding box center [271, 203] width 109 height 25
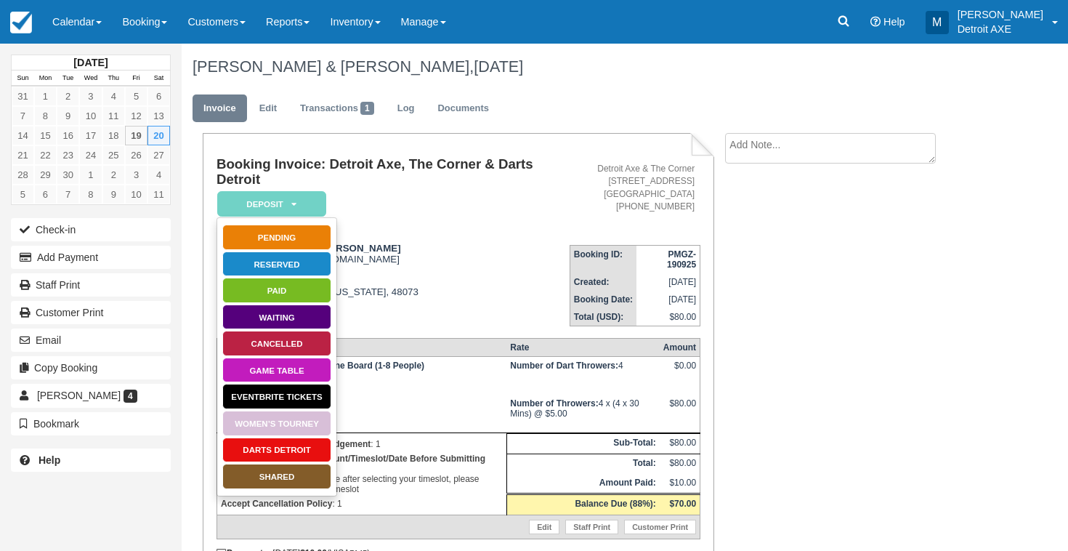
click at [299, 456] on link "Darts Detroit" at bounding box center [276, 449] width 109 height 25
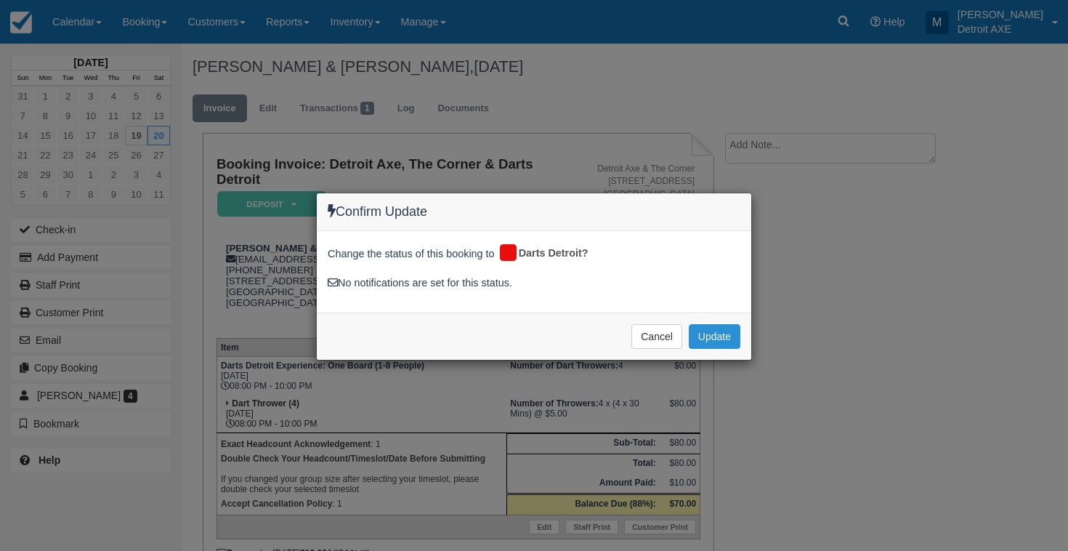
click at [716, 338] on button "Update" at bounding box center [715, 336] width 52 height 25
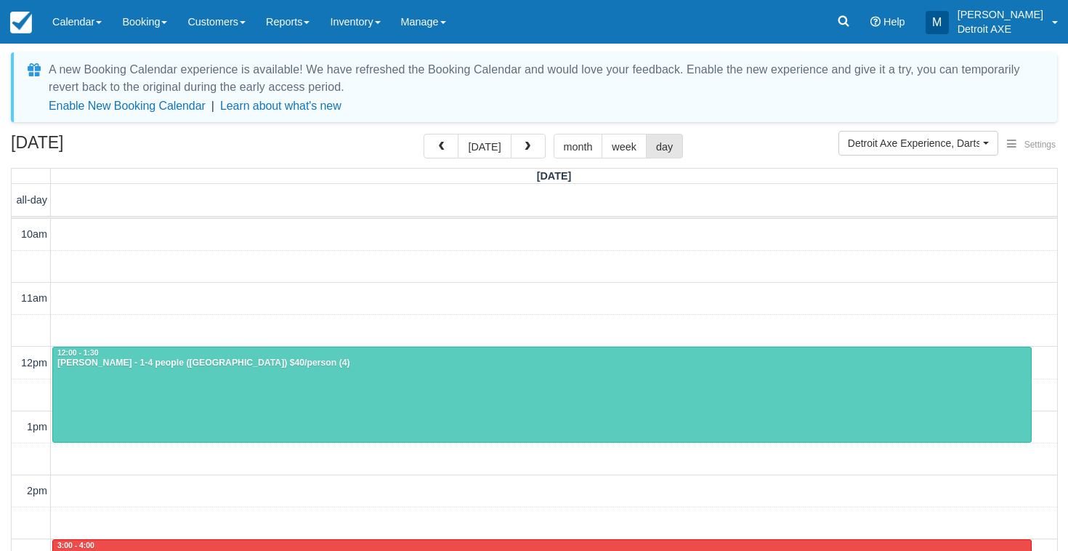
scroll to position [458, 0]
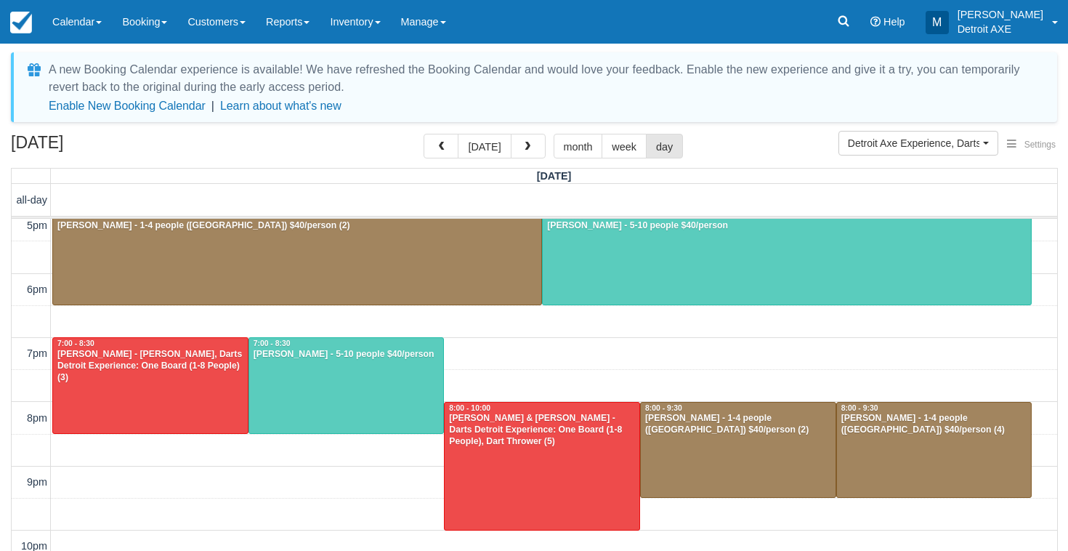
click at [783, 433] on div "Andy Snawerdt - 1-4 people (Shared Arena) $40/person (2)" at bounding box center [737, 424] width 187 height 23
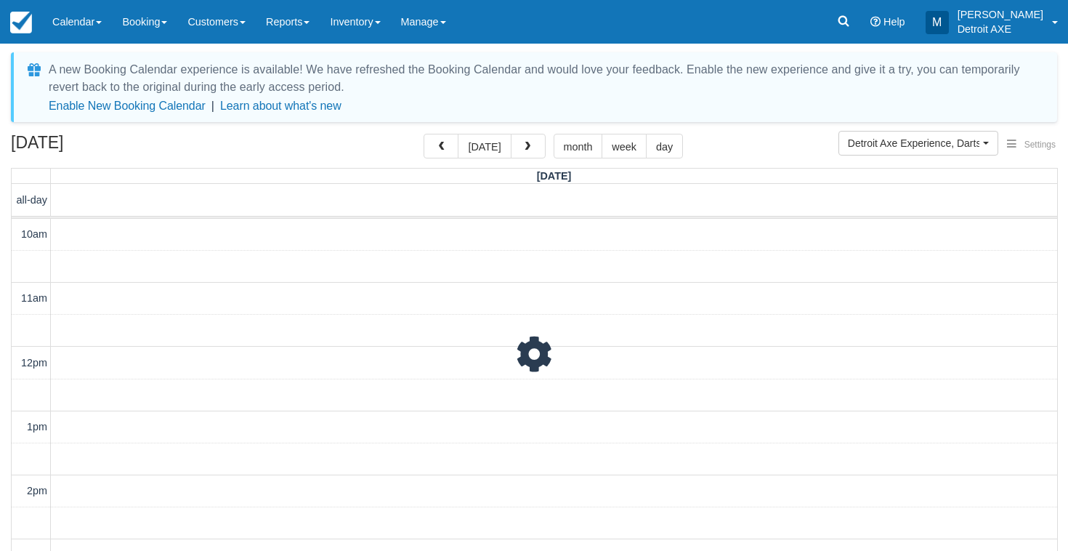
scroll to position [458, 0]
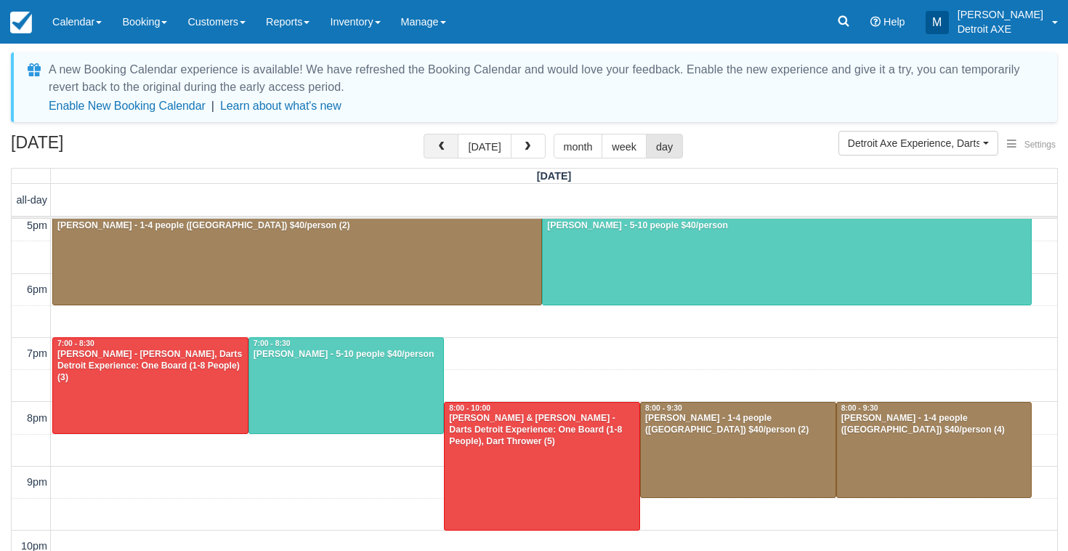
click at [436, 148] on button "button" at bounding box center [441, 146] width 35 height 25
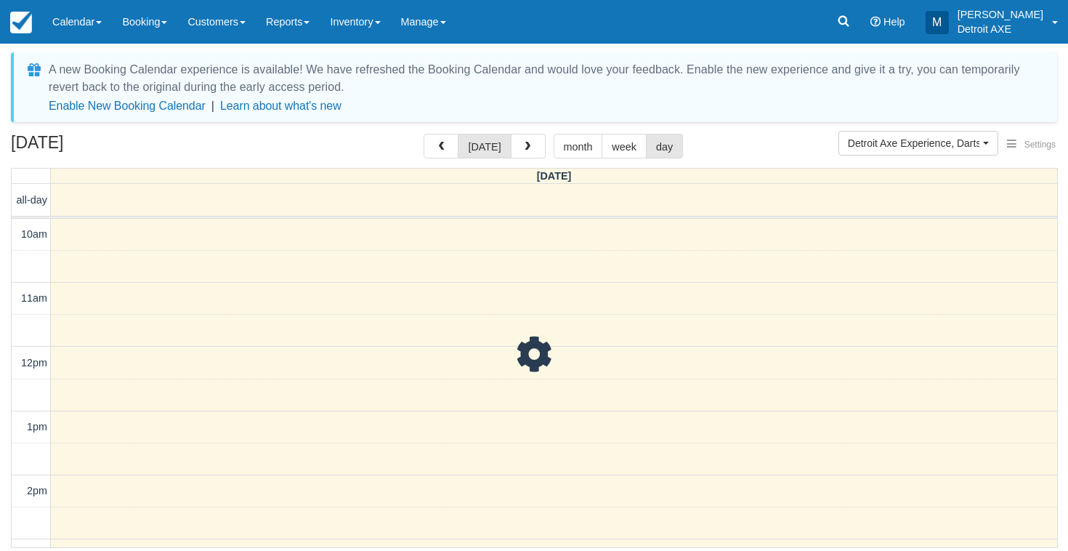
scroll to position [537, 0]
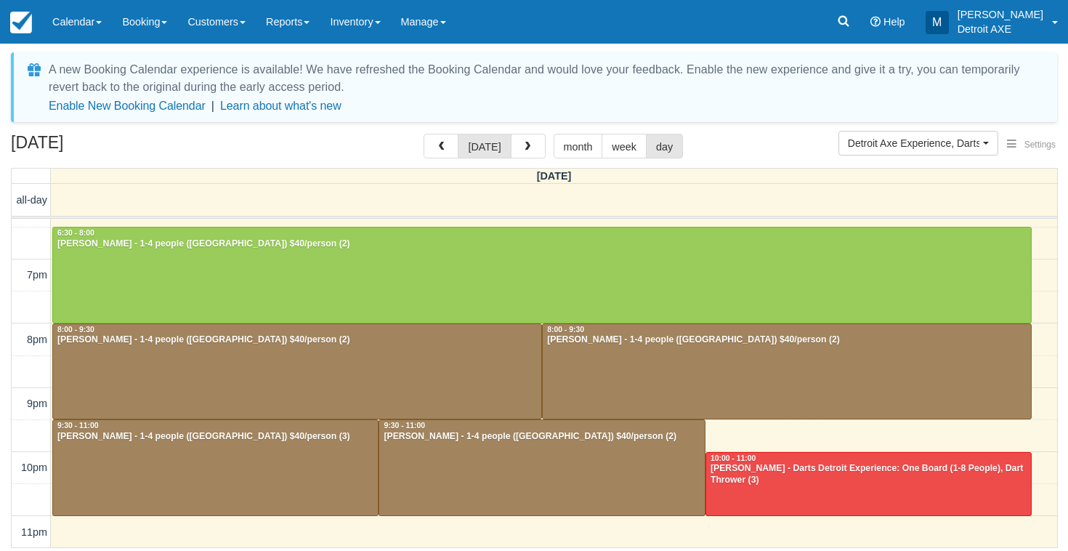
click at [315, 454] on div at bounding box center [215, 467] width 325 height 95
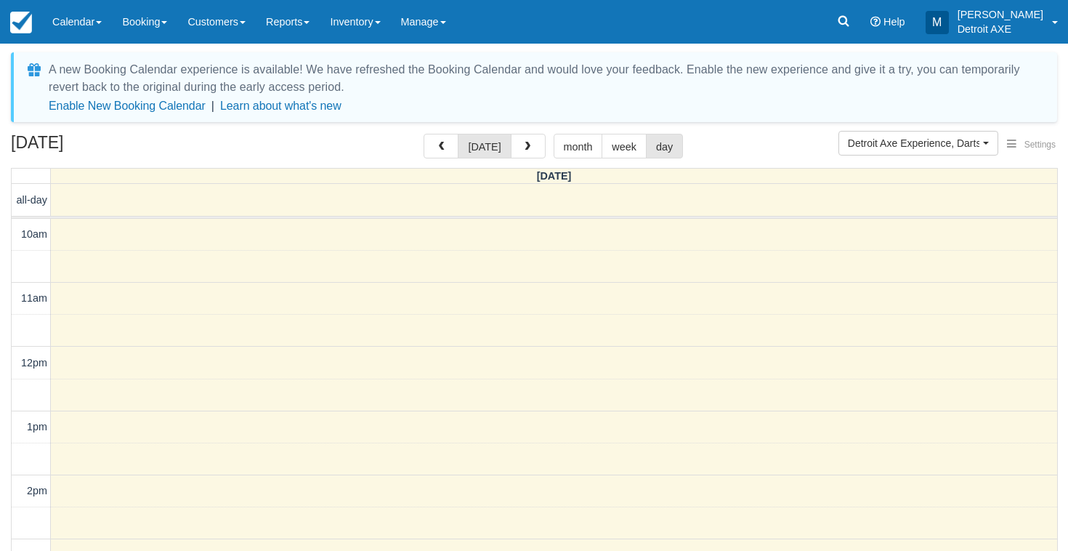
scroll to position [458, 0]
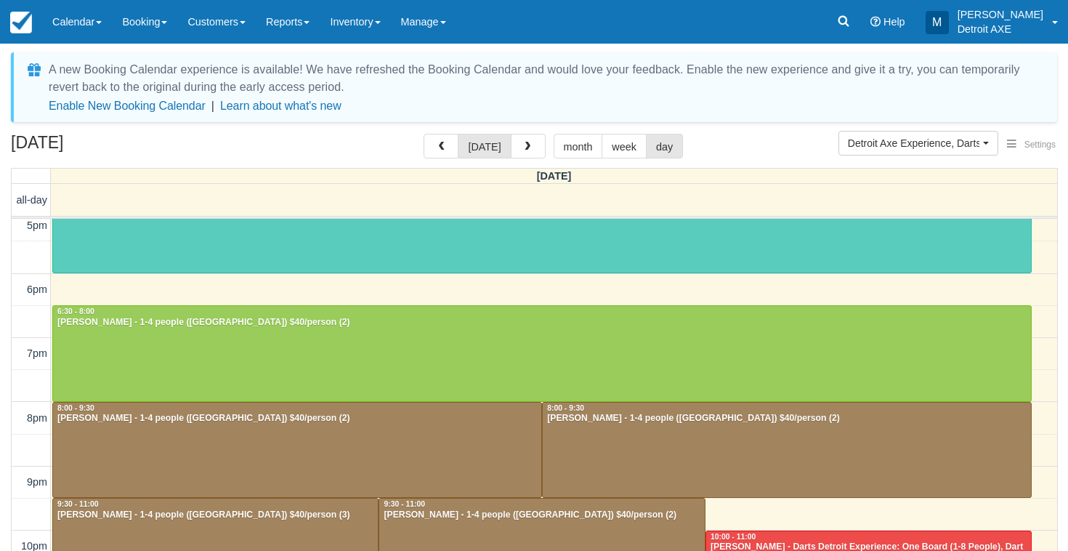
click at [511, 520] on div at bounding box center [541, 545] width 325 height 95
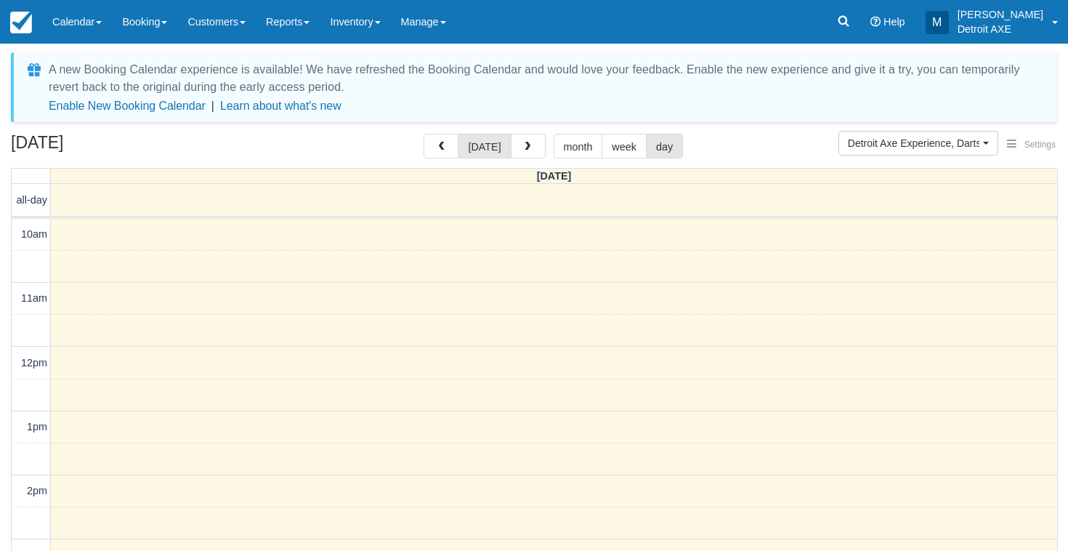
scroll to position [458, 0]
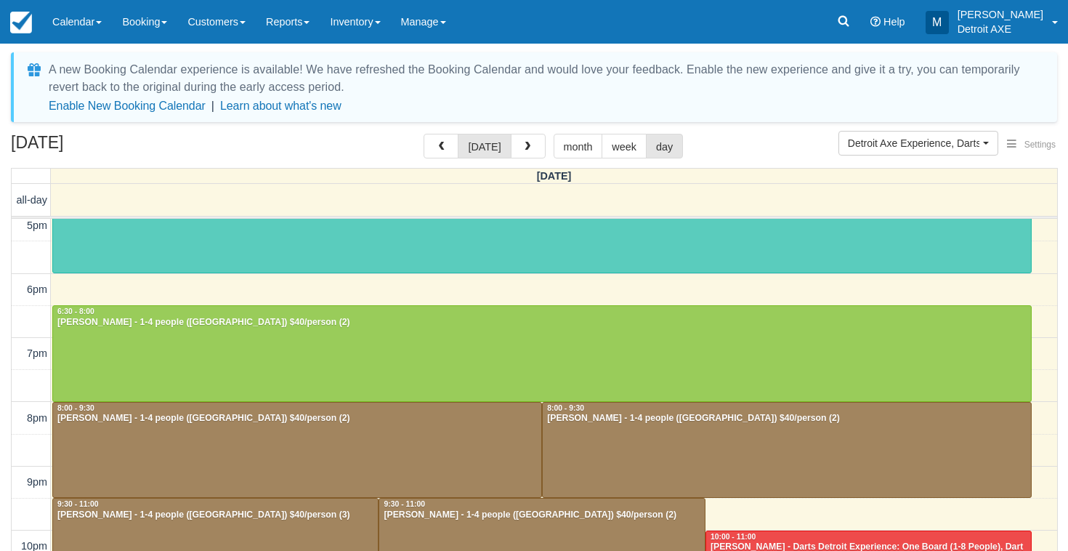
click at [529, 162] on div "September 19, 2025 today month week day" at bounding box center [534, 149] width 1046 height 31
click at [526, 147] on span "button" at bounding box center [527, 147] width 10 height 10
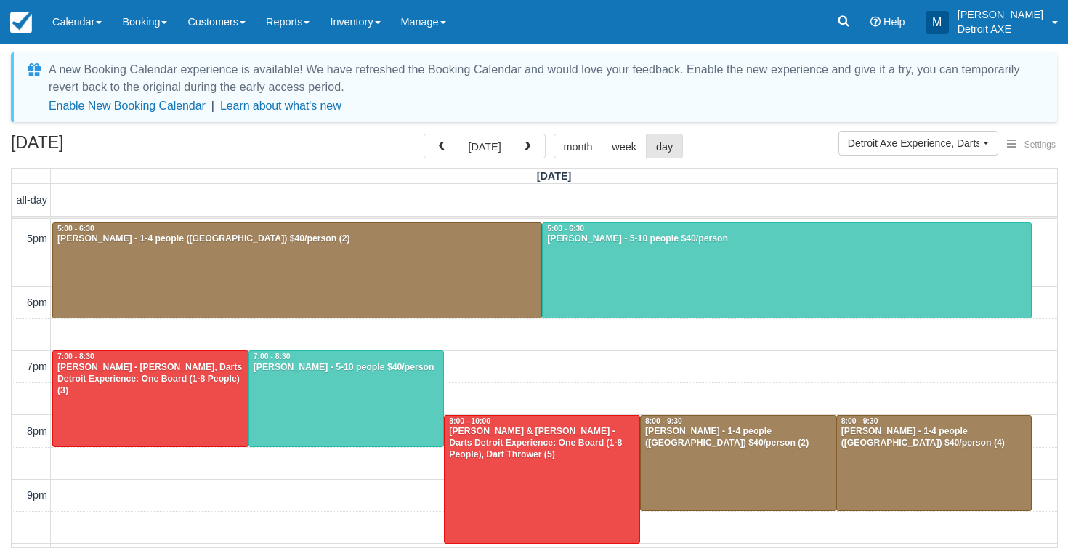
scroll to position [435, 0]
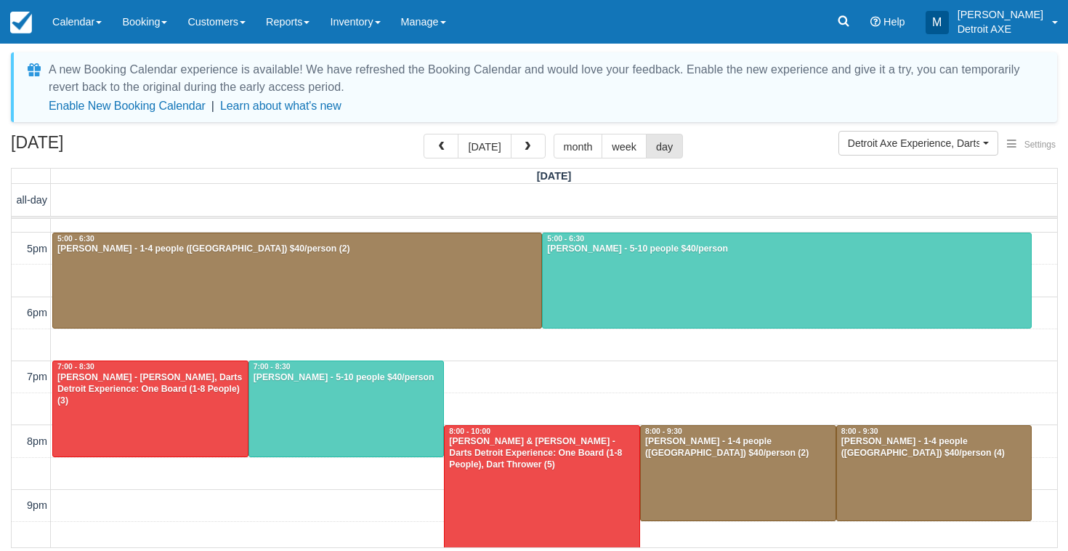
click at [217, 399] on div "Christopher Butler - Dart Thrower, Darts Detroit Experience: One Board (1-8 Peo…" at bounding box center [150, 389] width 187 height 35
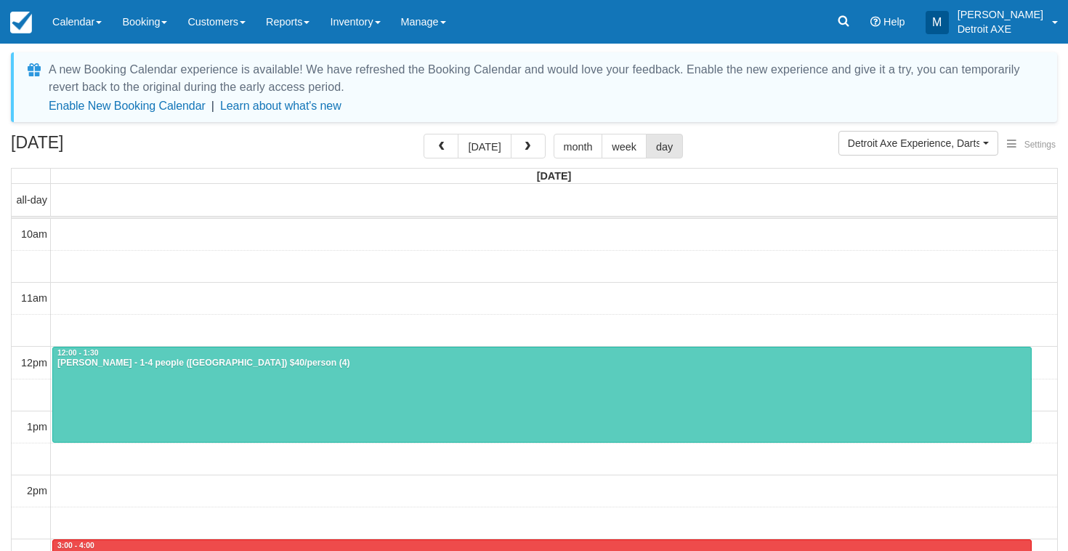
scroll to position [458, 0]
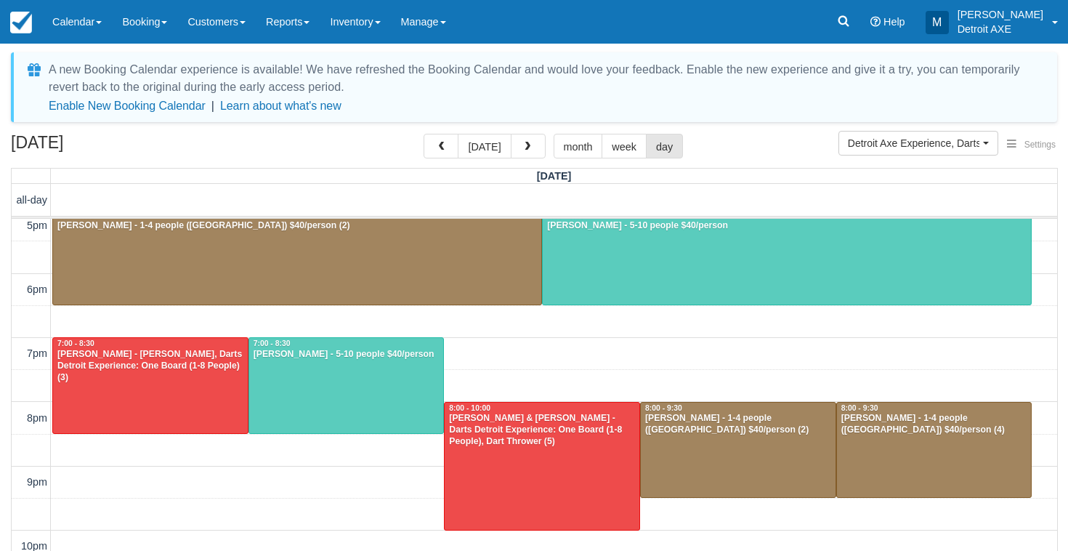
click at [341, 358] on div "[PERSON_NAME] - 5-10 people $40/person" at bounding box center [346, 355] width 187 height 12
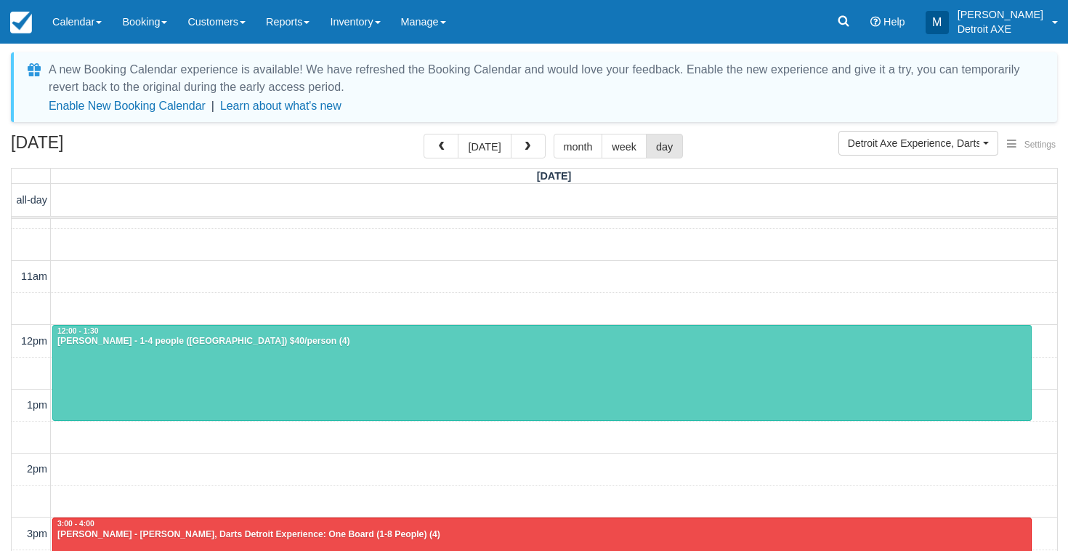
scroll to position [23, 0]
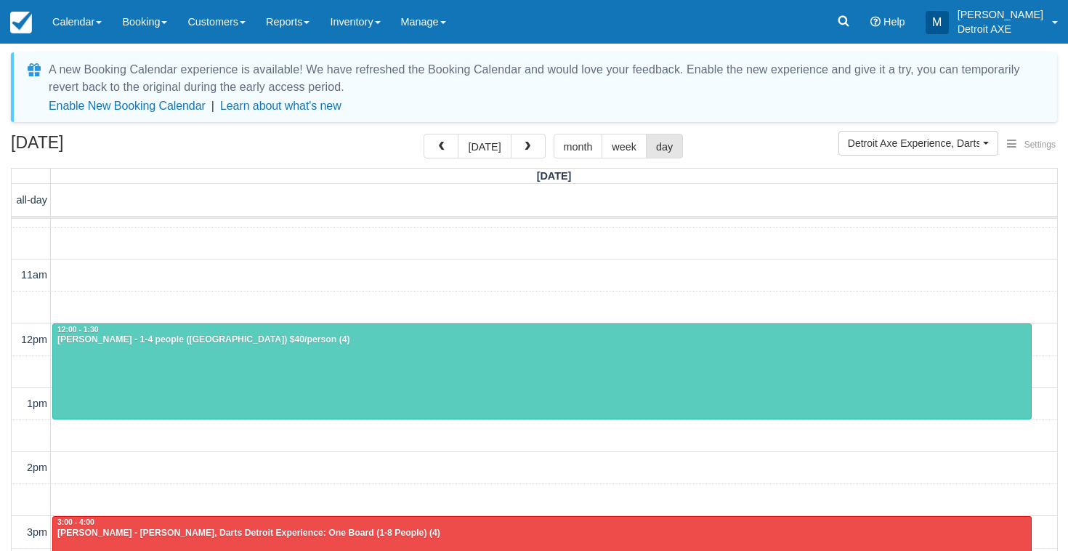
click at [424, 374] on div at bounding box center [542, 371] width 978 height 95
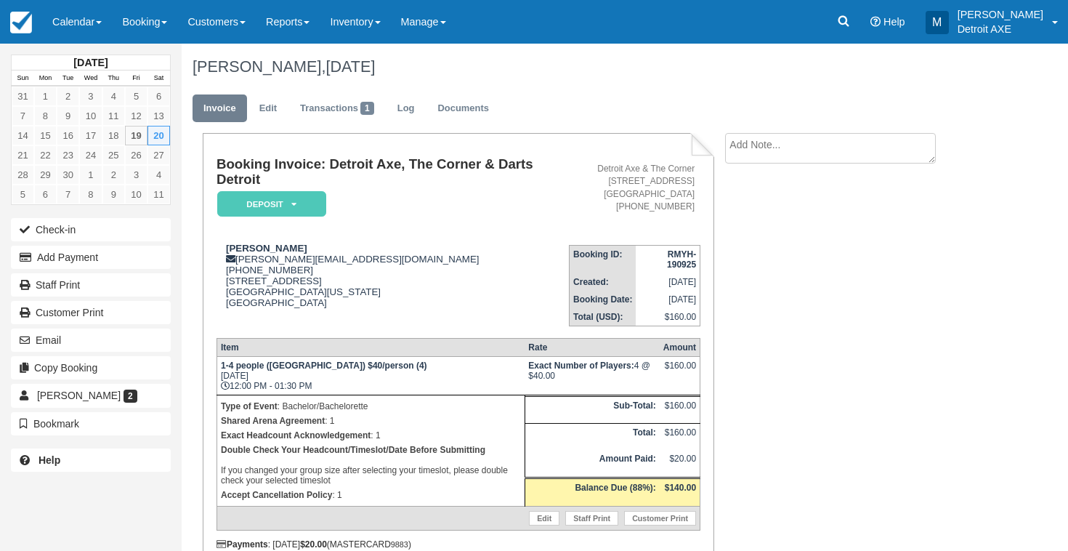
click at [270, 200] on em "Deposit" at bounding box center [271, 203] width 109 height 25
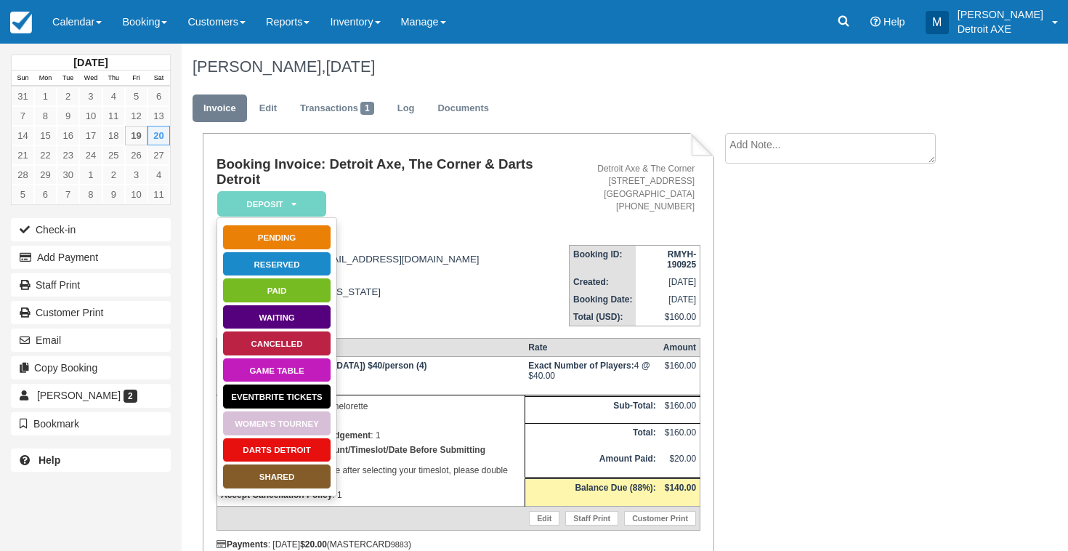
click at [302, 475] on link "SHARED" at bounding box center [276, 475] width 109 height 25
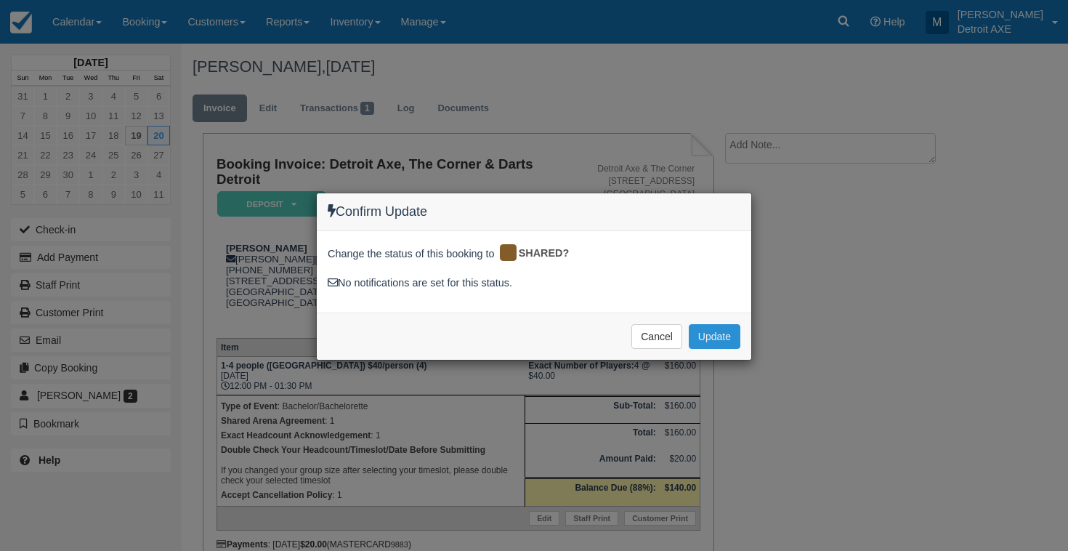
click at [711, 331] on button "Update" at bounding box center [715, 336] width 52 height 25
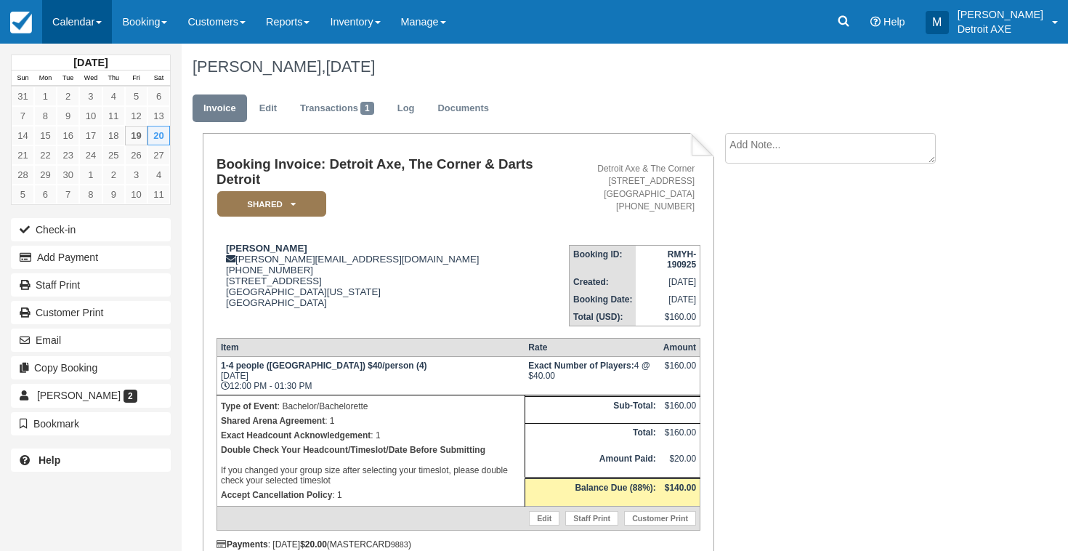
click at [102, 9] on link "Calendar" at bounding box center [77, 22] width 70 height 44
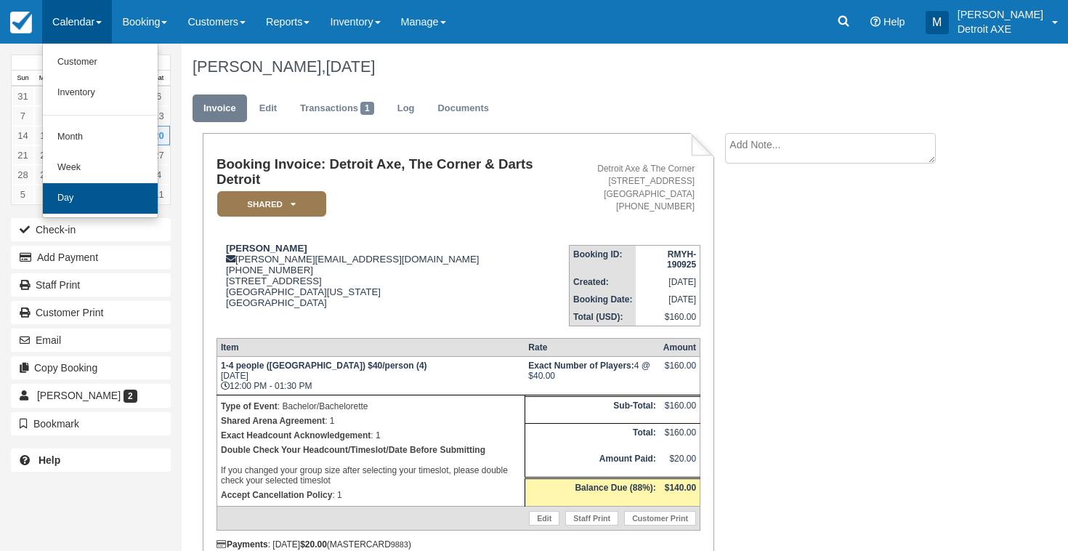
click at [102, 190] on link "Day" at bounding box center [100, 198] width 115 height 31
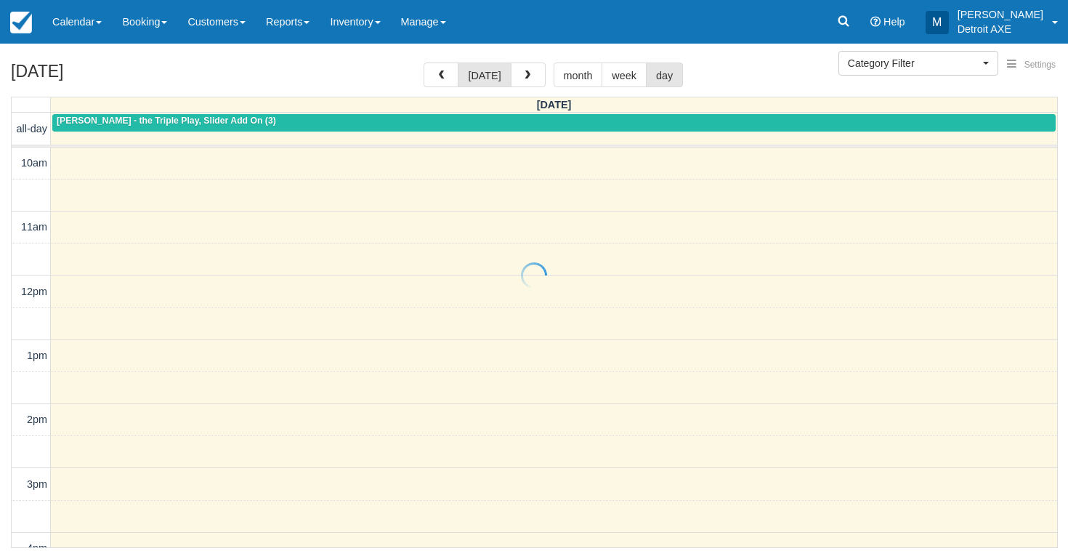
select select
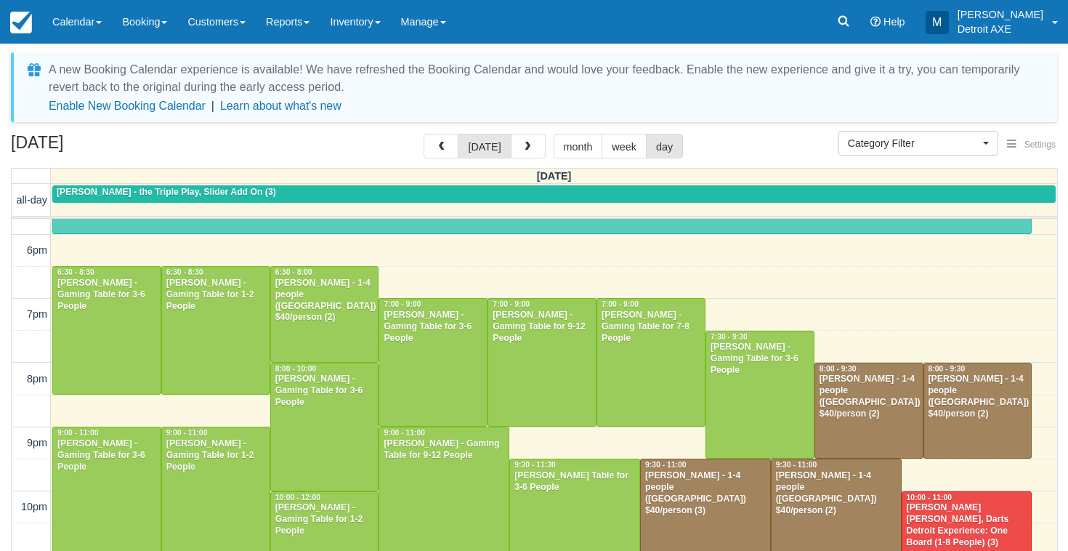
scroll to position [498, 0]
click at [318, 131] on div "A new Booking Calendar experience is available! We have refreshed the Booking C…" at bounding box center [534, 337] width 1046 height 570
click at [89, 18] on link "Calendar" at bounding box center [77, 22] width 70 height 44
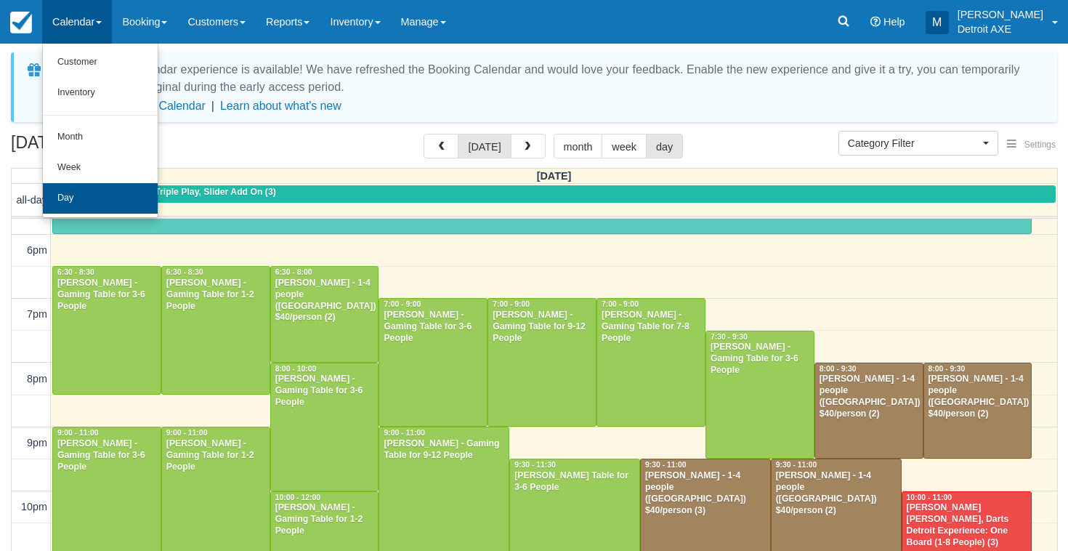
click at [105, 190] on link "Day" at bounding box center [100, 198] width 115 height 31
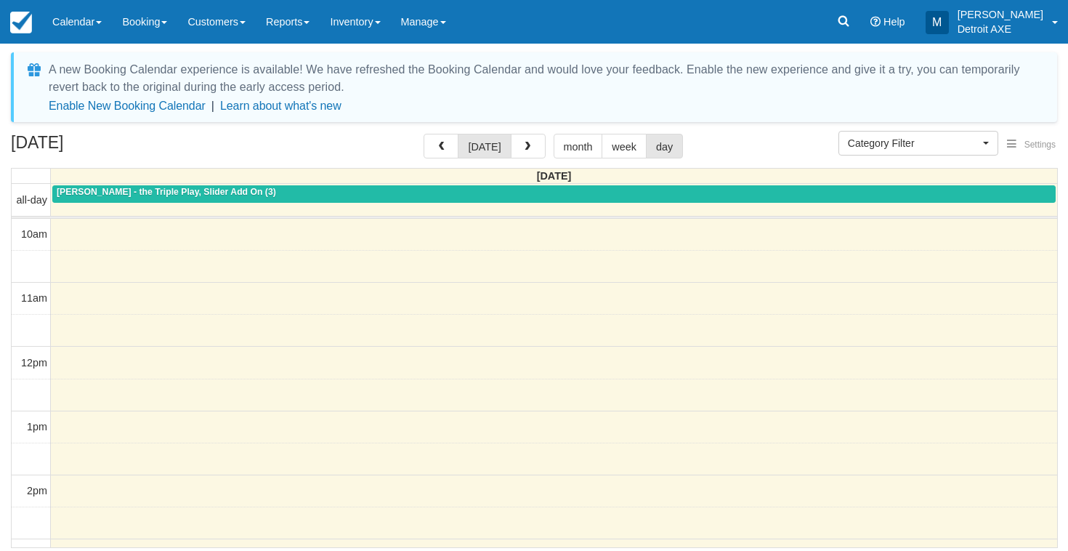
select select
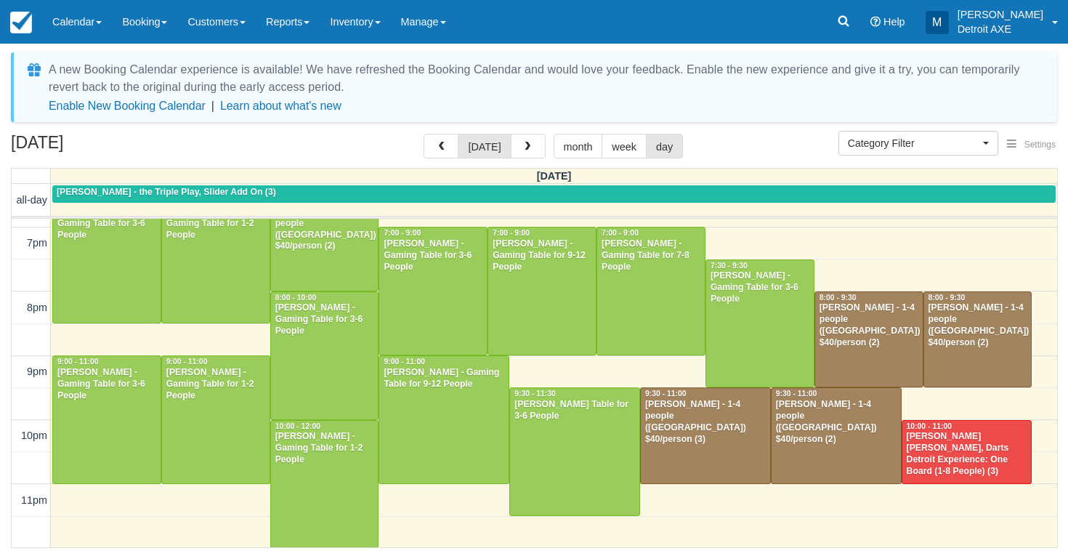
scroll to position [569, 0]
click at [573, 2] on div "Menu Calendar Customer Inventory Month Week Day Booking Daily Manifest Daily Li…" at bounding box center [534, 22] width 1068 height 44
